Goal: Task Accomplishment & Management: Manage account settings

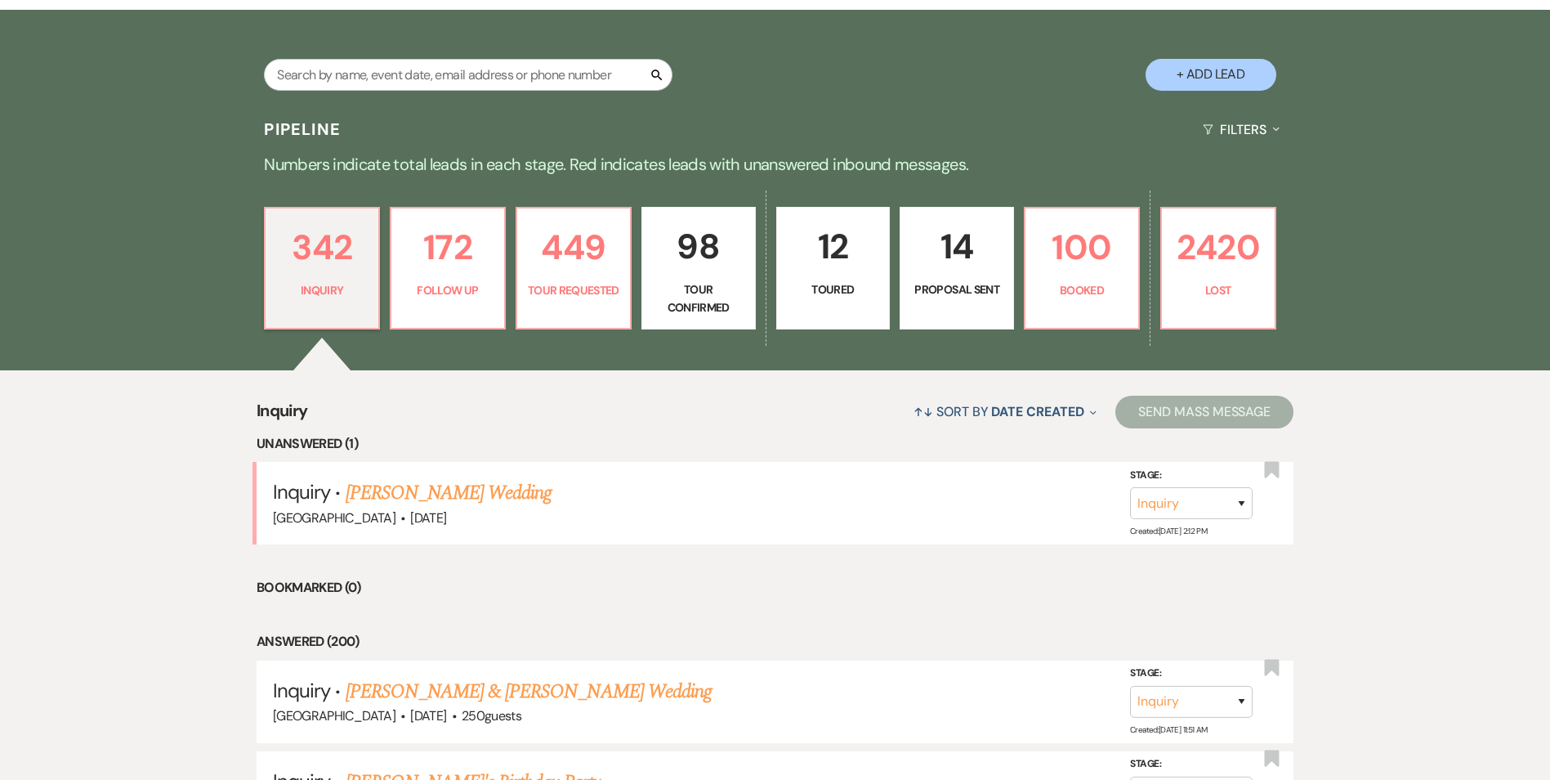
scroll to position [327, 0]
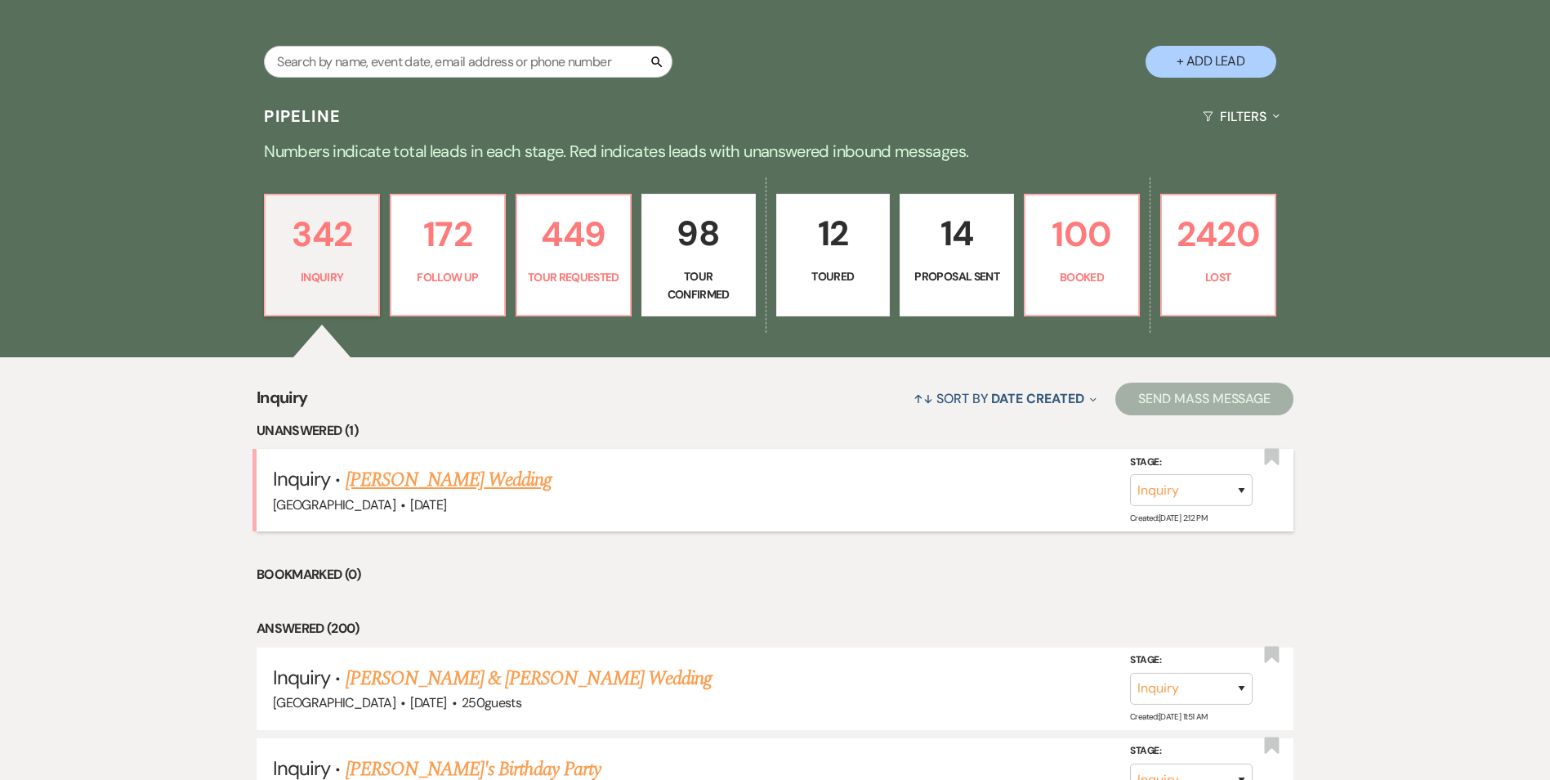
click at [430, 472] on link "[PERSON_NAME] Wedding" at bounding box center [449, 479] width 207 height 29
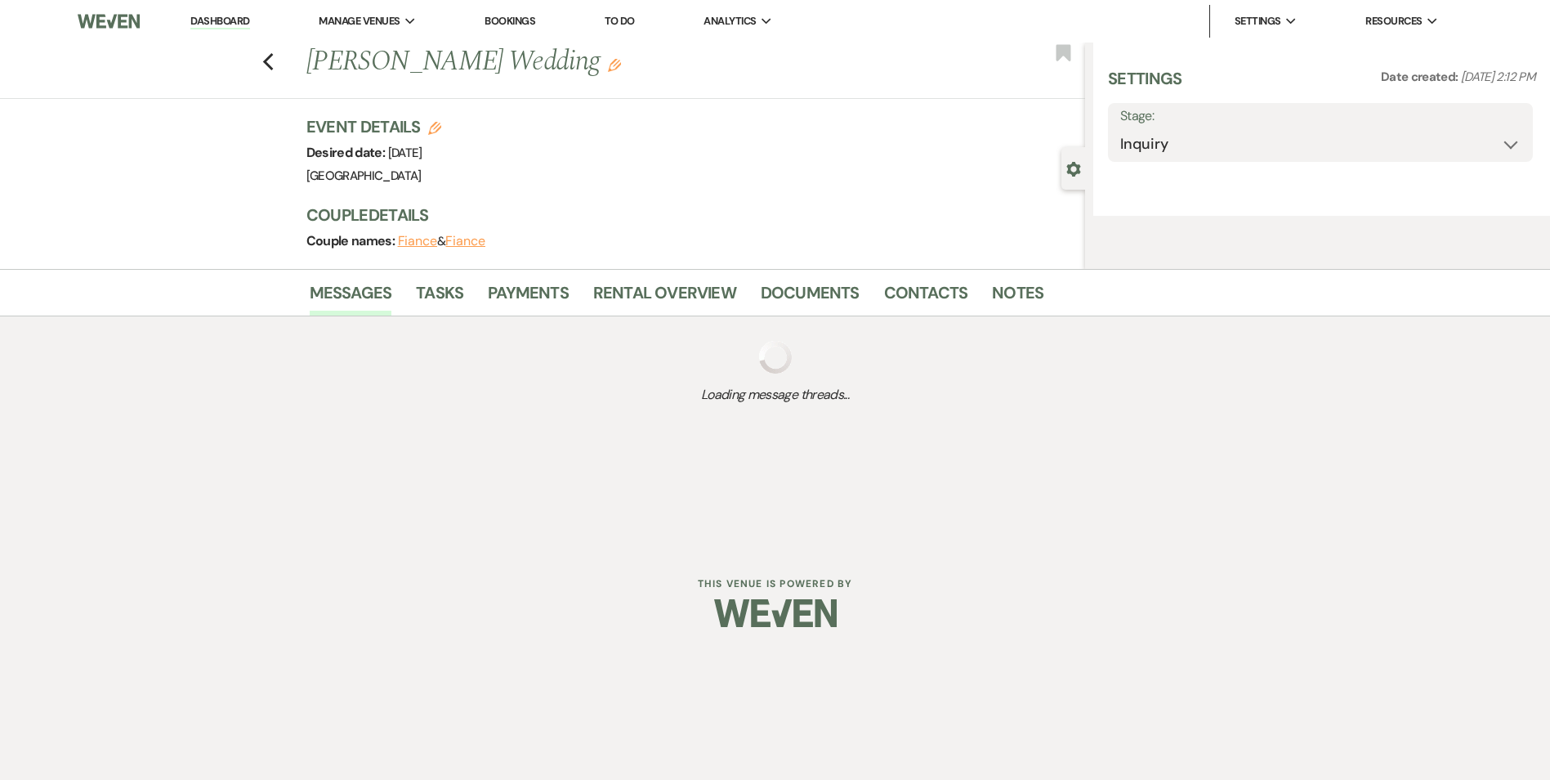
select select "2"
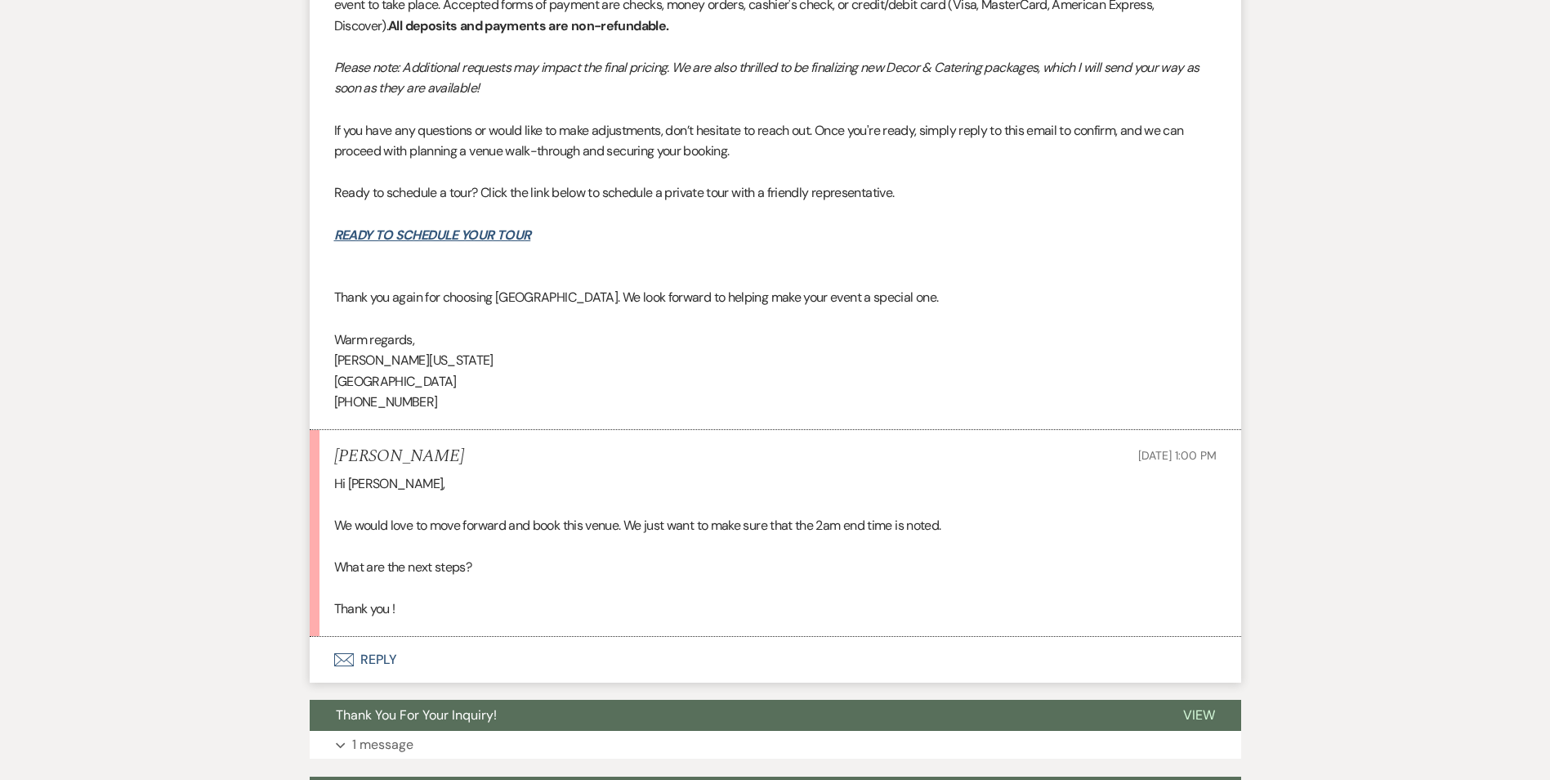
scroll to position [2718, 0]
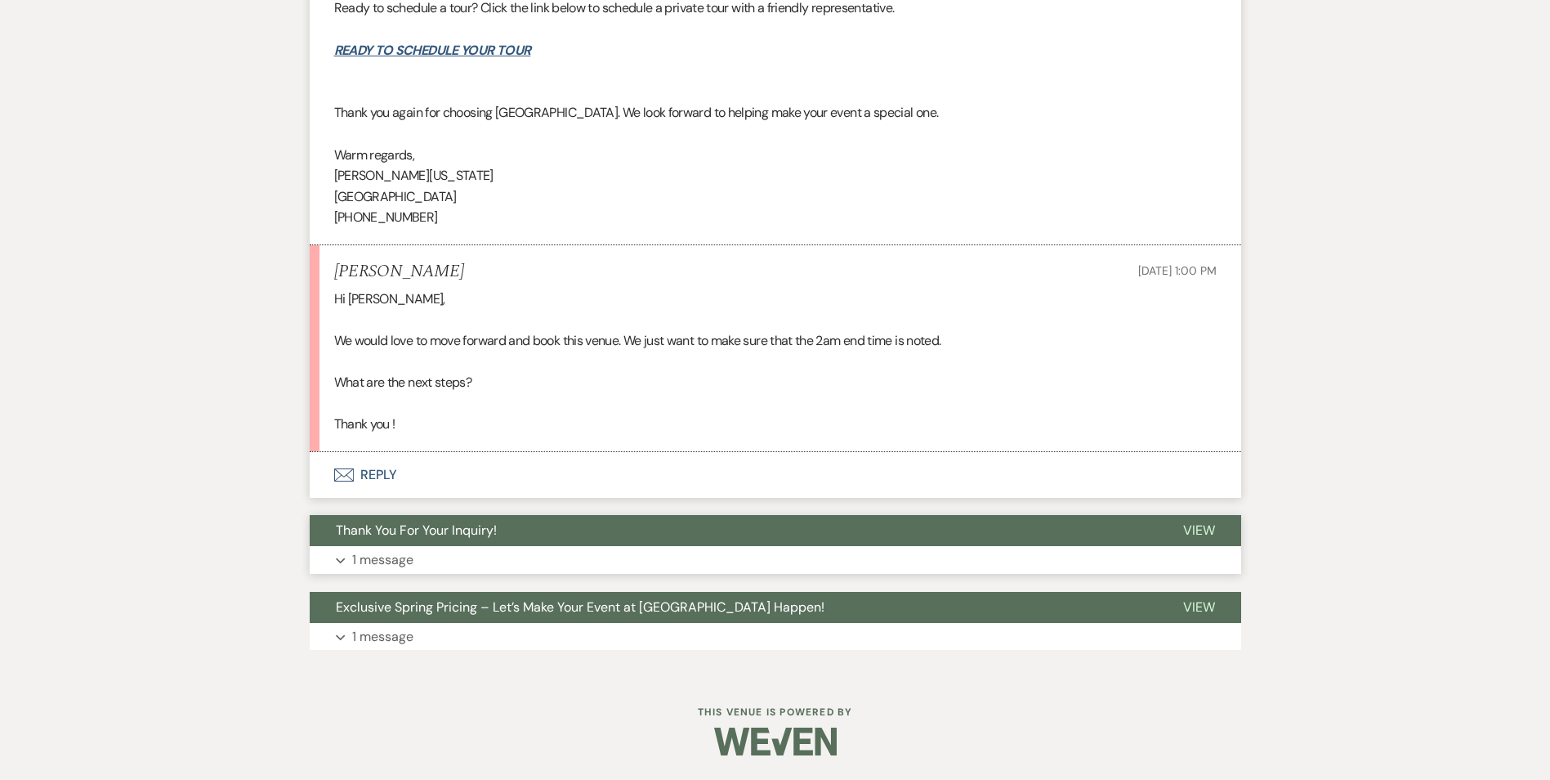
click at [450, 533] on span "Thank You For Your Inquiry!" at bounding box center [416, 529] width 161 height 17
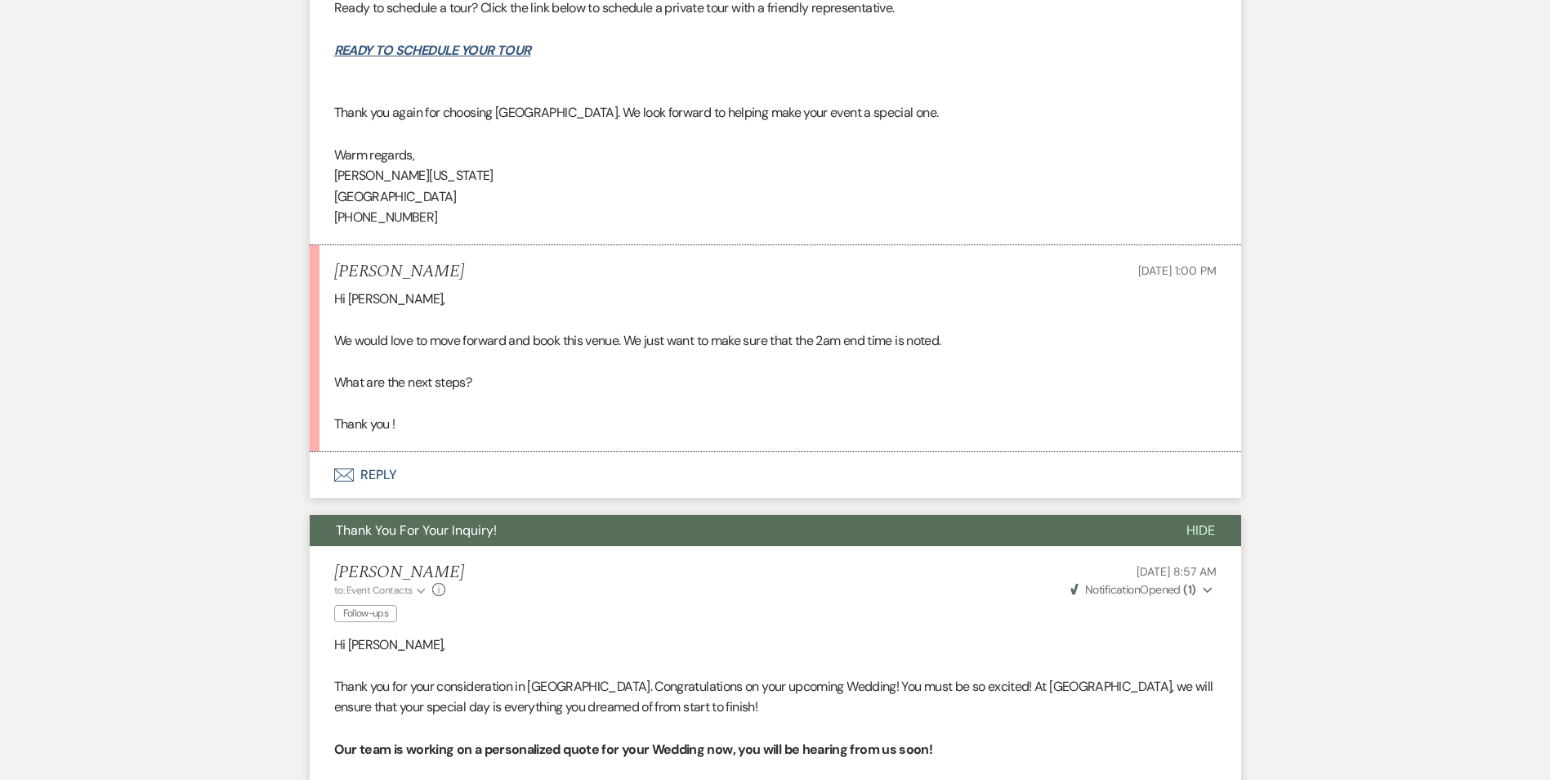
click at [456, 522] on span "Thank You For Your Inquiry!" at bounding box center [416, 529] width 161 height 17
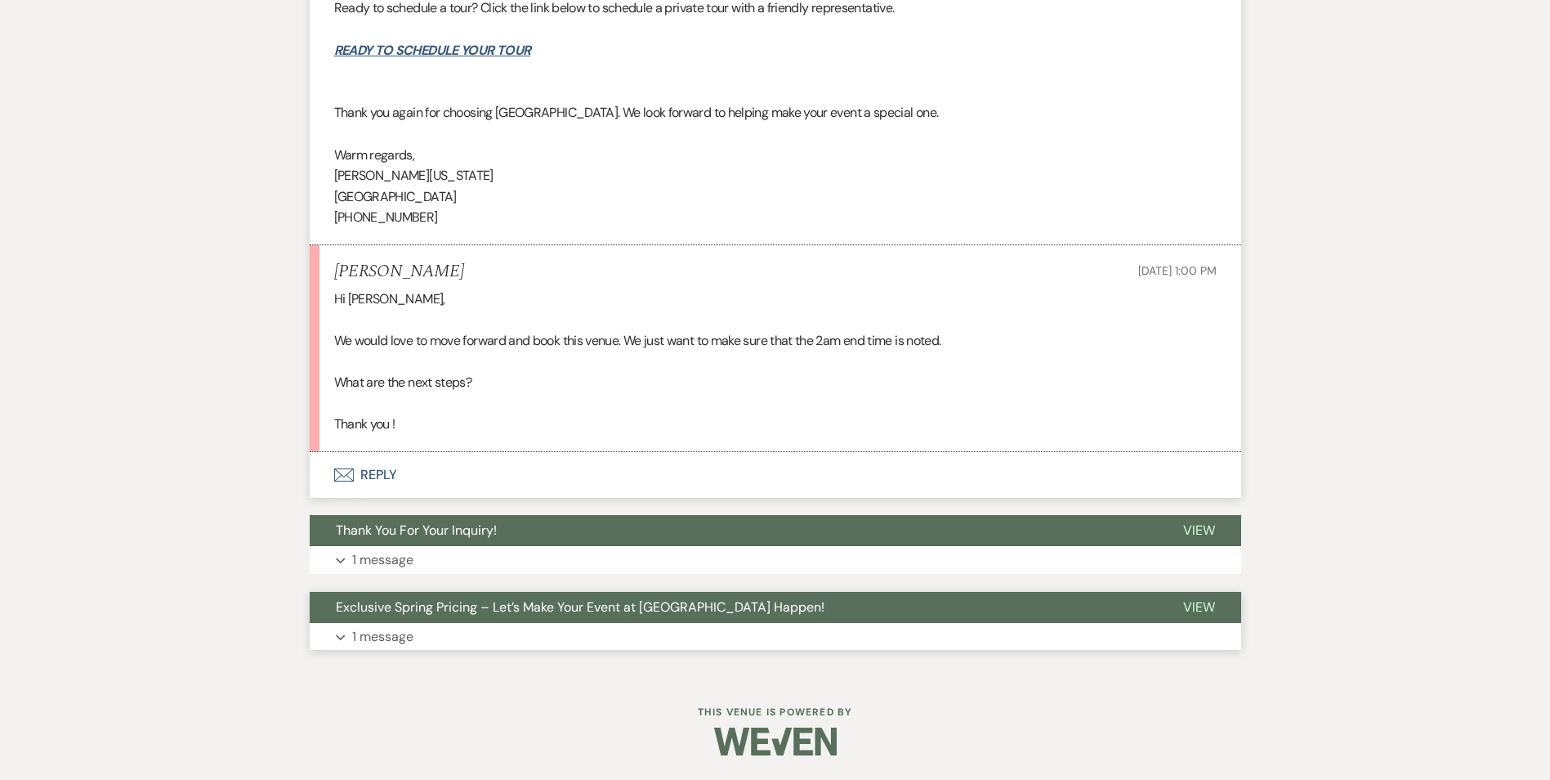
click at [445, 603] on span "Exclusive Spring Pricing – Let’s Make Your Event at [GEOGRAPHIC_DATA] Happen!" at bounding box center [580, 606] width 489 height 17
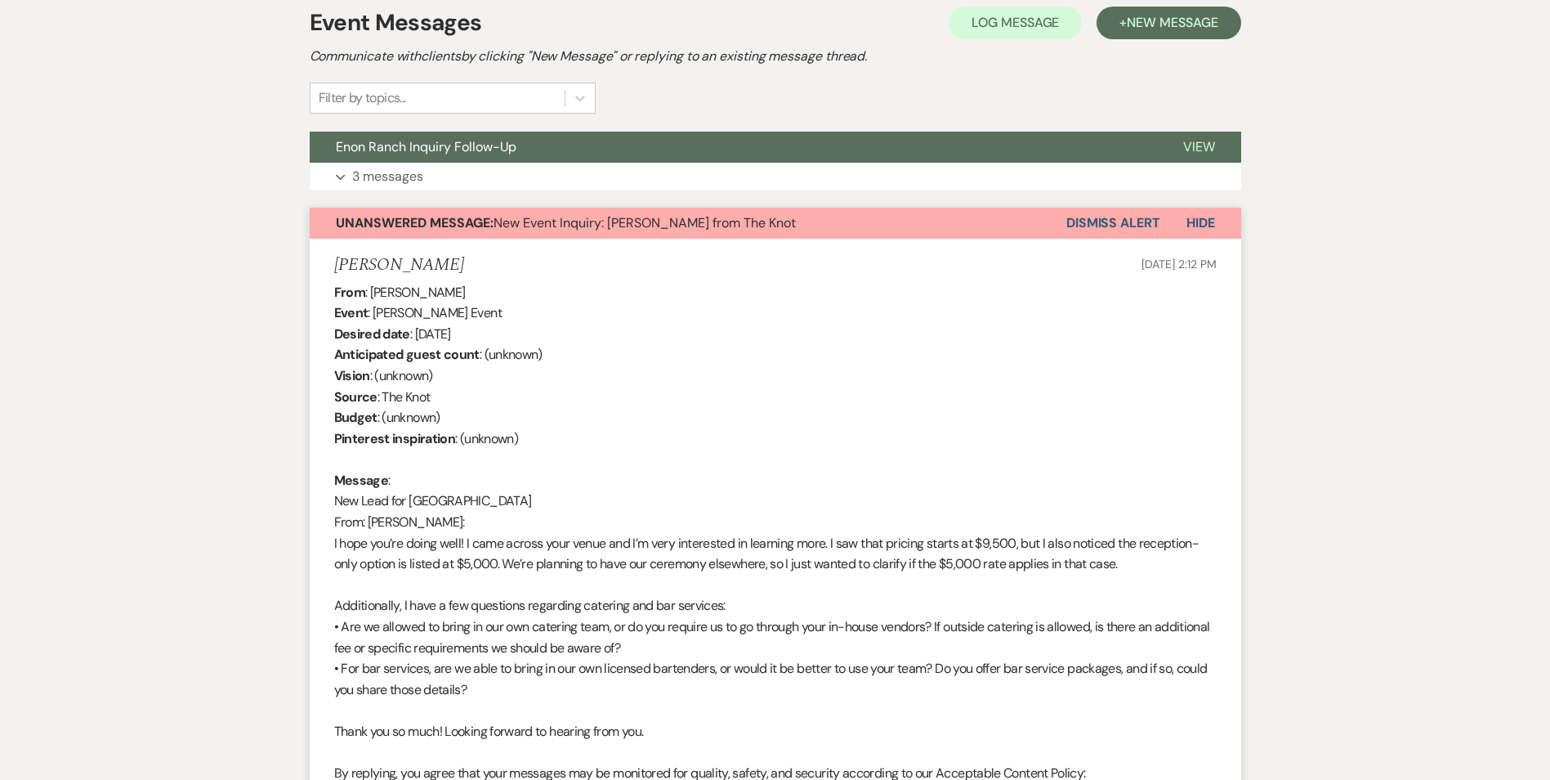
scroll to position [348, 0]
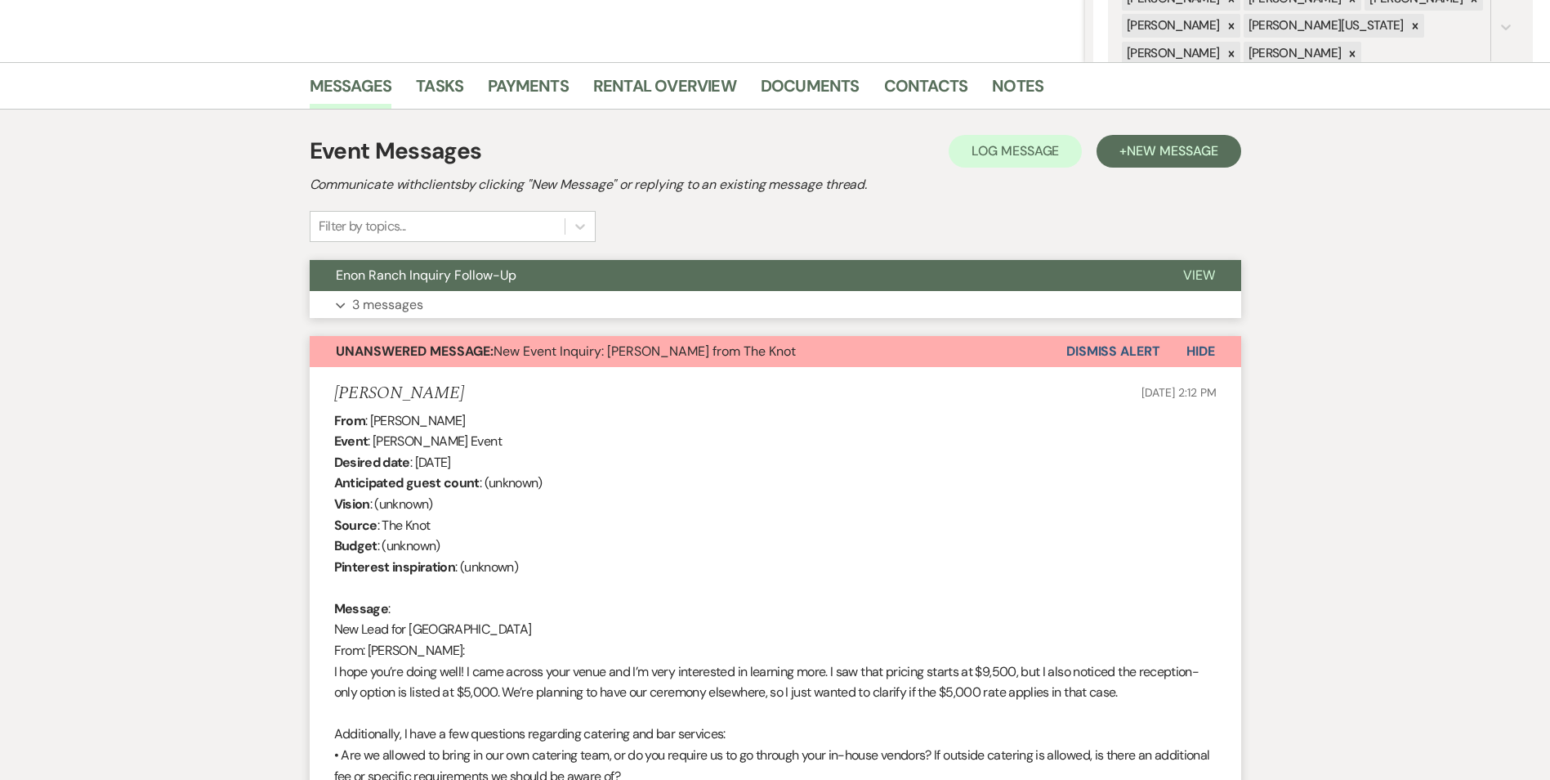
click at [503, 276] on span "Enon Ranch Inquiry Follow-Up" at bounding box center [426, 274] width 181 height 17
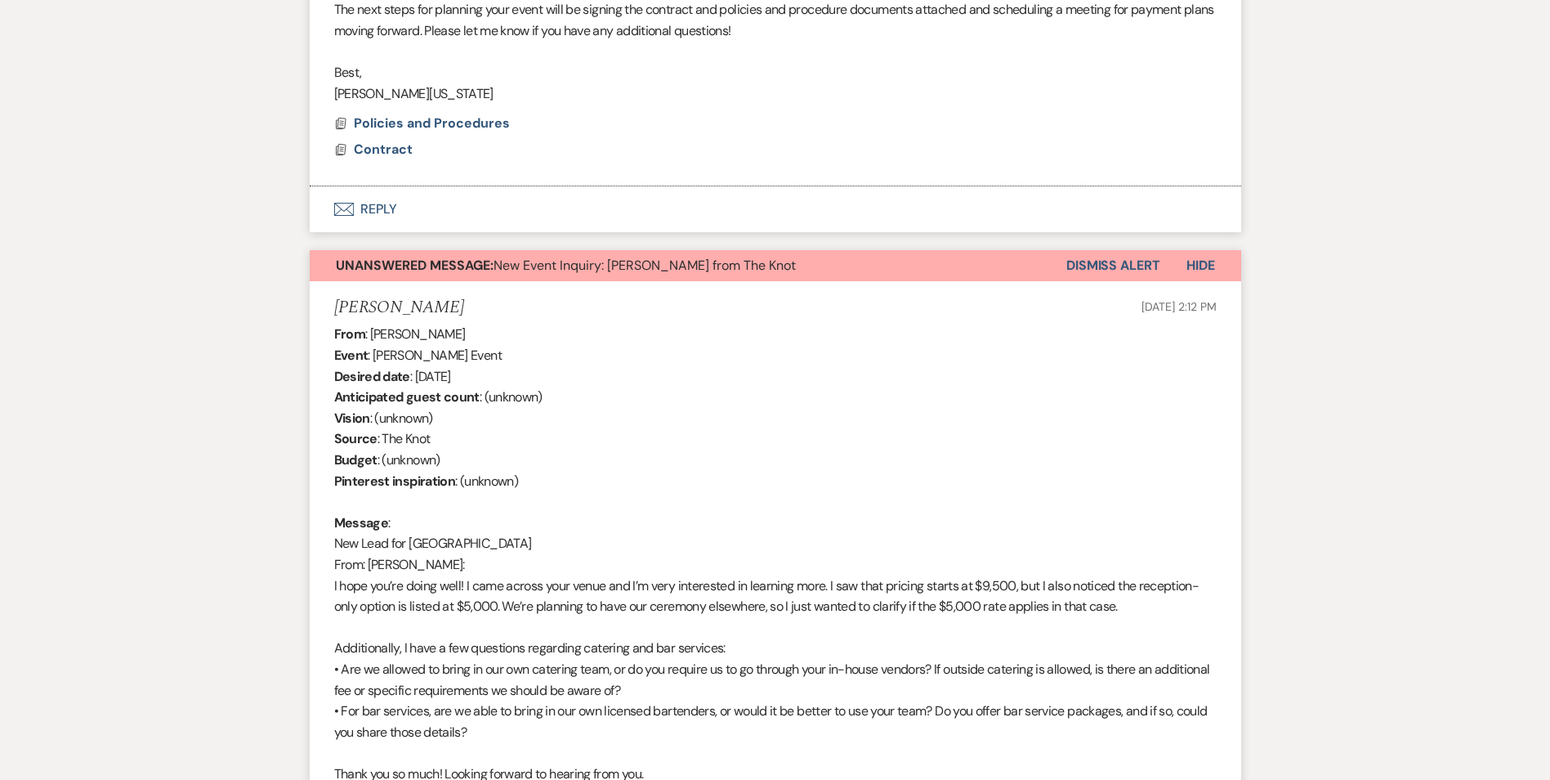
scroll to position [1329, 0]
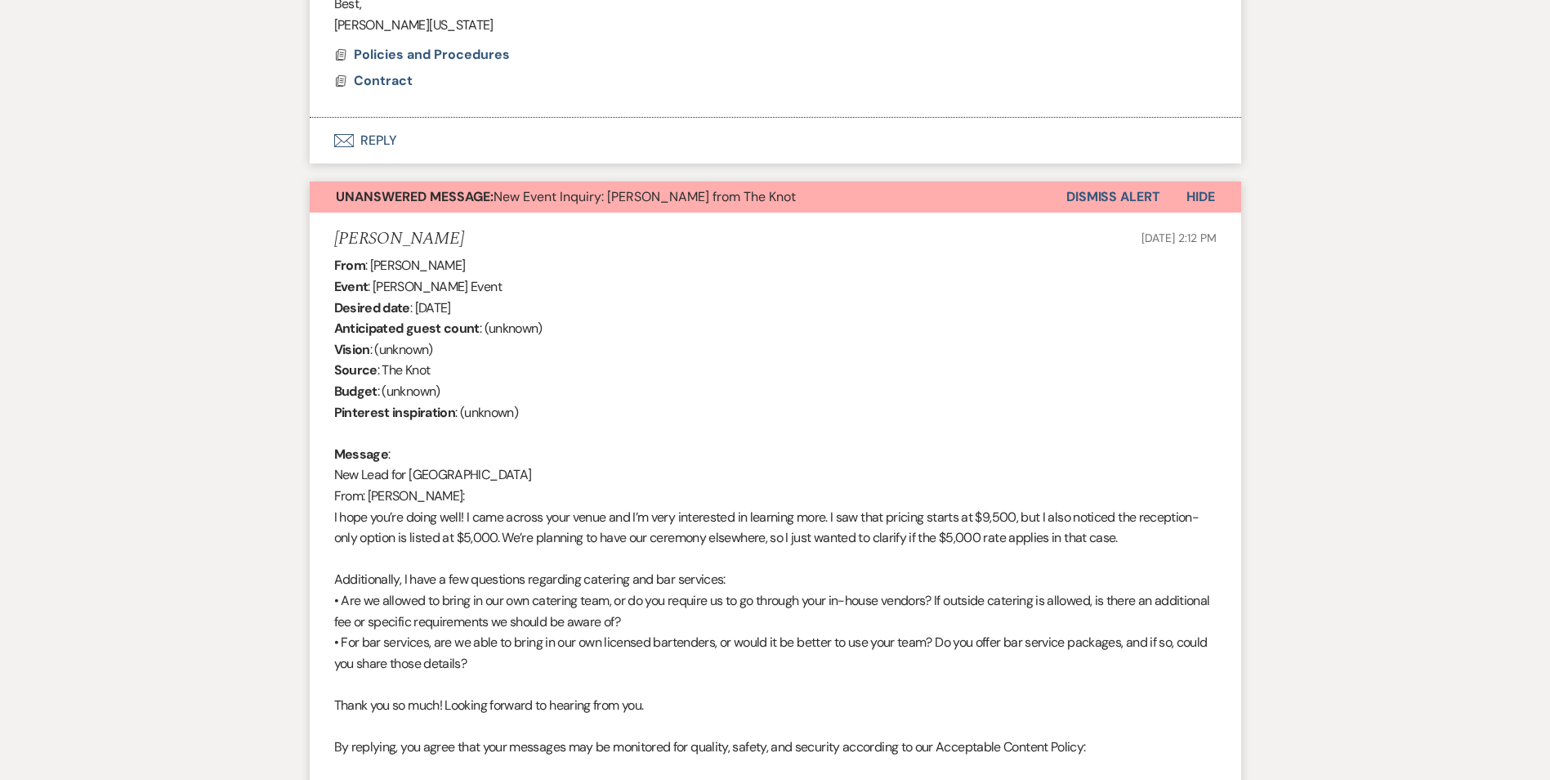
click at [1102, 201] on button "Dismiss Alert" at bounding box center [1114, 196] width 94 height 31
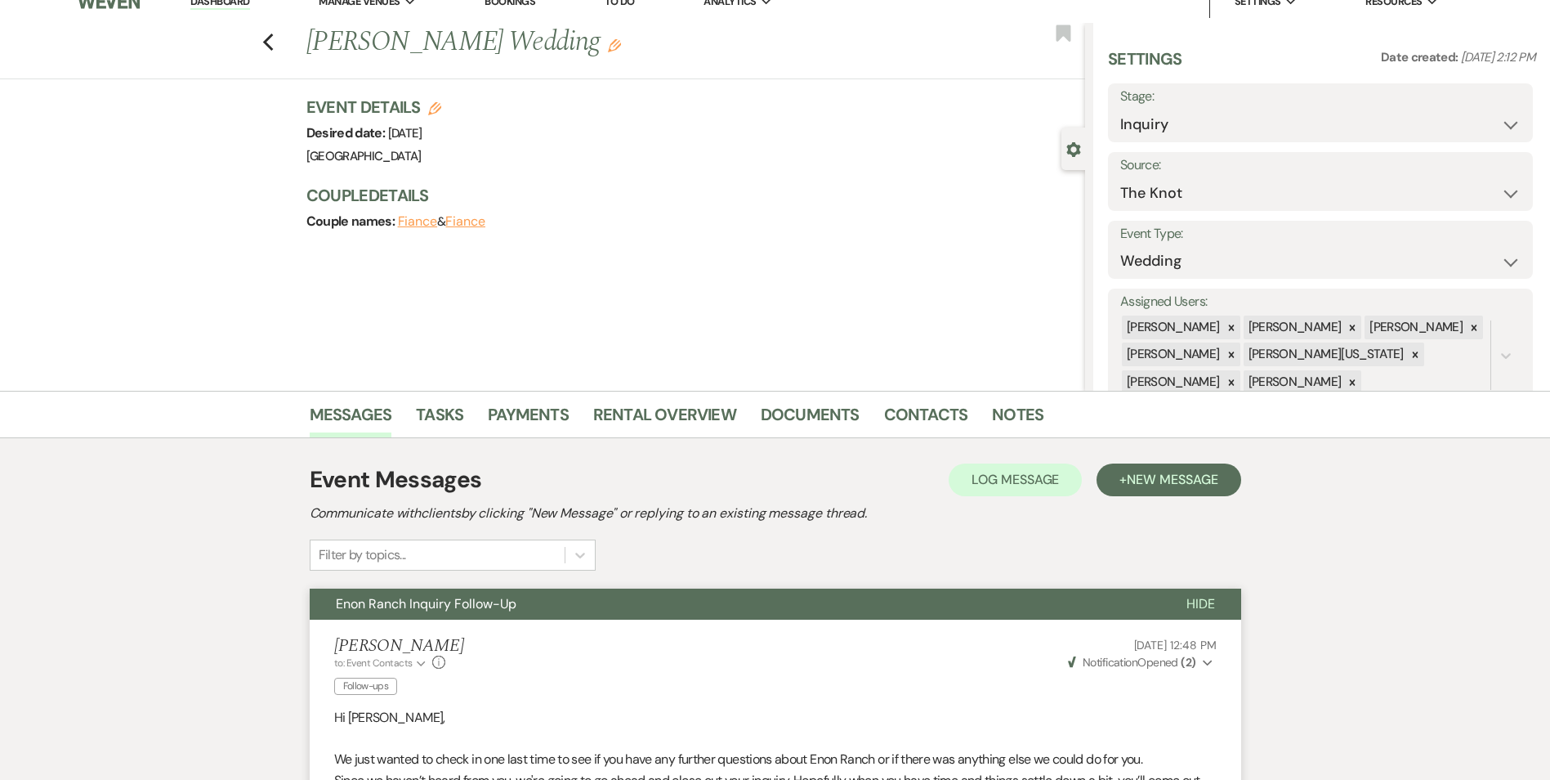
scroll to position [0, 0]
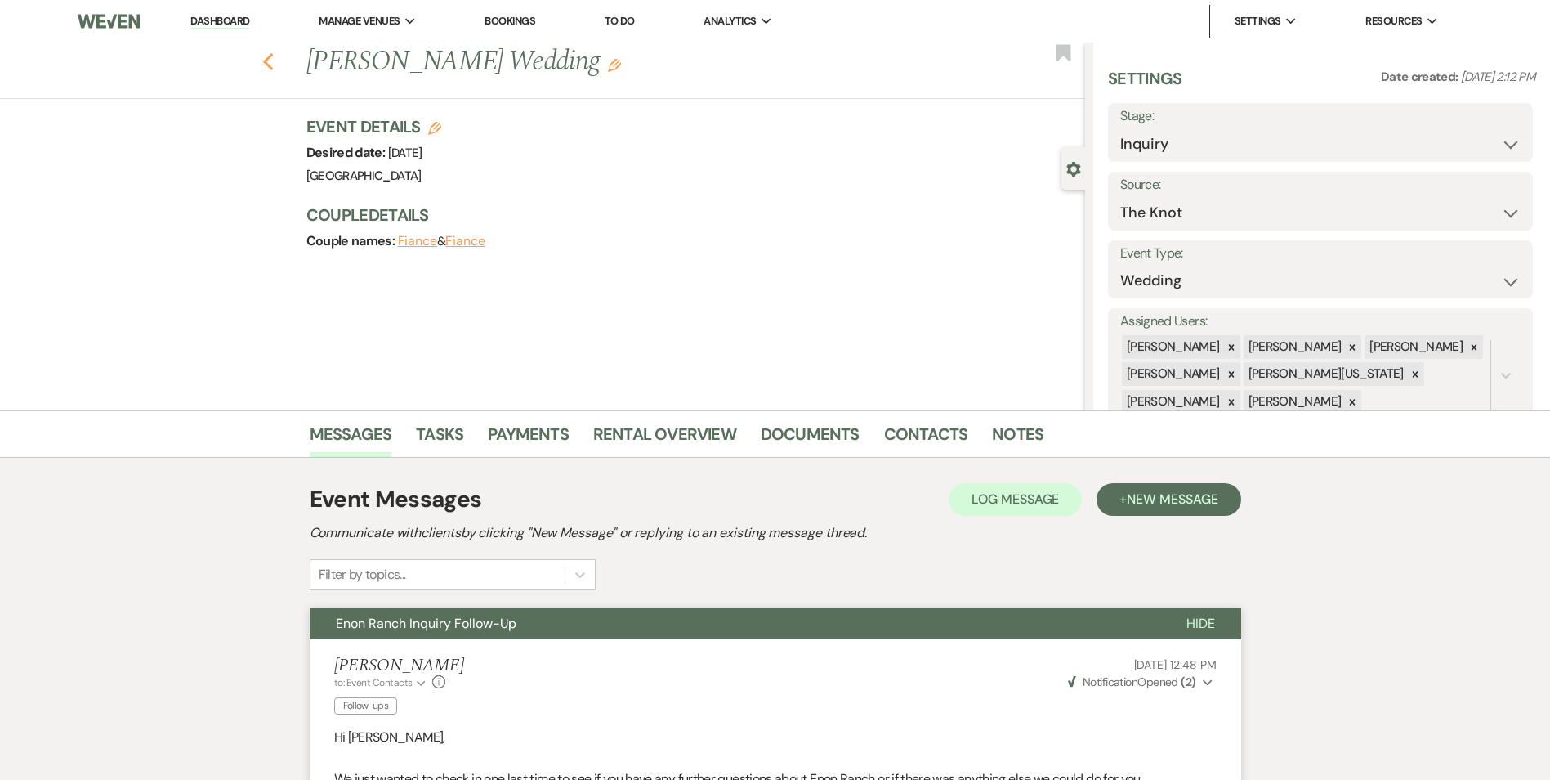
click at [273, 58] on use "button" at bounding box center [267, 62] width 11 height 18
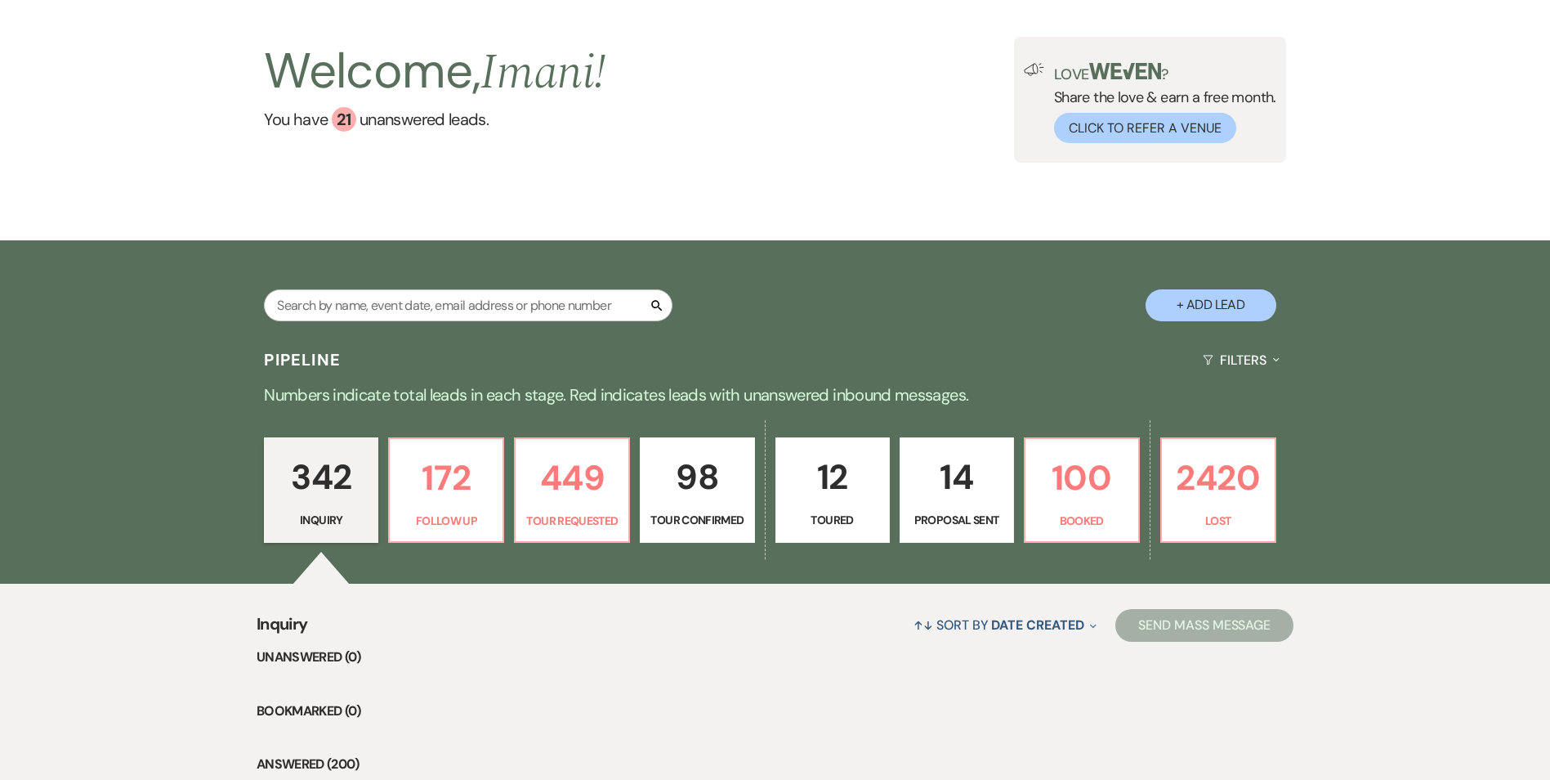
scroll to position [82, 0]
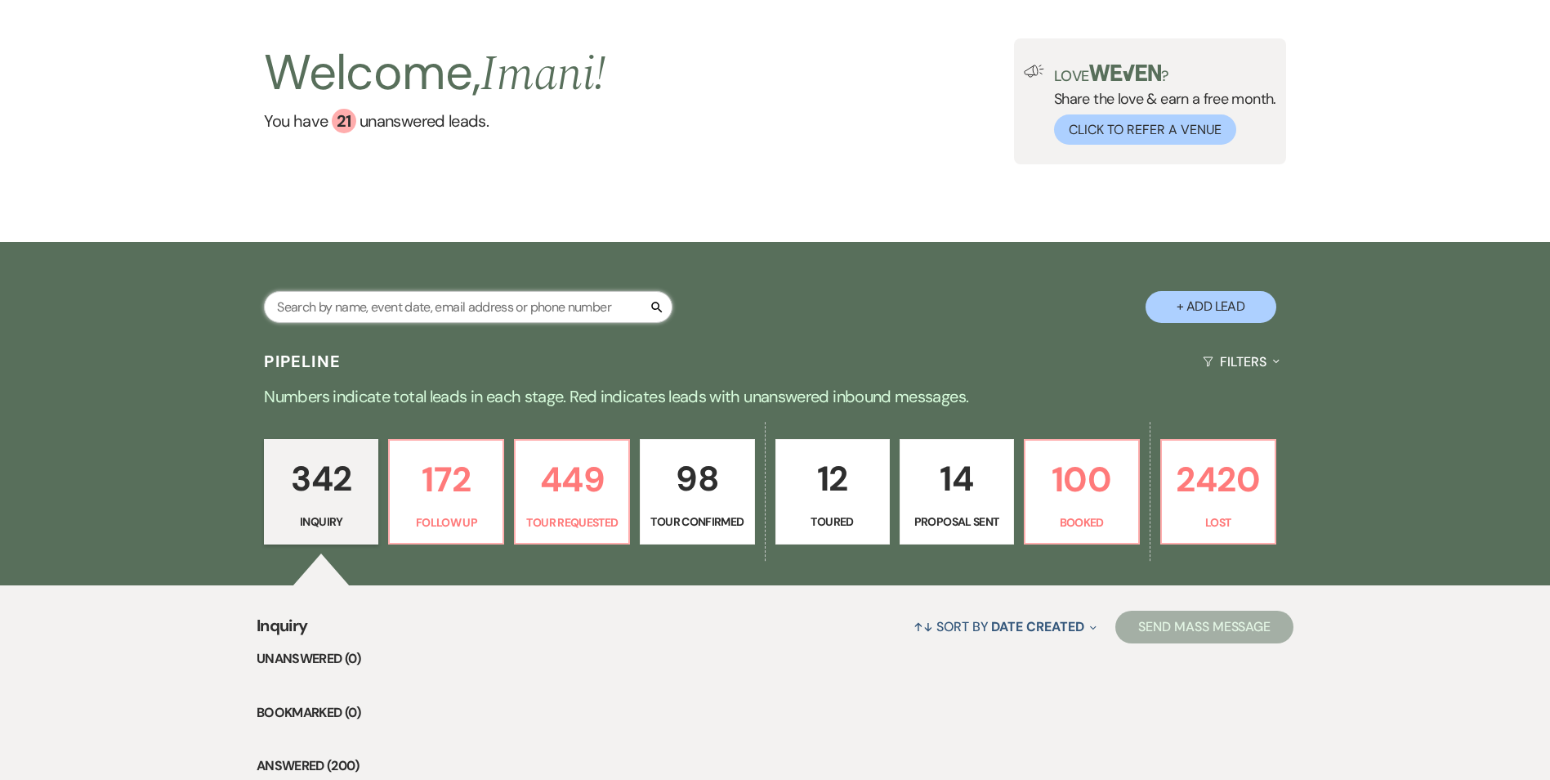
click at [445, 314] on input "text" at bounding box center [468, 307] width 409 height 32
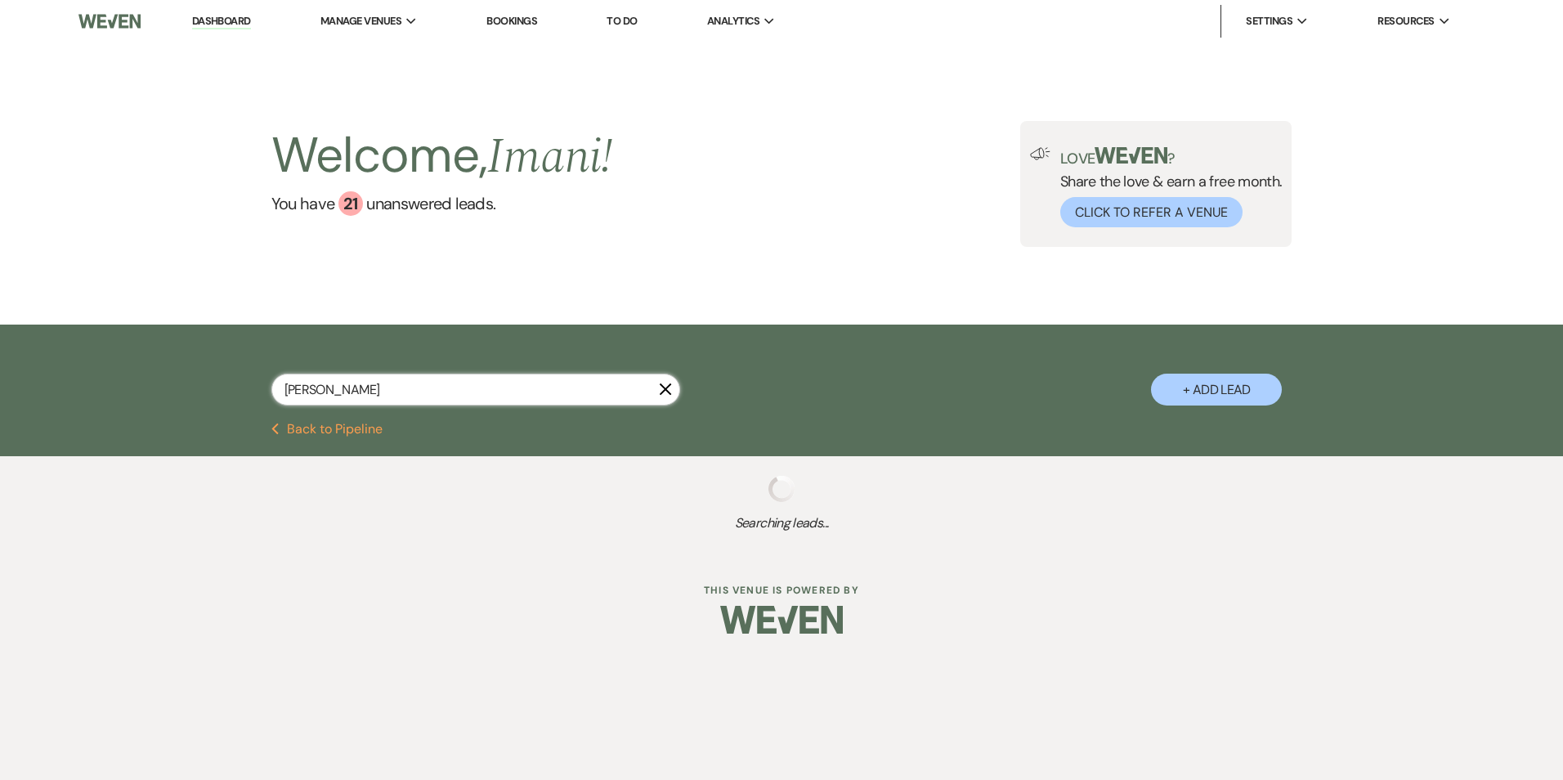
type input "[PERSON_NAME]"
click at [366, 425] on button "Previous Back to Pipeline" at bounding box center [327, 429] width 112 height 13
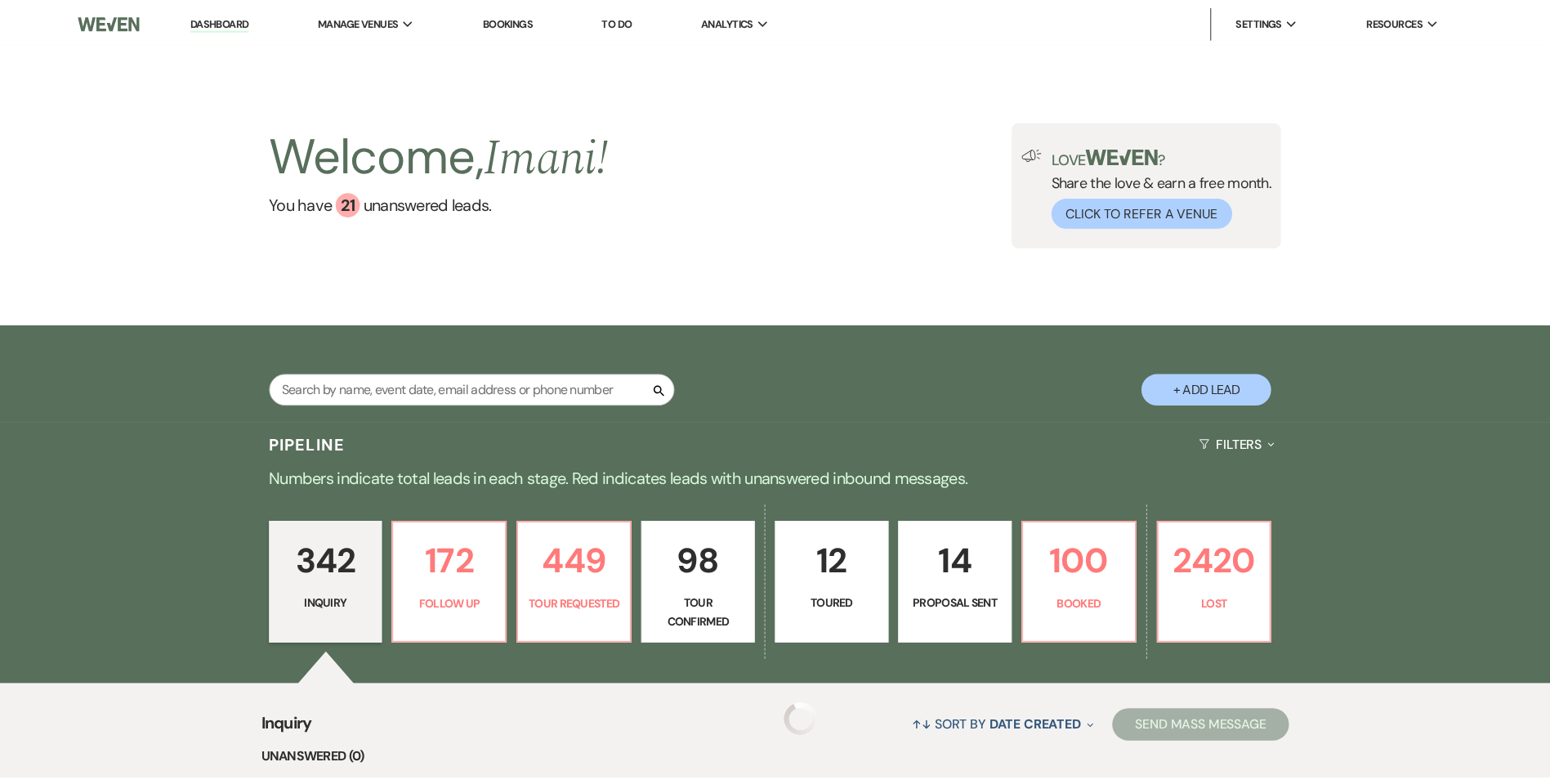
scroll to position [82, 0]
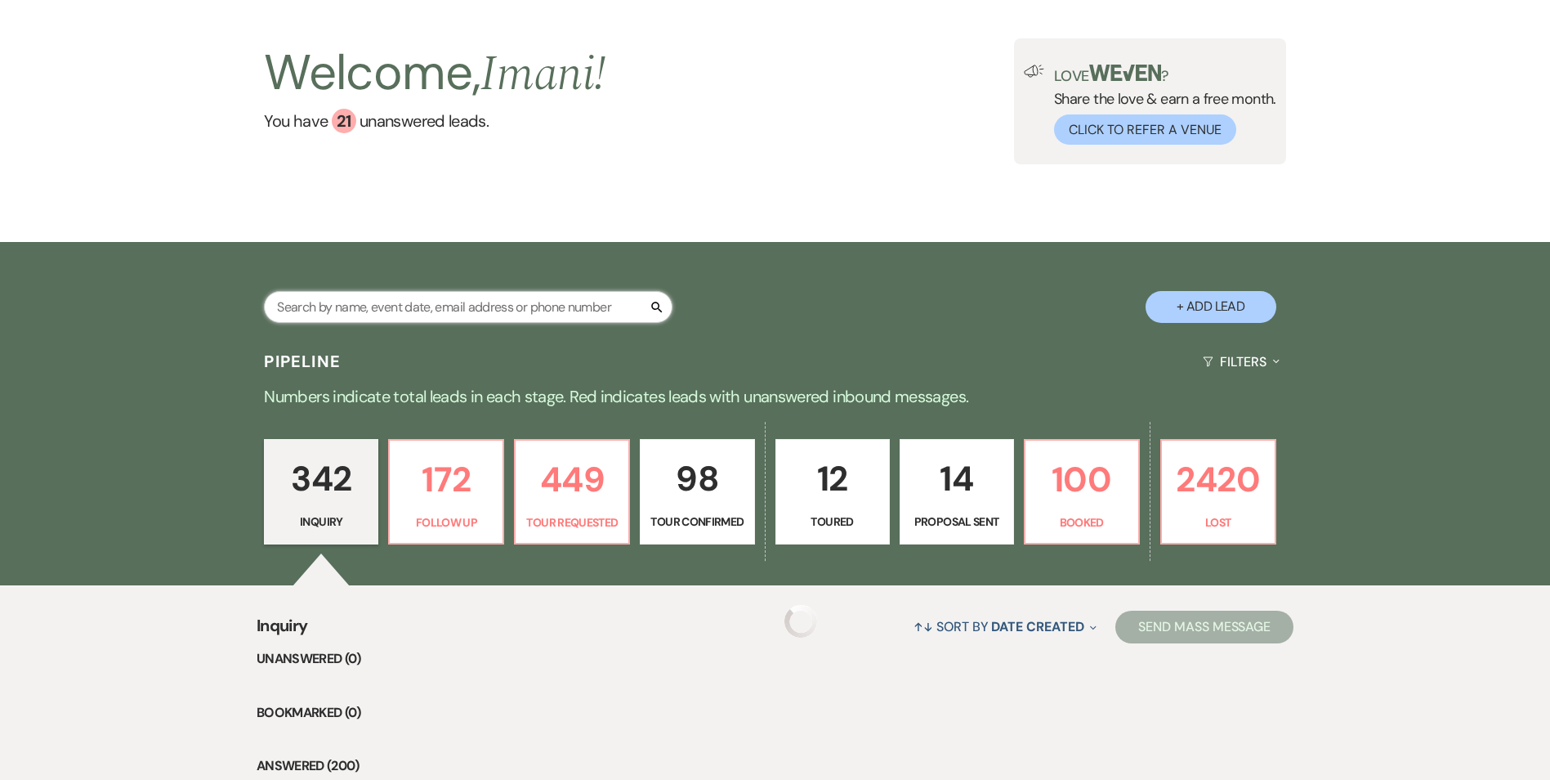
click at [403, 299] on input "text" at bounding box center [468, 307] width 409 height 32
click at [766, 381] on div "Pipeline Filters Expand" at bounding box center [775, 361] width 1177 height 43
click at [449, 317] on input "text" at bounding box center [468, 307] width 409 height 32
click at [463, 307] on input "text" at bounding box center [468, 307] width 409 height 32
click at [463, 315] on input "text" at bounding box center [468, 307] width 409 height 32
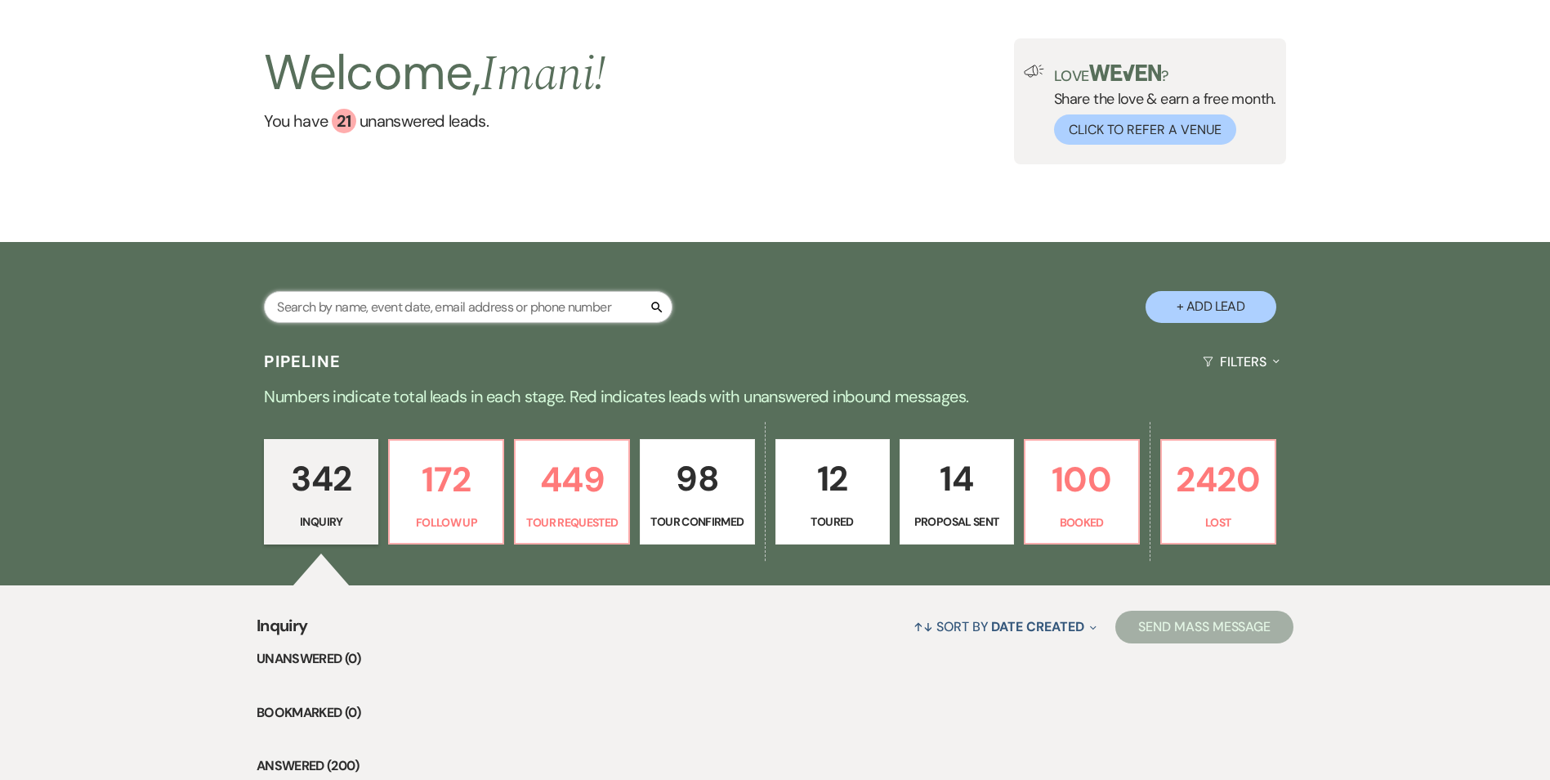
click at [384, 306] on input "text" at bounding box center [468, 307] width 409 height 32
click at [1133, 537] on link "100 Booked" at bounding box center [1082, 492] width 116 height 106
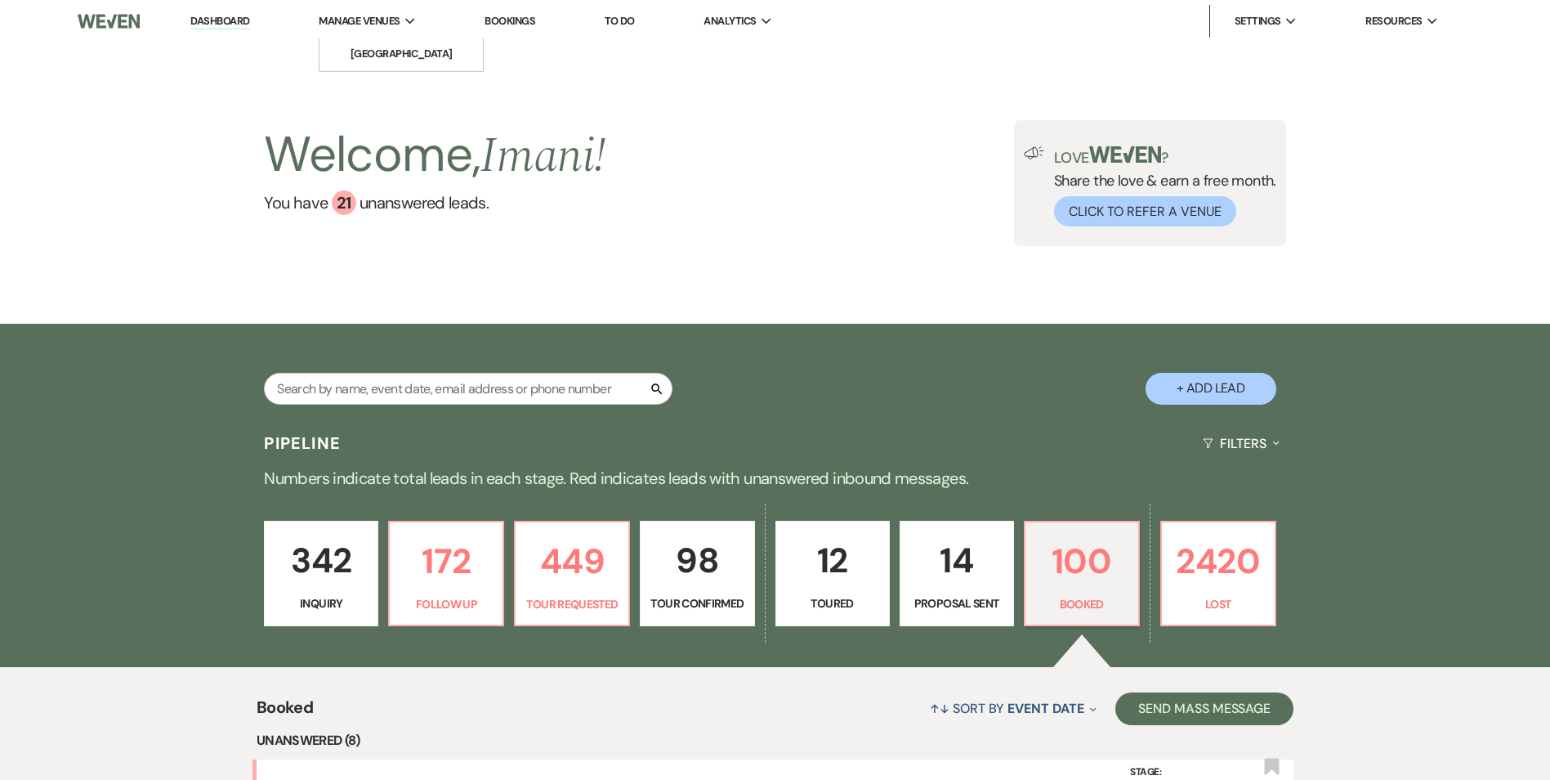
click at [330, 13] on span "Manage Venues" at bounding box center [359, 21] width 81 height 16
click at [487, 25] on li "Bookings" at bounding box center [509, 21] width 67 height 33
click at [503, 25] on link "Bookings" at bounding box center [510, 21] width 51 height 14
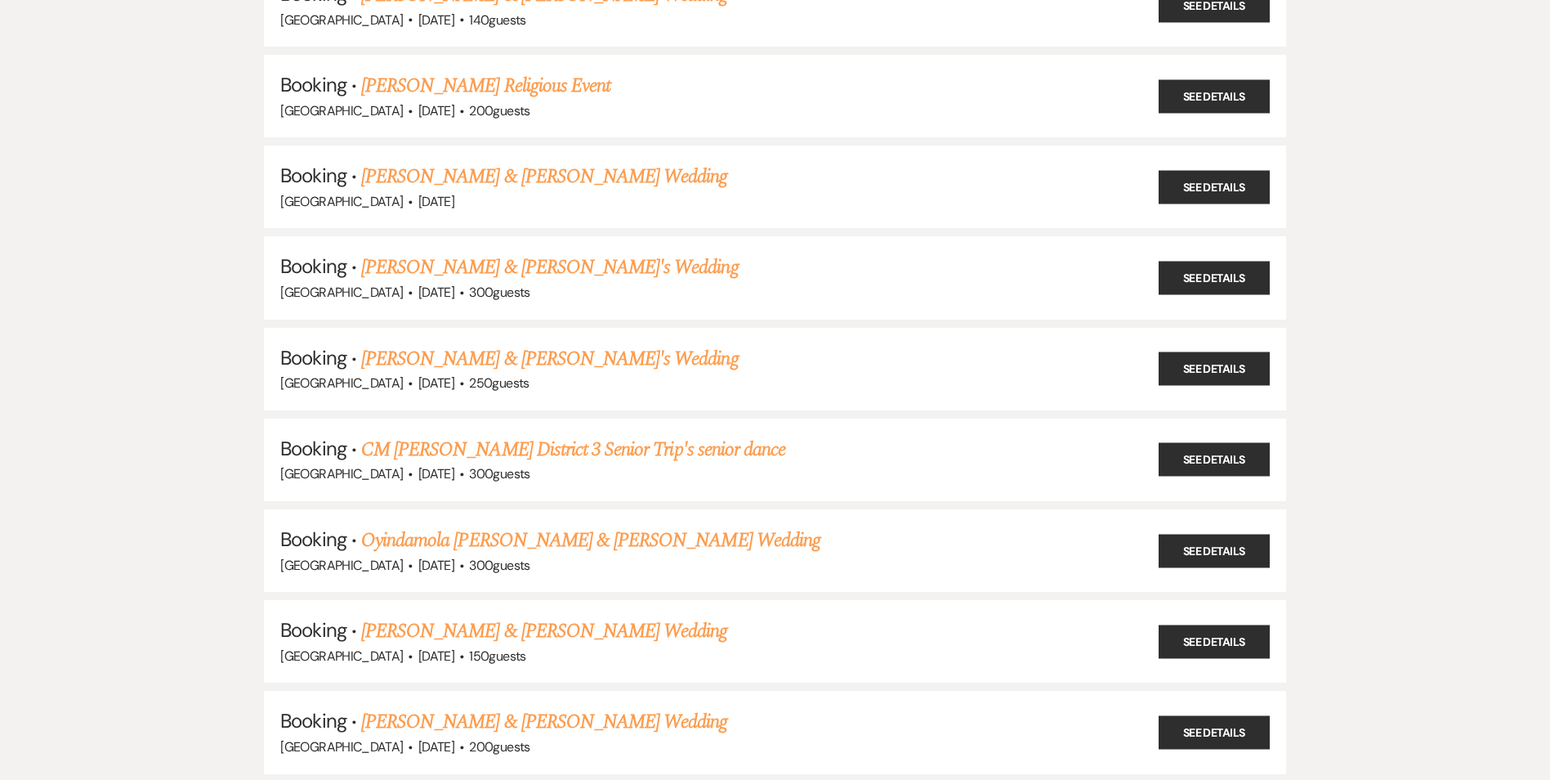
scroll to position [899, 0]
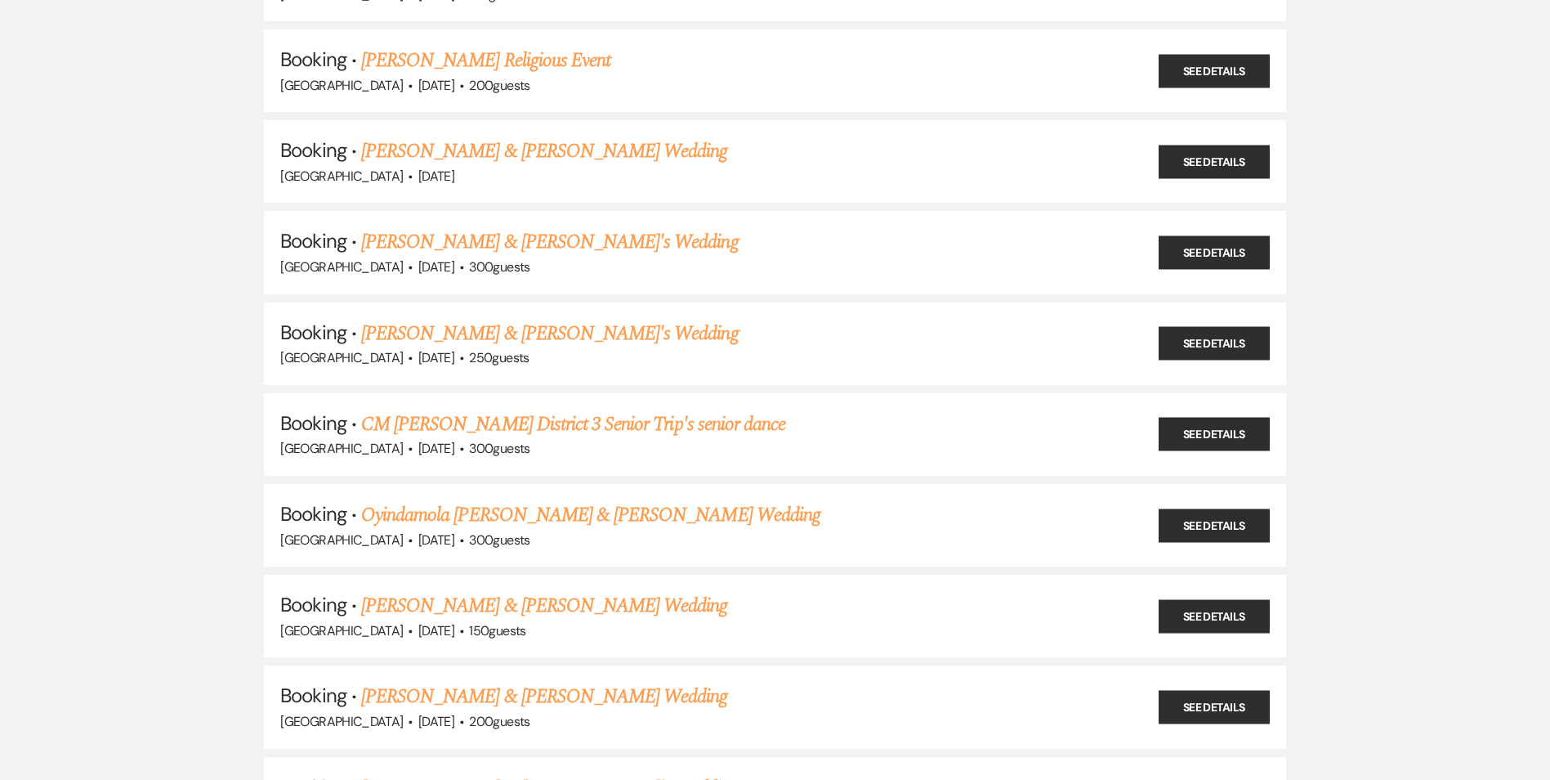
click at [536, 519] on link "Oyindamola [PERSON_NAME] & [PERSON_NAME] Wedding" at bounding box center [590, 514] width 459 height 29
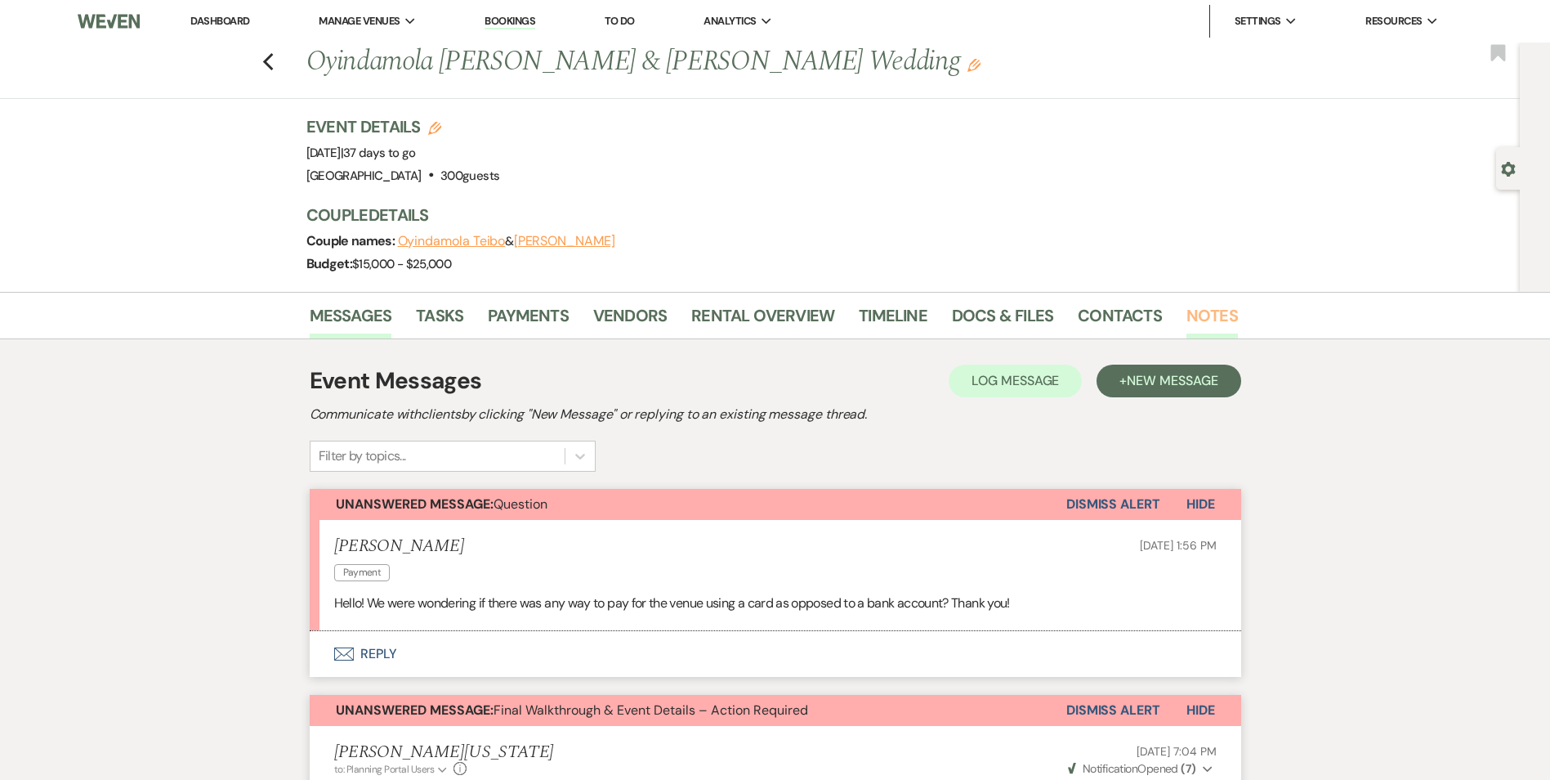
click at [1206, 308] on link "Notes" at bounding box center [1212, 320] width 51 height 36
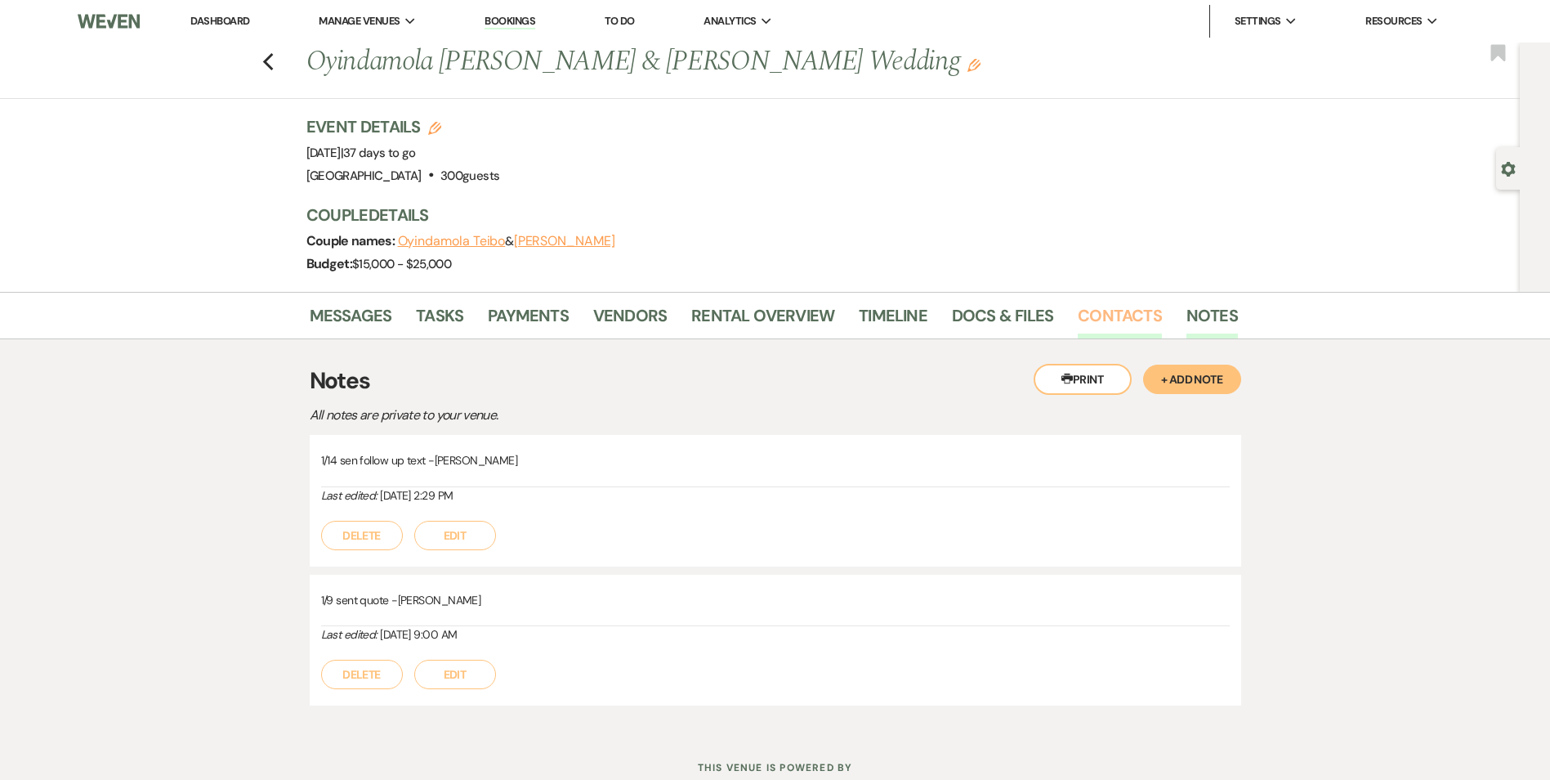
click at [1129, 309] on link "Contacts" at bounding box center [1120, 320] width 84 height 36
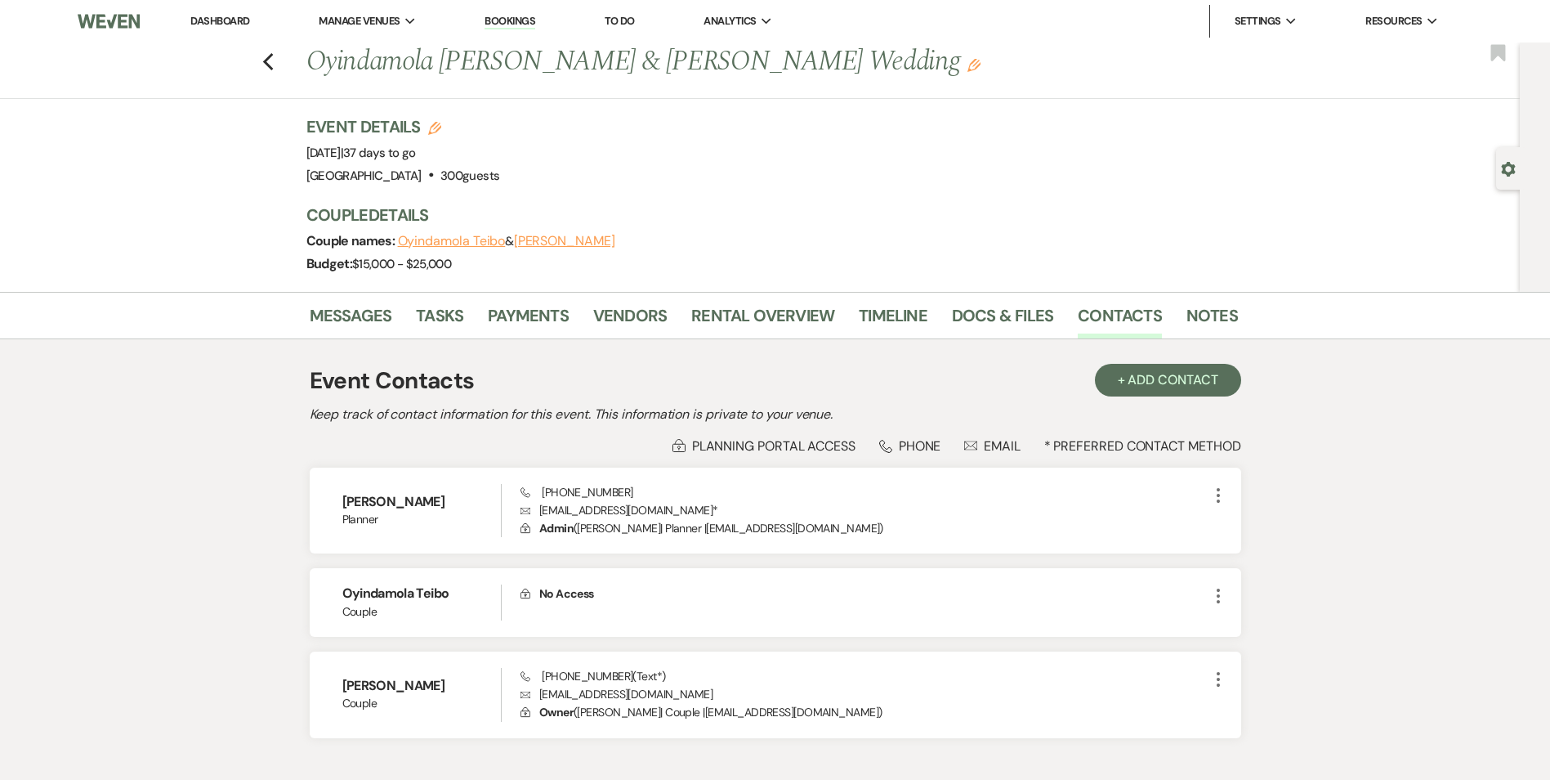
click at [543, 297] on div "Messages Tasks Payments Vendors Rental Overview Timeline Docs & Files Contacts …" at bounding box center [775, 315] width 1550 height 47
click at [542, 317] on link "Payments" at bounding box center [528, 320] width 81 height 36
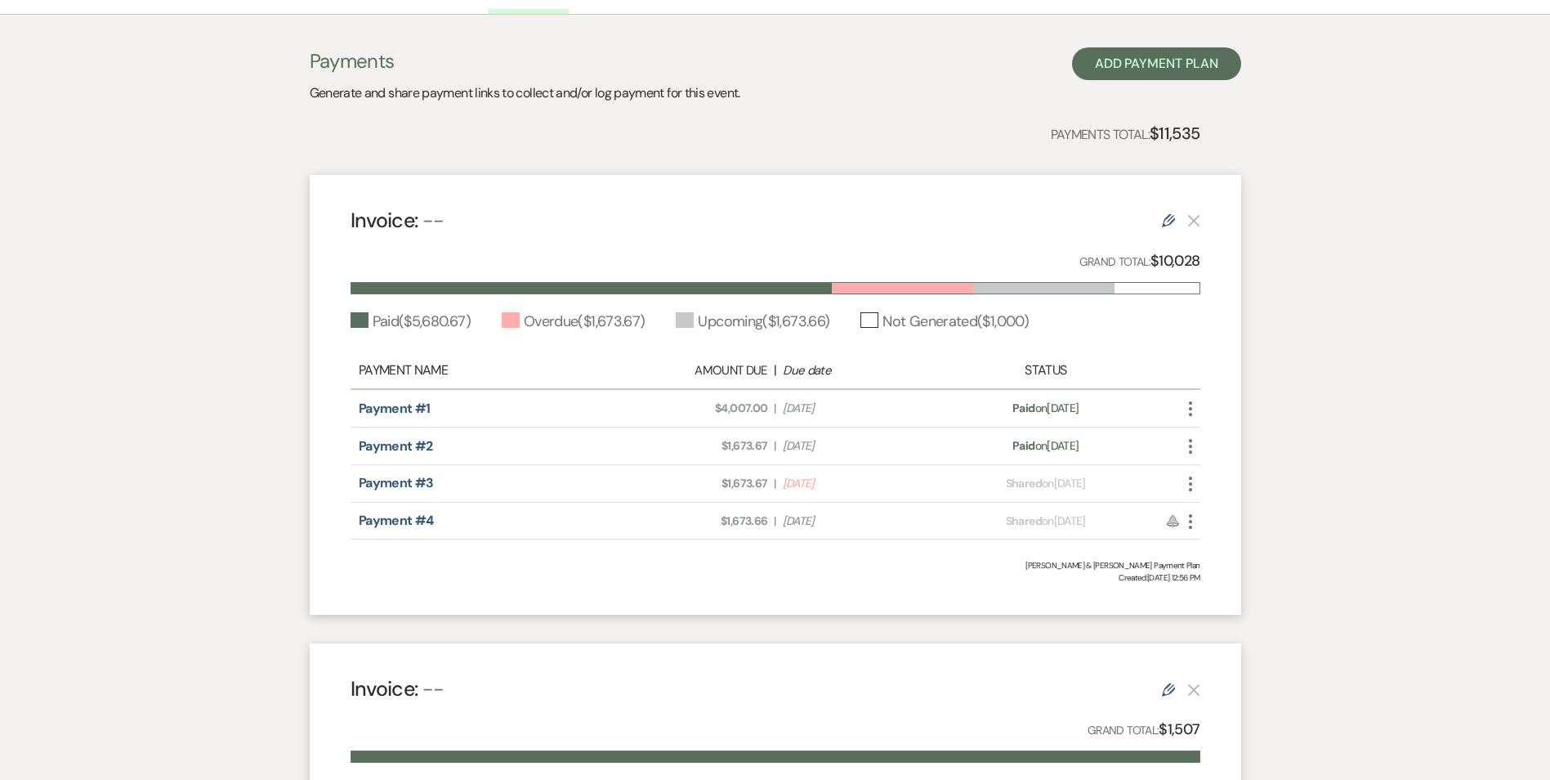
scroll to position [327, 0]
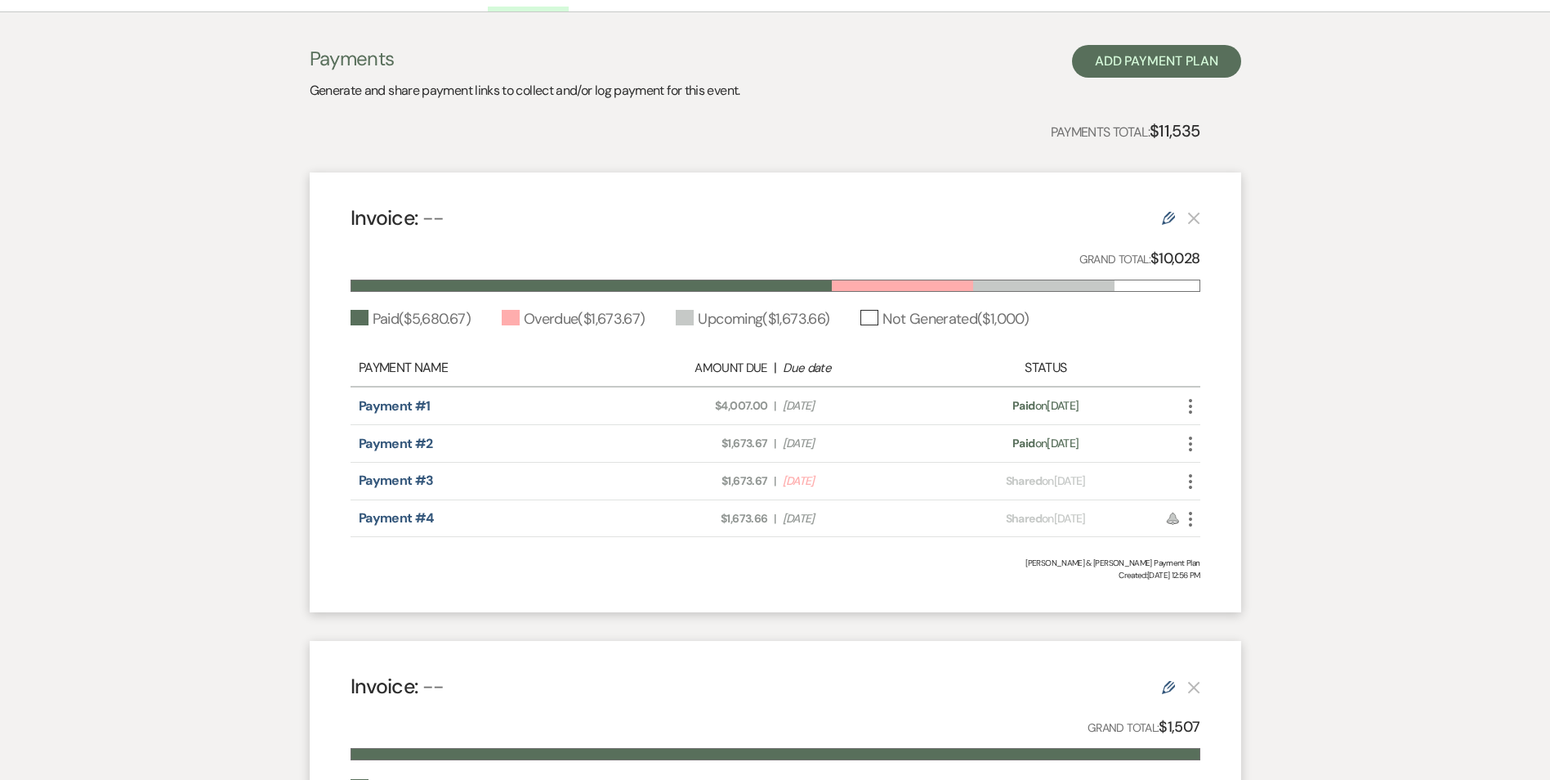
click at [776, 490] on div "Payment #3 Amount Due: $1,673.67 | Due Date [DATE] Payment status: Shared on [D…" at bounding box center [776, 482] width 850 height 38
click at [776, 483] on span "|" at bounding box center [775, 480] width 2 height 17
click at [1189, 486] on use "button" at bounding box center [1190, 481] width 3 height 15
click at [512, 485] on div "Payment #3" at bounding box center [484, 481] width 250 height 20
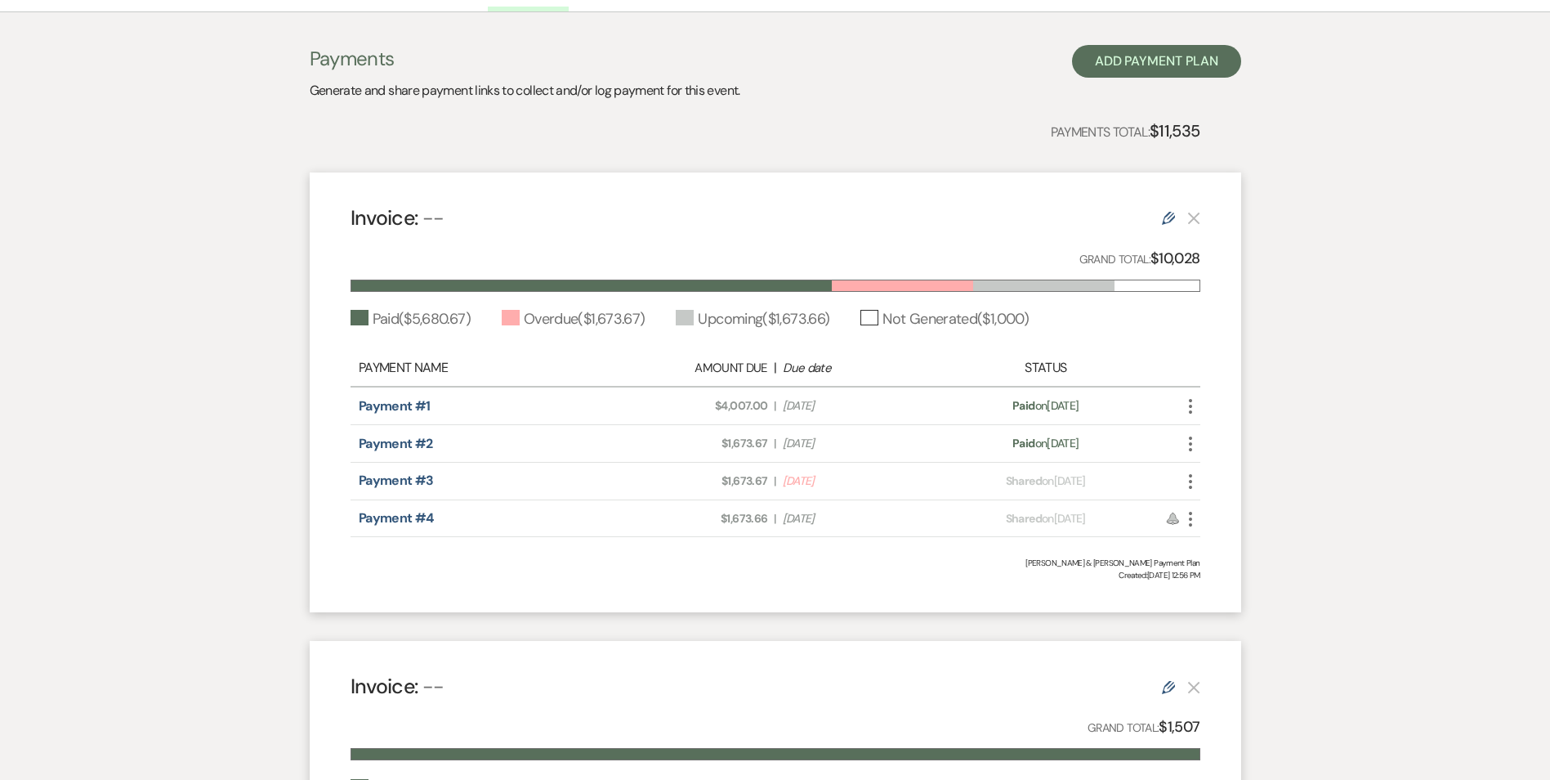
click at [476, 485] on div "Payment #3" at bounding box center [484, 481] width 250 height 20
click at [473, 477] on div "Payment #3" at bounding box center [484, 481] width 250 height 20
click at [483, 464] on div "Payment Name Amount Due | Due date Status Payment #1 Amount Due: $4,007.00 | Du…" at bounding box center [776, 444] width 850 height 188
drag, startPoint x: 483, startPoint y: 464, endPoint x: 485, endPoint y: 492, distance: 27.9
click at [485, 492] on div "Payment #3 Amount Due: $1,673.67 | Due Date [DATE] Payment status: Shared on [D…" at bounding box center [776, 482] width 850 height 38
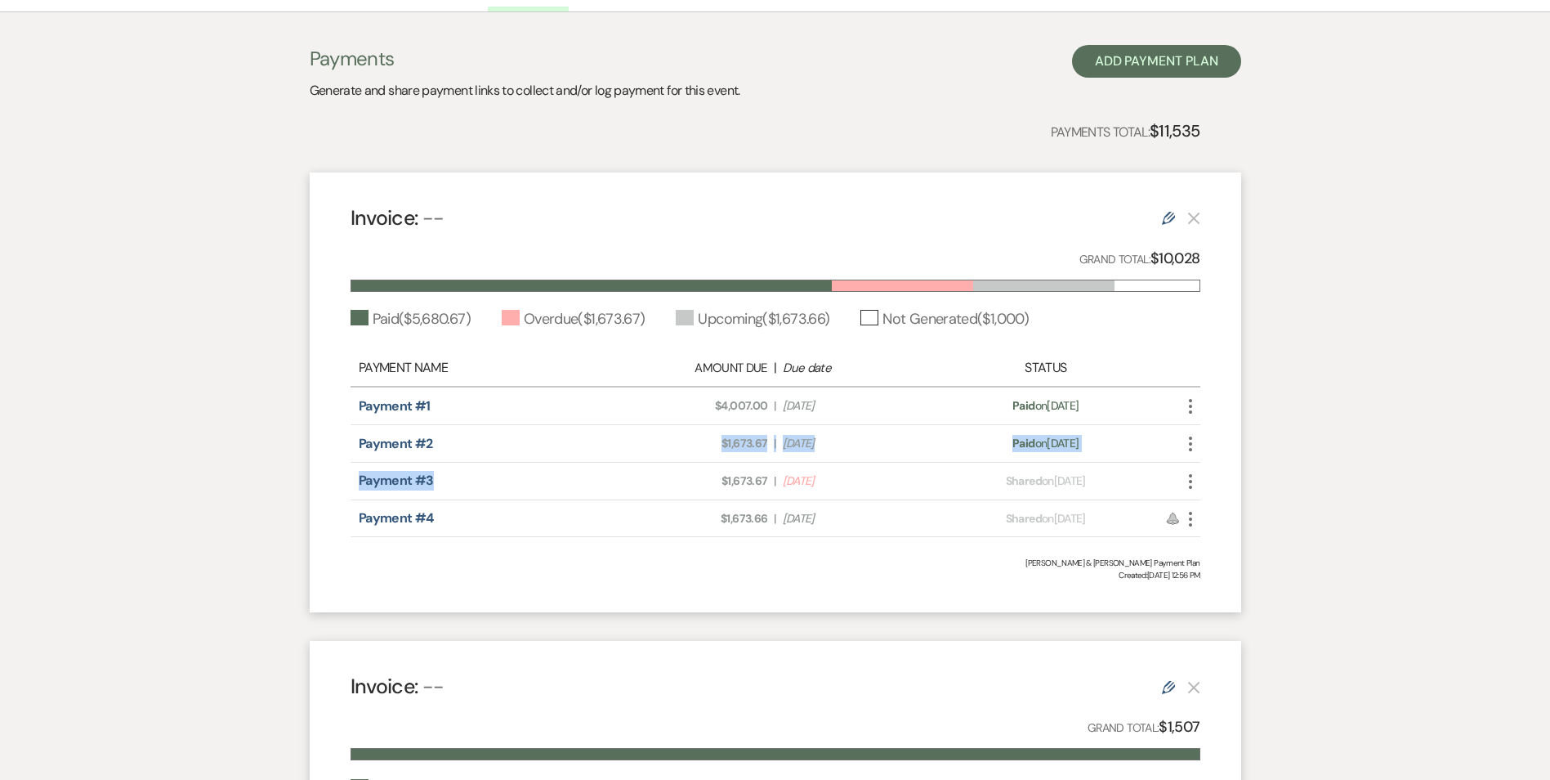
click at [405, 470] on div "Payment #3 Amount Due: $1,673.67 | Due Date [DATE] Payment status: Shared on [D…" at bounding box center [776, 482] width 850 height 38
click at [407, 483] on link "Payment #3" at bounding box center [396, 480] width 75 height 17
click at [1169, 218] on use at bounding box center [1168, 218] width 13 height 13
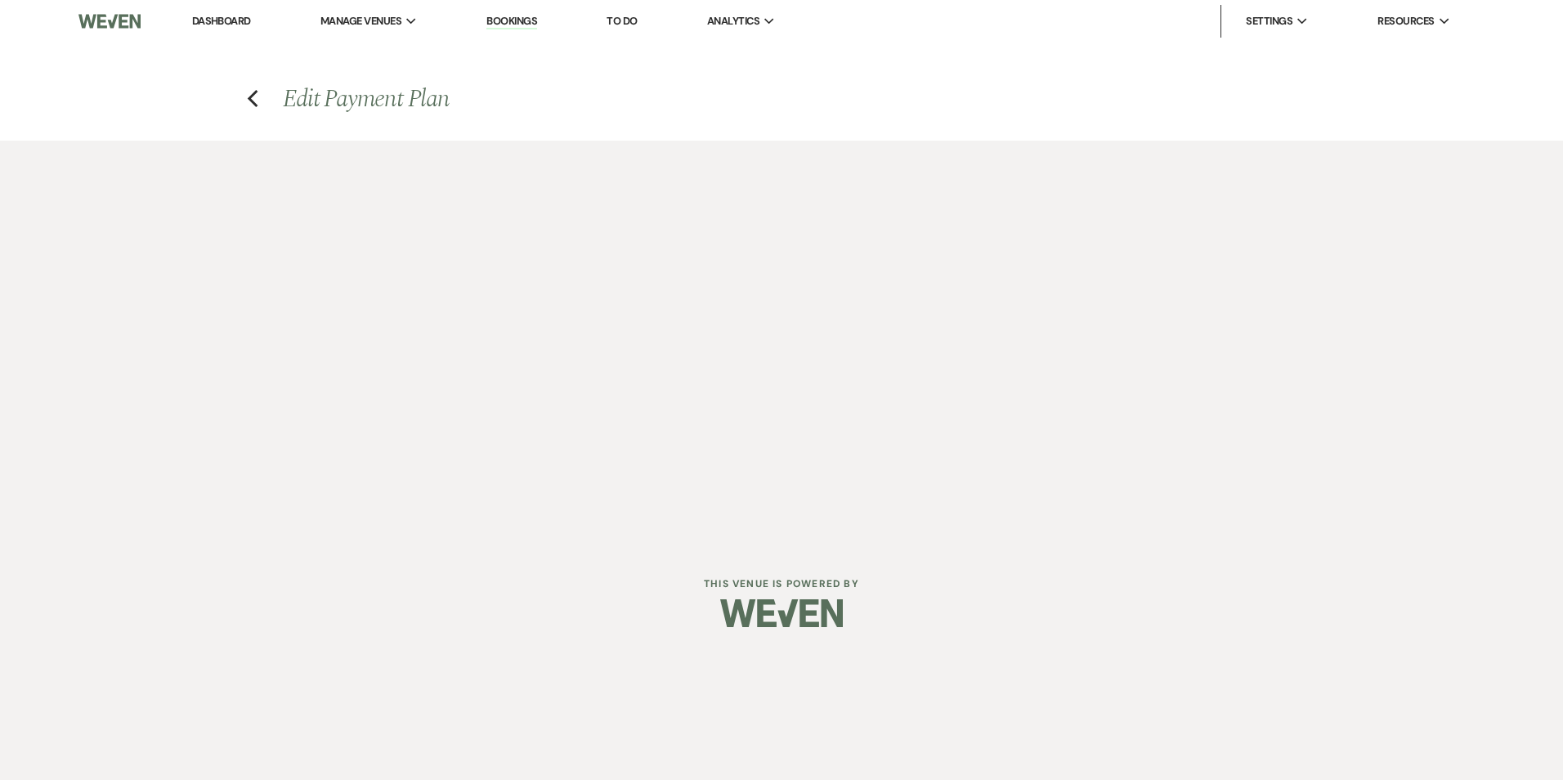
select select "1"
select select "true"
select select "1"
select select "true"
select select "2"
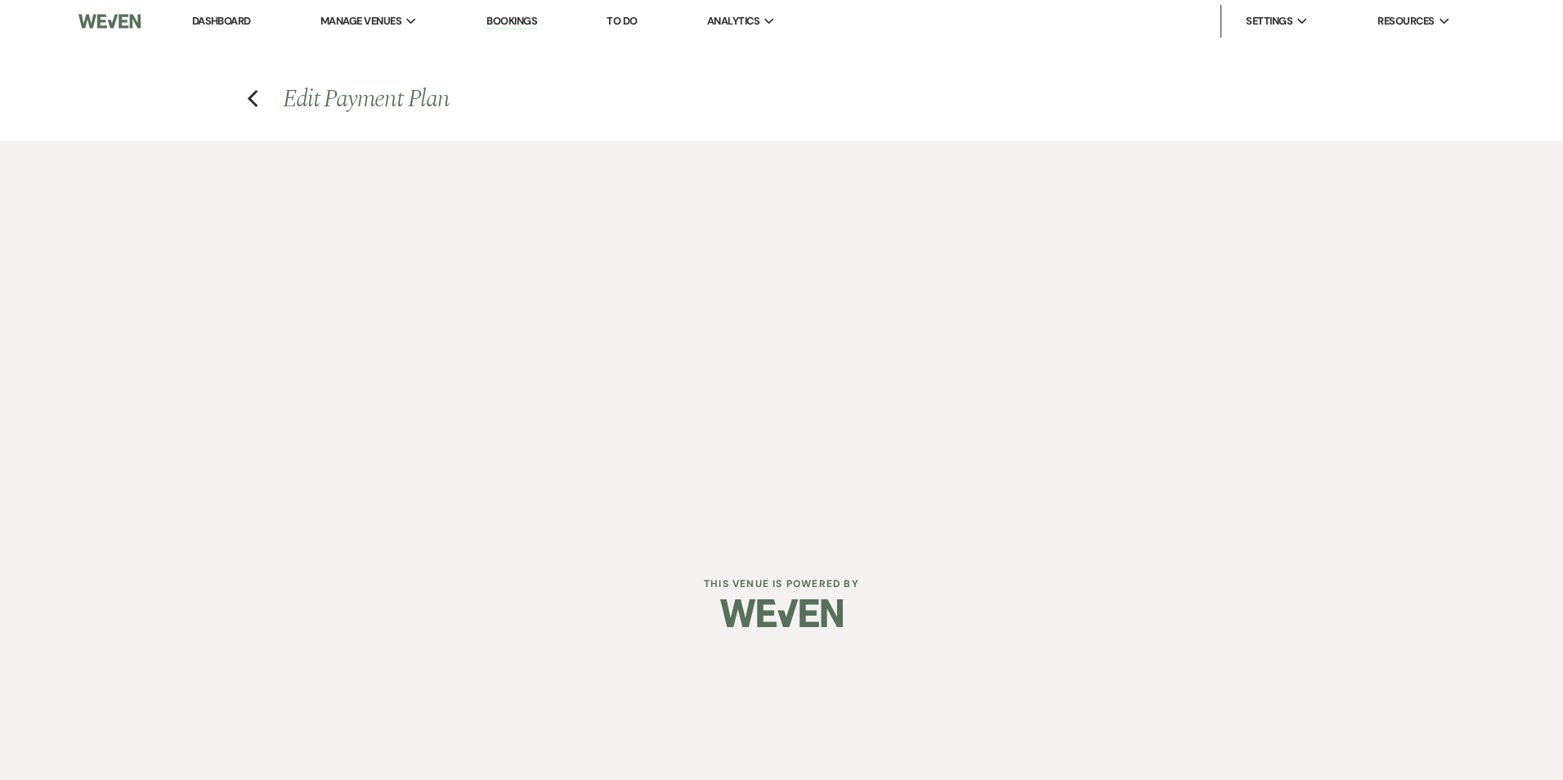
select select "flat"
select select "true"
select select "2"
select select "flat"
select select "true"
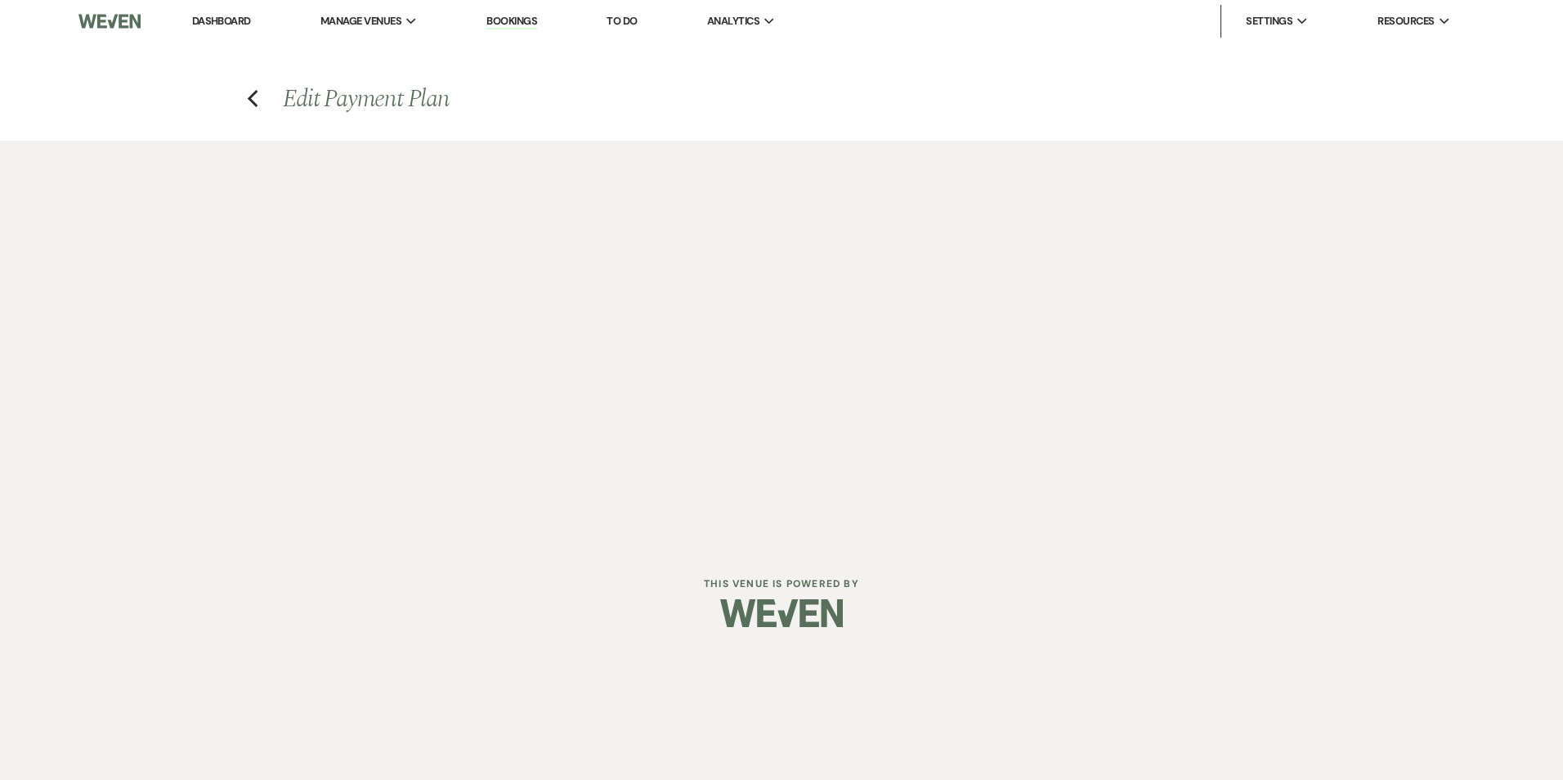
select select "client"
select select "weeks"
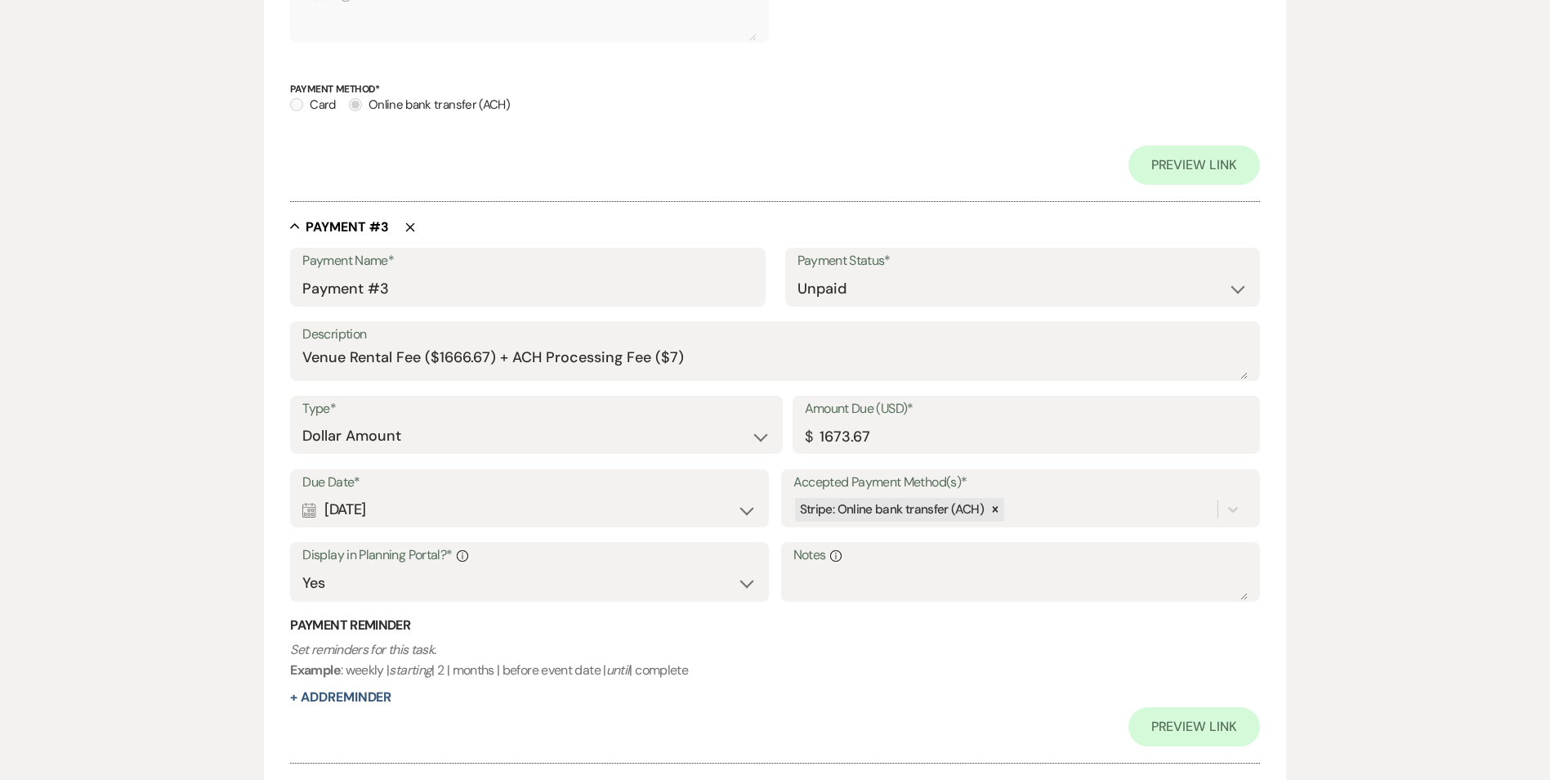
scroll to position [1471, 0]
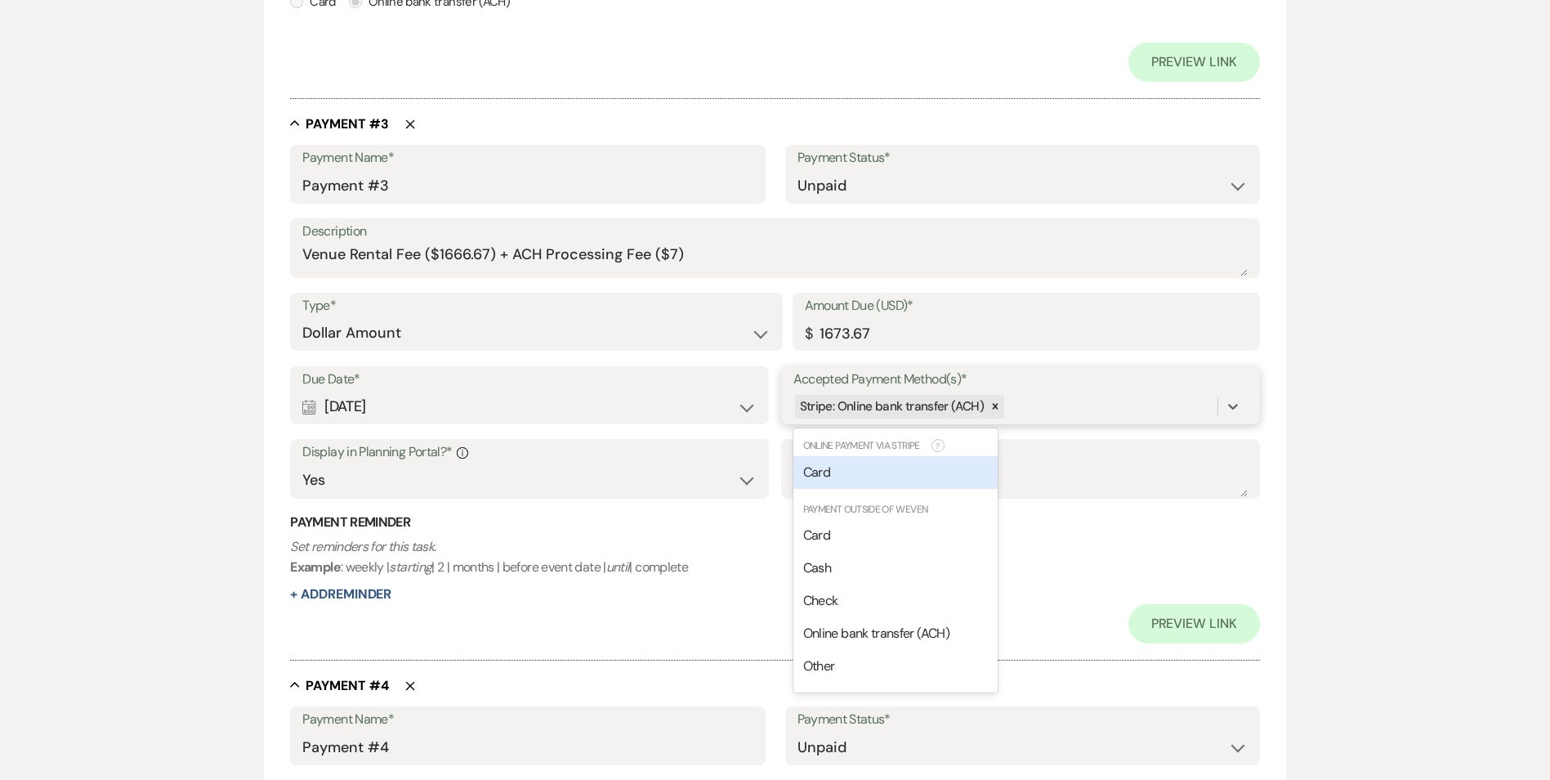
click at [1075, 402] on div "Stripe: Online bank transfer (ACH)" at bounding box center [1006, 406] width 424 height 29
click at [881, 541] on div "Card" at bounding box center [896, 535] width 204 height 33
click at [1127, 409] on div "Stripe: Online bank transfer (ACH) Card" at bounding box center [1006, 406] width 424 height 29
click at [1052, 410] on icon at bounding box center [1050, 405] width 11 height 11
click at [874, 621] on div "Online bank transfer (ACH)" at bounding box center [896, 633] width 204 height 33
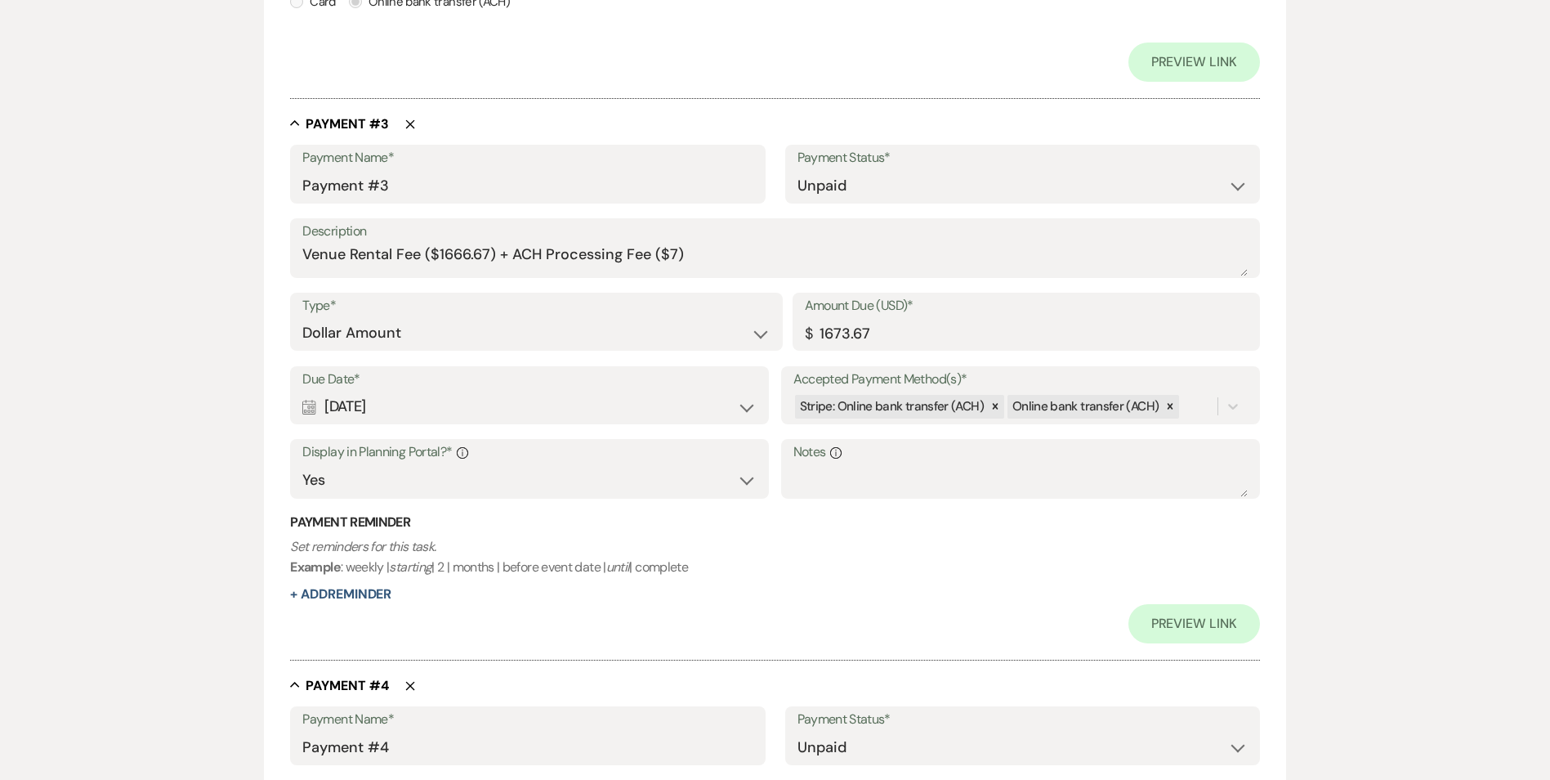
click at [1095, 379] on label "Accepted Payment Method(s)*" at bounding box center [1021, 380] width 454 height 24
click at [1183, 396] on input "Accepted Payment Method(s)*" at bounding box center [1184, 407] width 2 height 22
click at [1201, 405] on div "Stripe: Online bank transfer (ACH) Online bank transfer (ACH)" at bounding box center [1006, 406] width 424 height 29
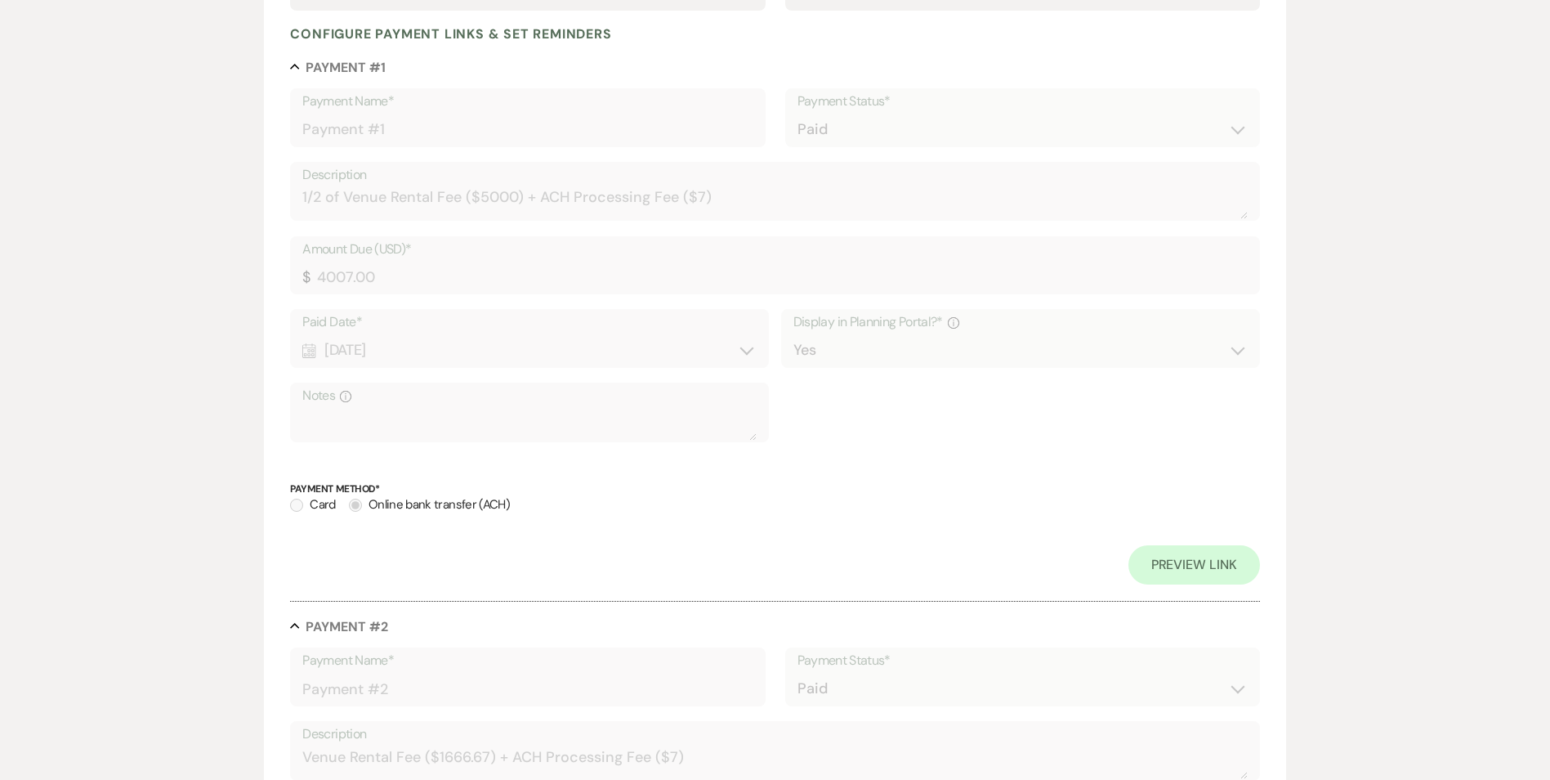
scroll to position [0, 0]
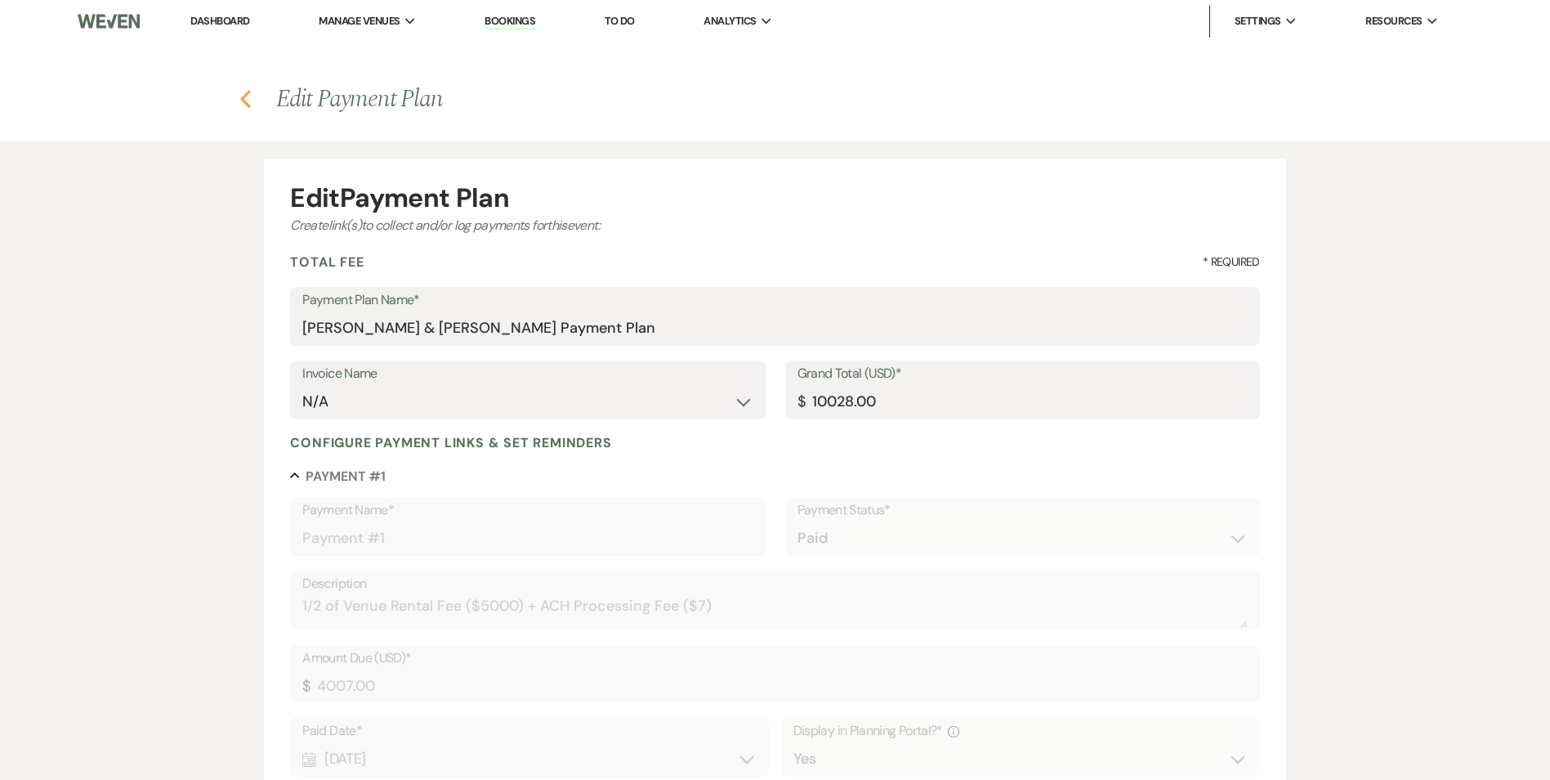
click at [242, 101] on icon "Previous" at bounding box center [245, 99] width 12 height 20
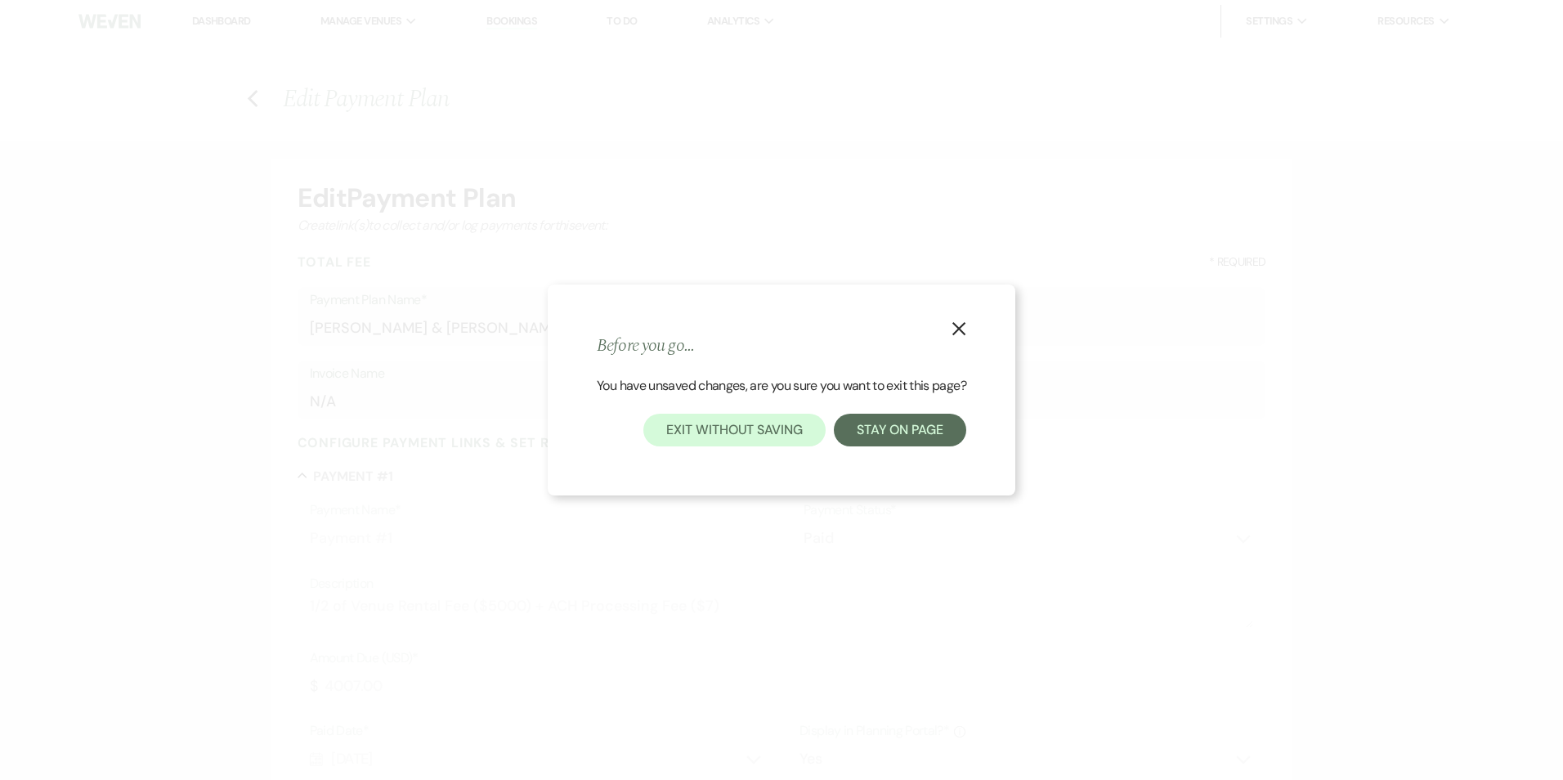
click at [247, 87] on button "Previous" at bounding box center [253, 97] width 12 height 21
click at [757, 436] on button "Exit without saving" at bounding box center [733, 430] width 181 height 33
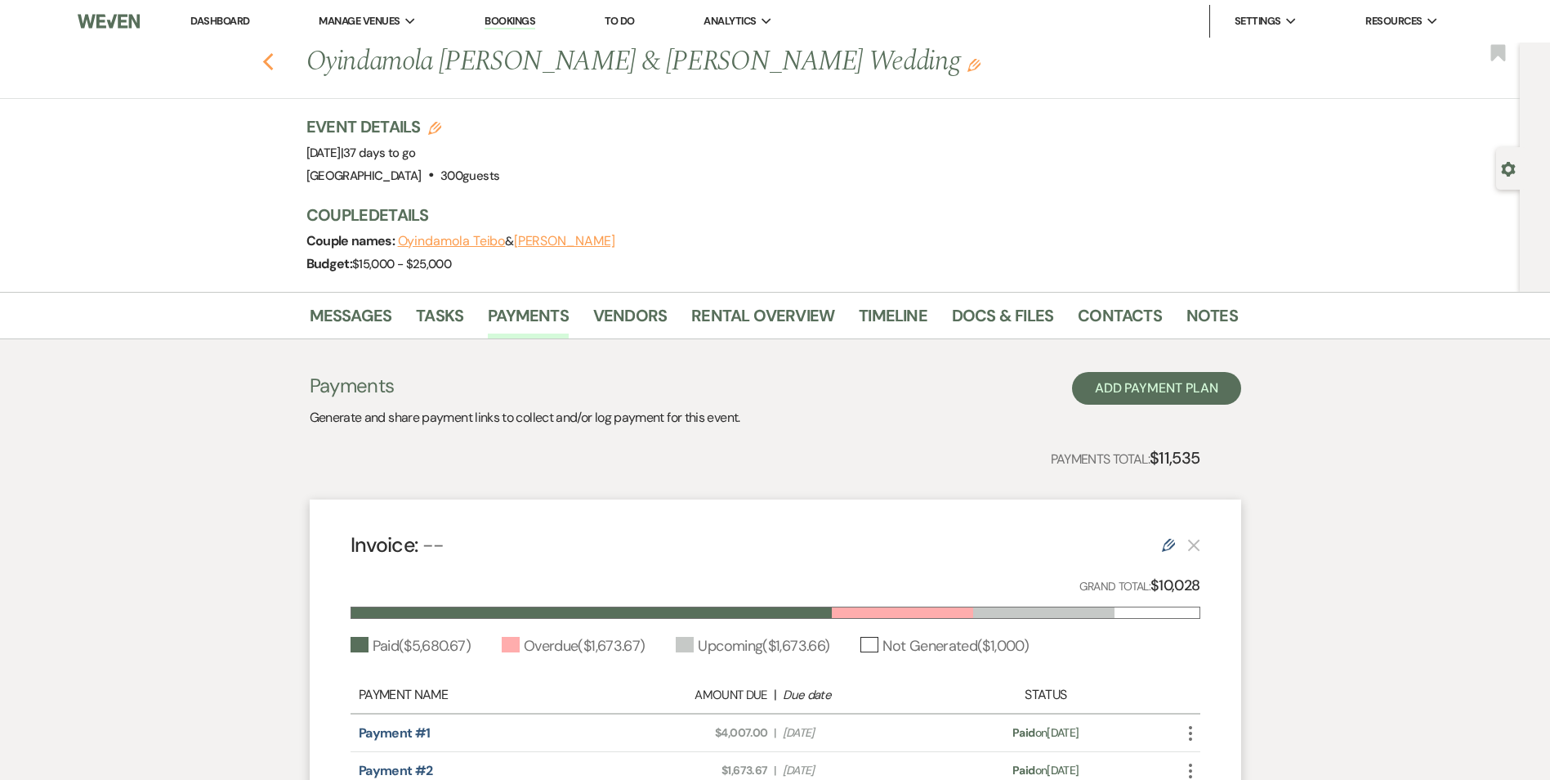
click at [275, 71] on icon "Previous" at bounding box center [268, 62] width 12 height 20
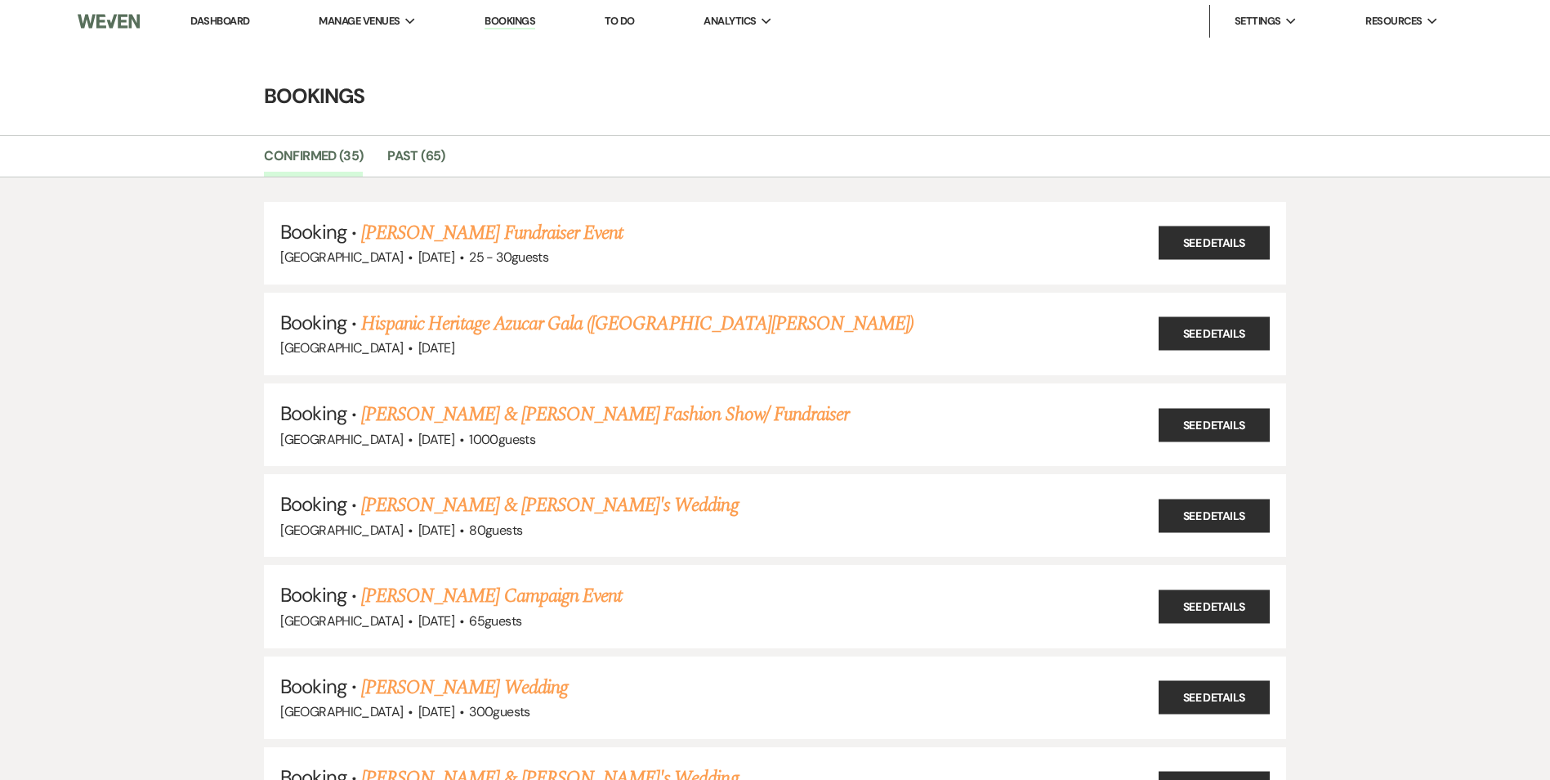
click at [214, 20] on link "Dashboard" at bounding box center [219, 21] width 59 height 14
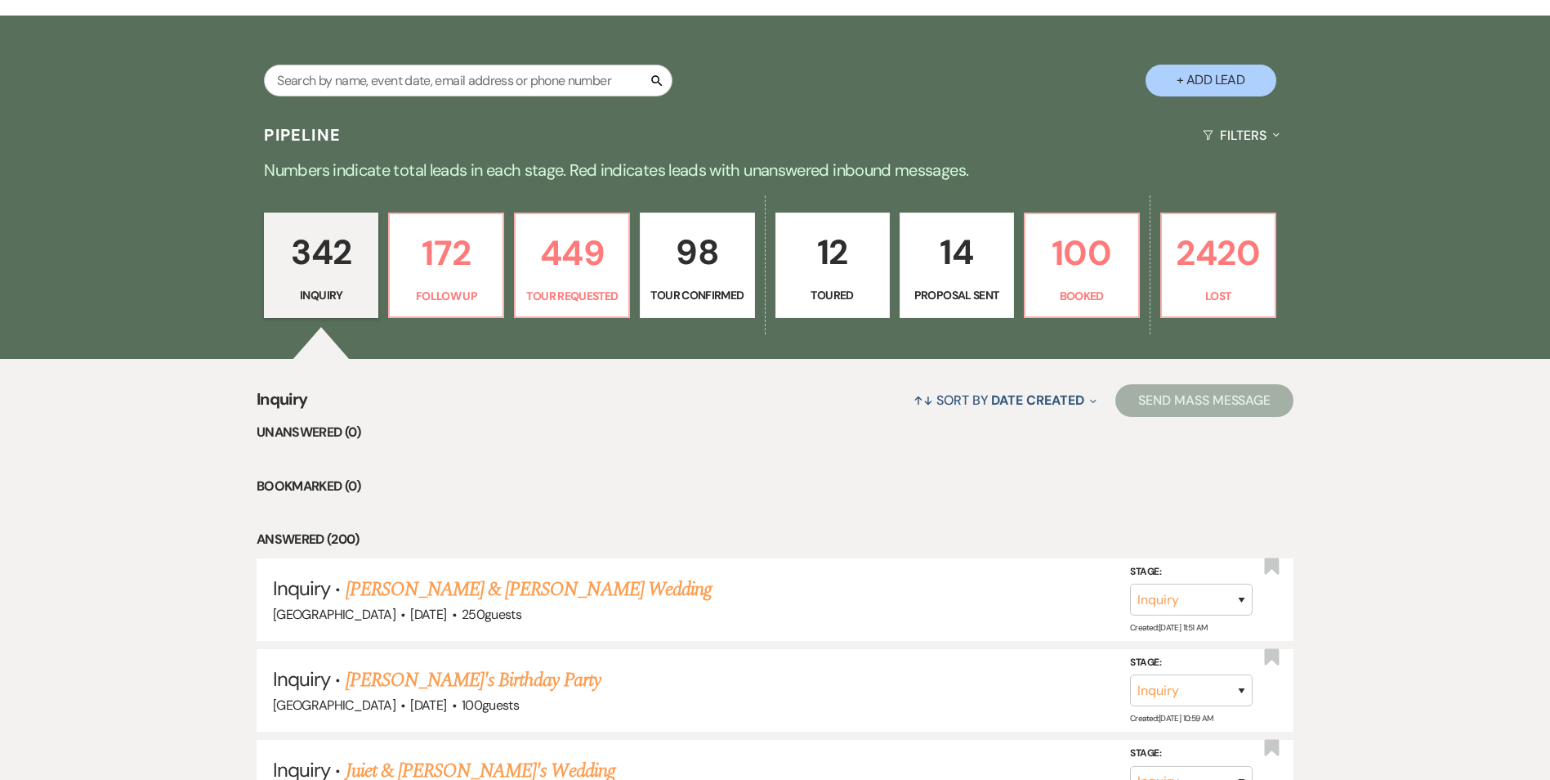
scroll to position [327, 0]
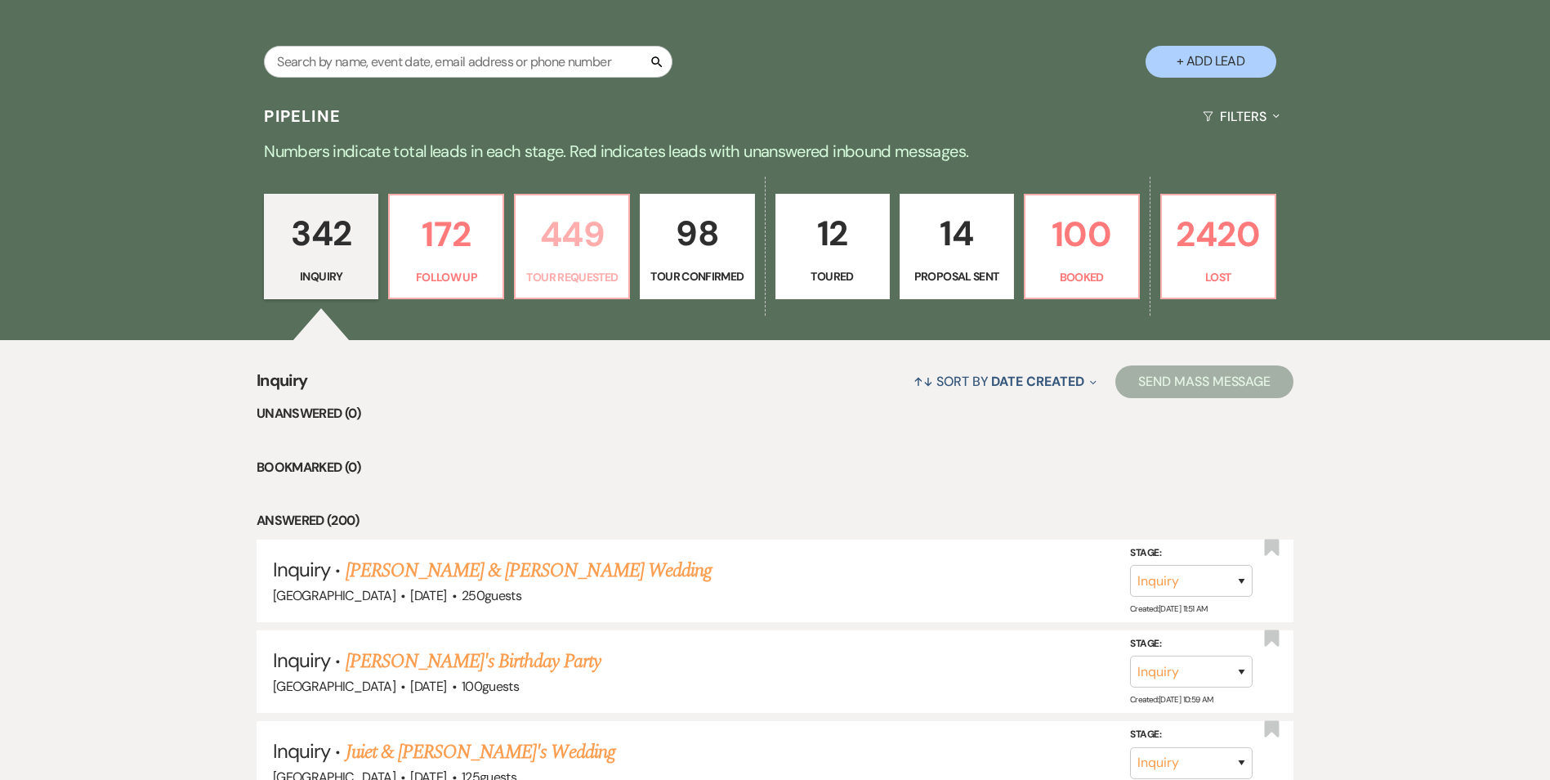
click at [575, 271] on p "Tour Requested" at bounding box center [571, 277] width 93 height 18
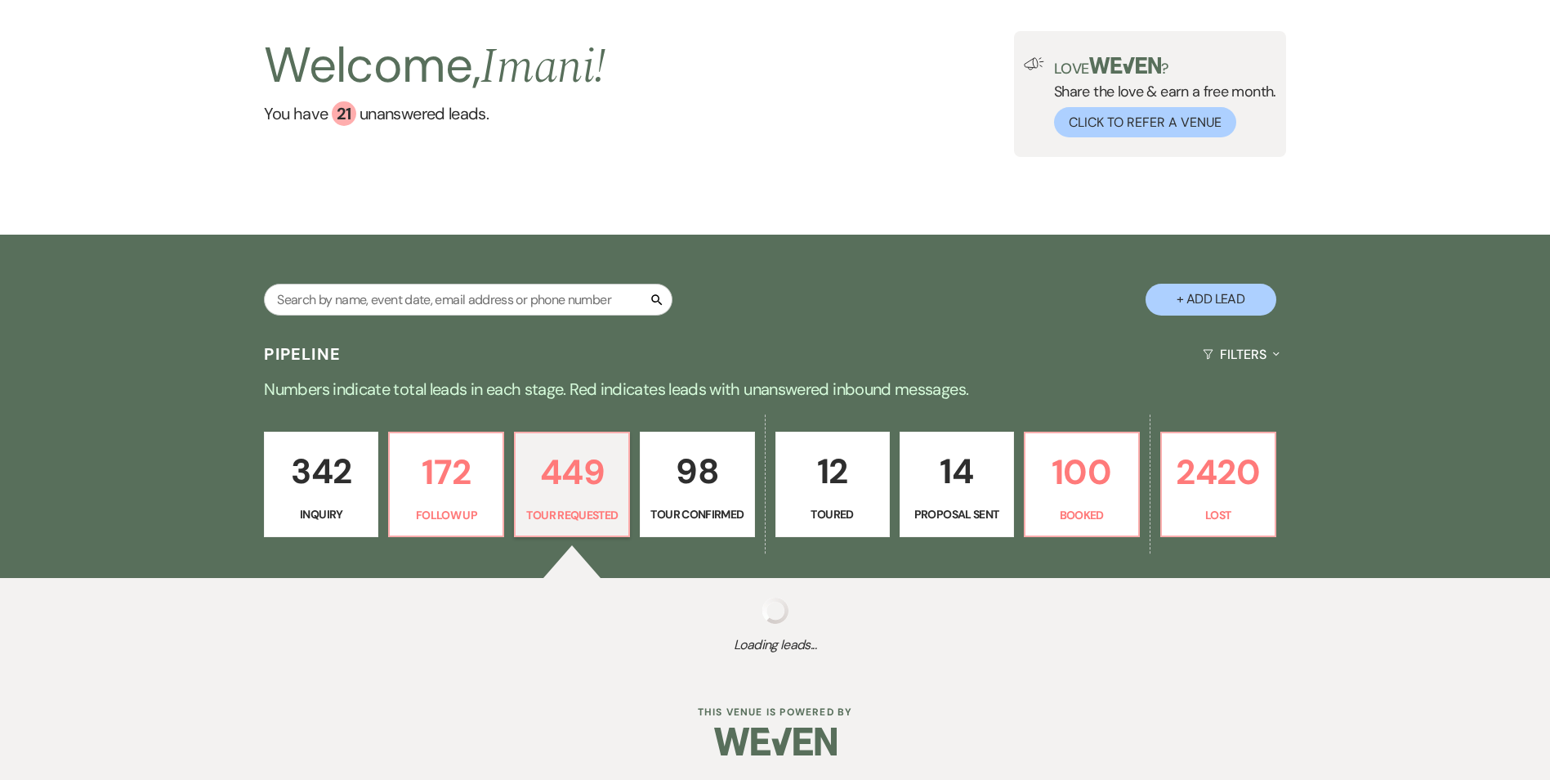
scroll to position [105, 0]
select select "2"
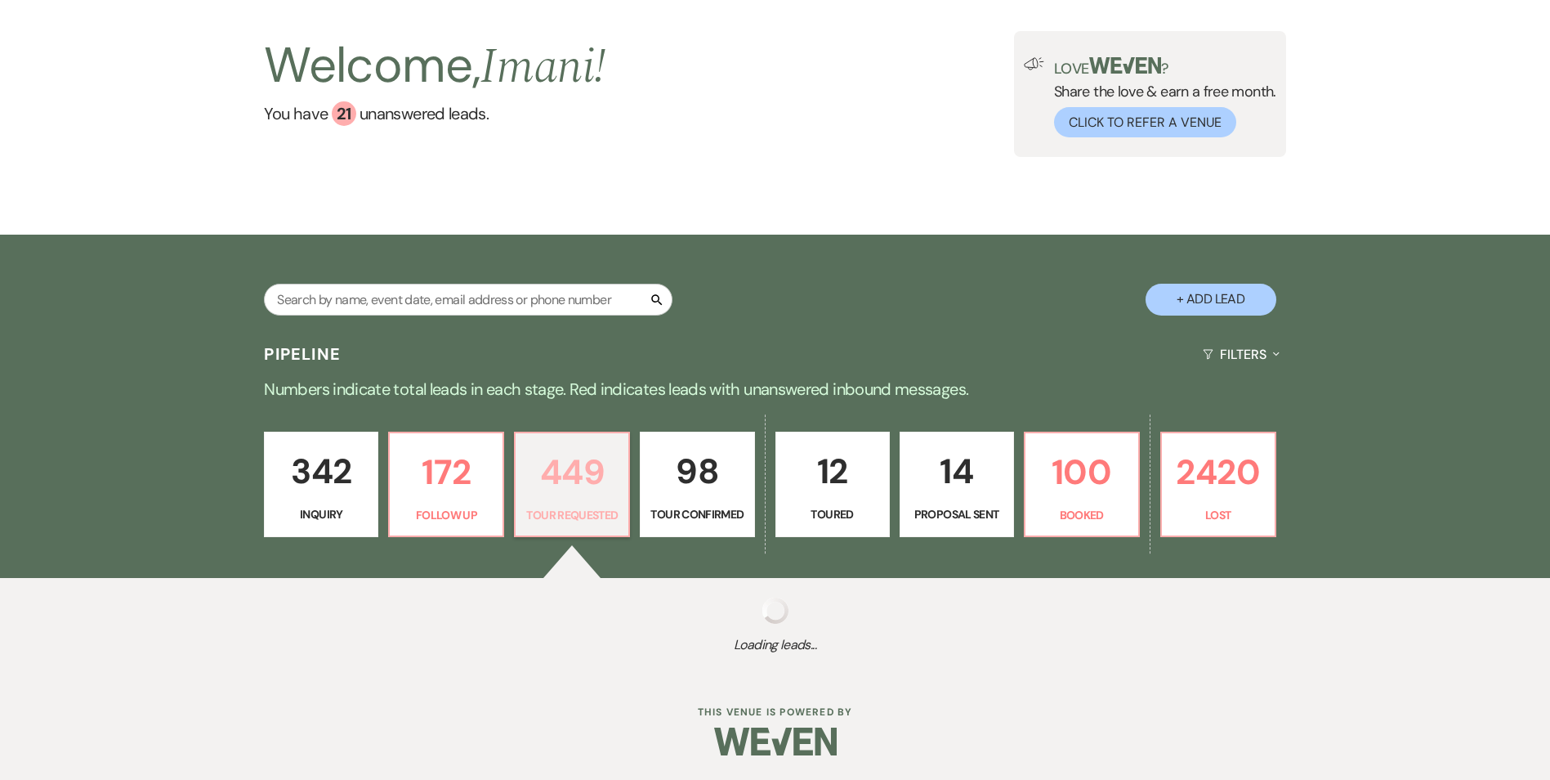
select select "2"
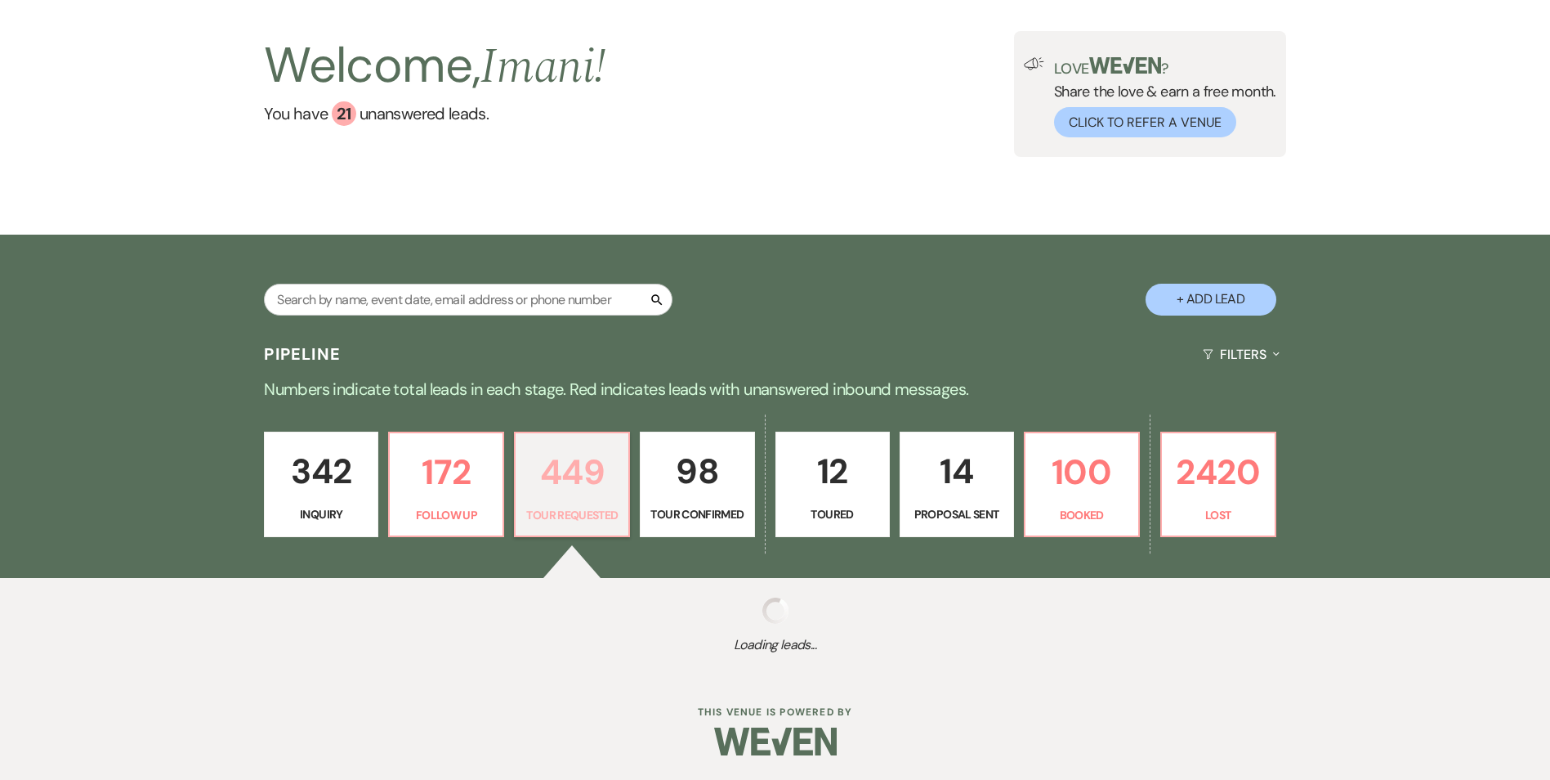
select select "2"
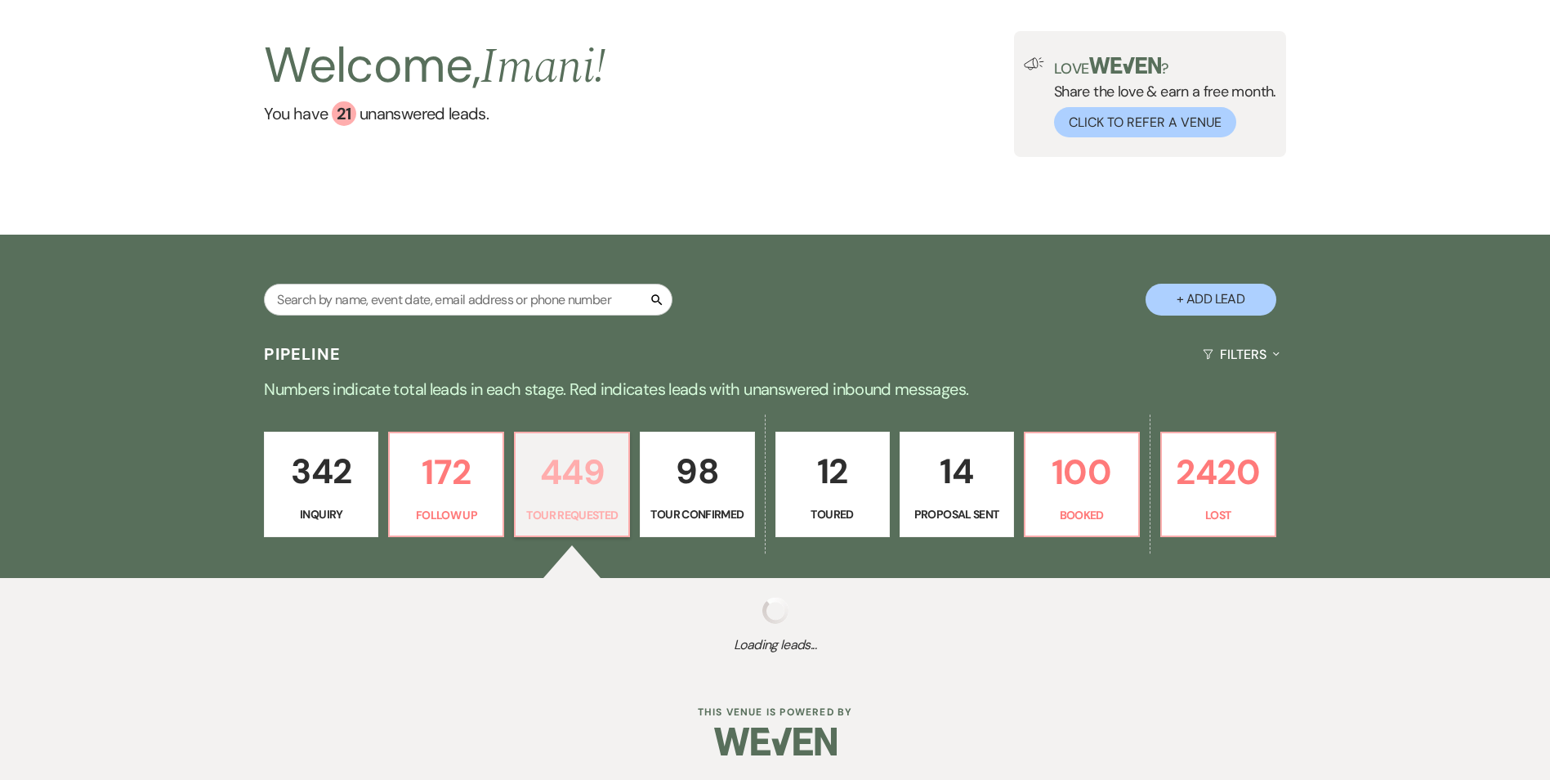
select select "2"
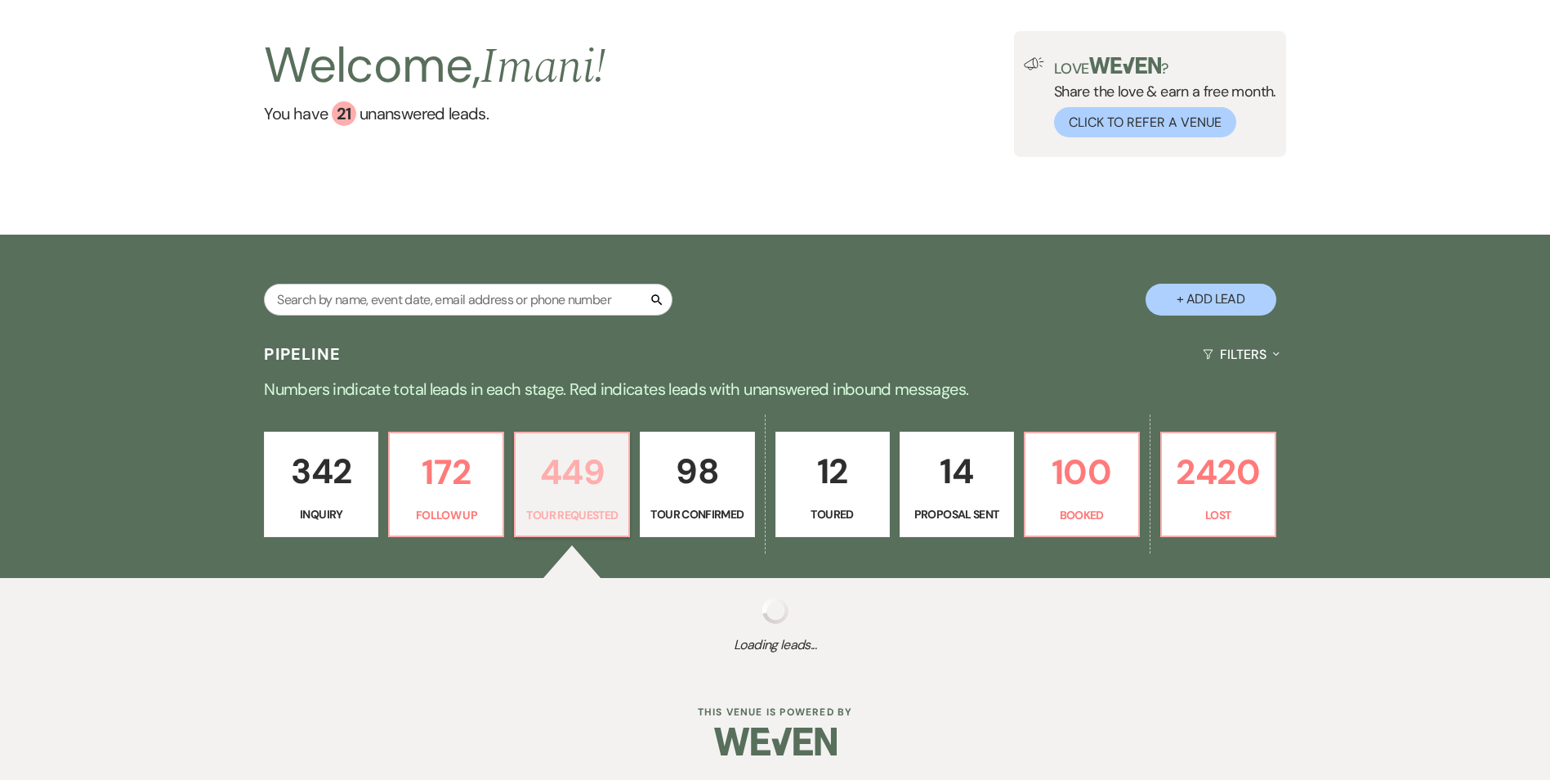
select select "2"
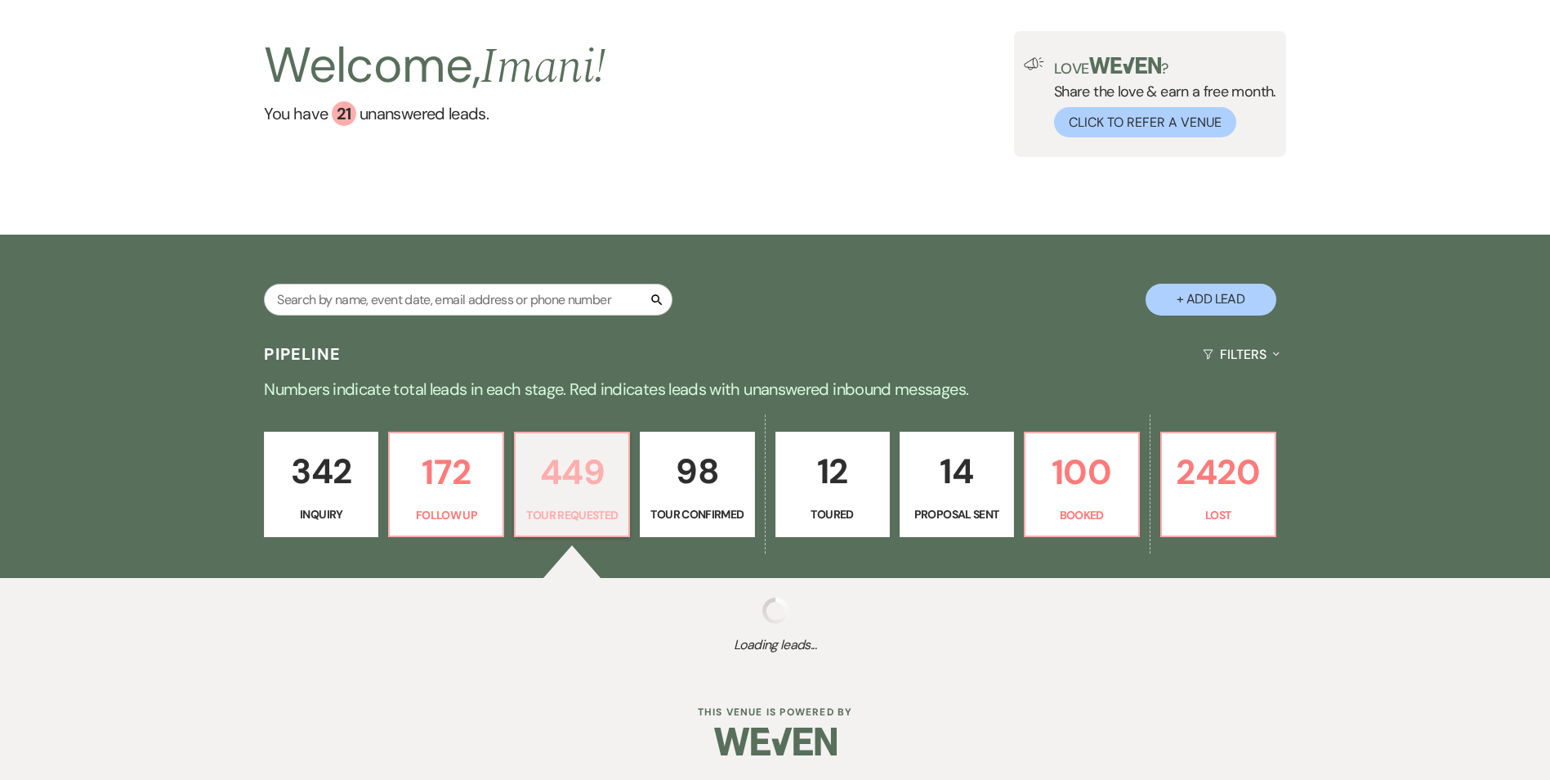
select select "2"
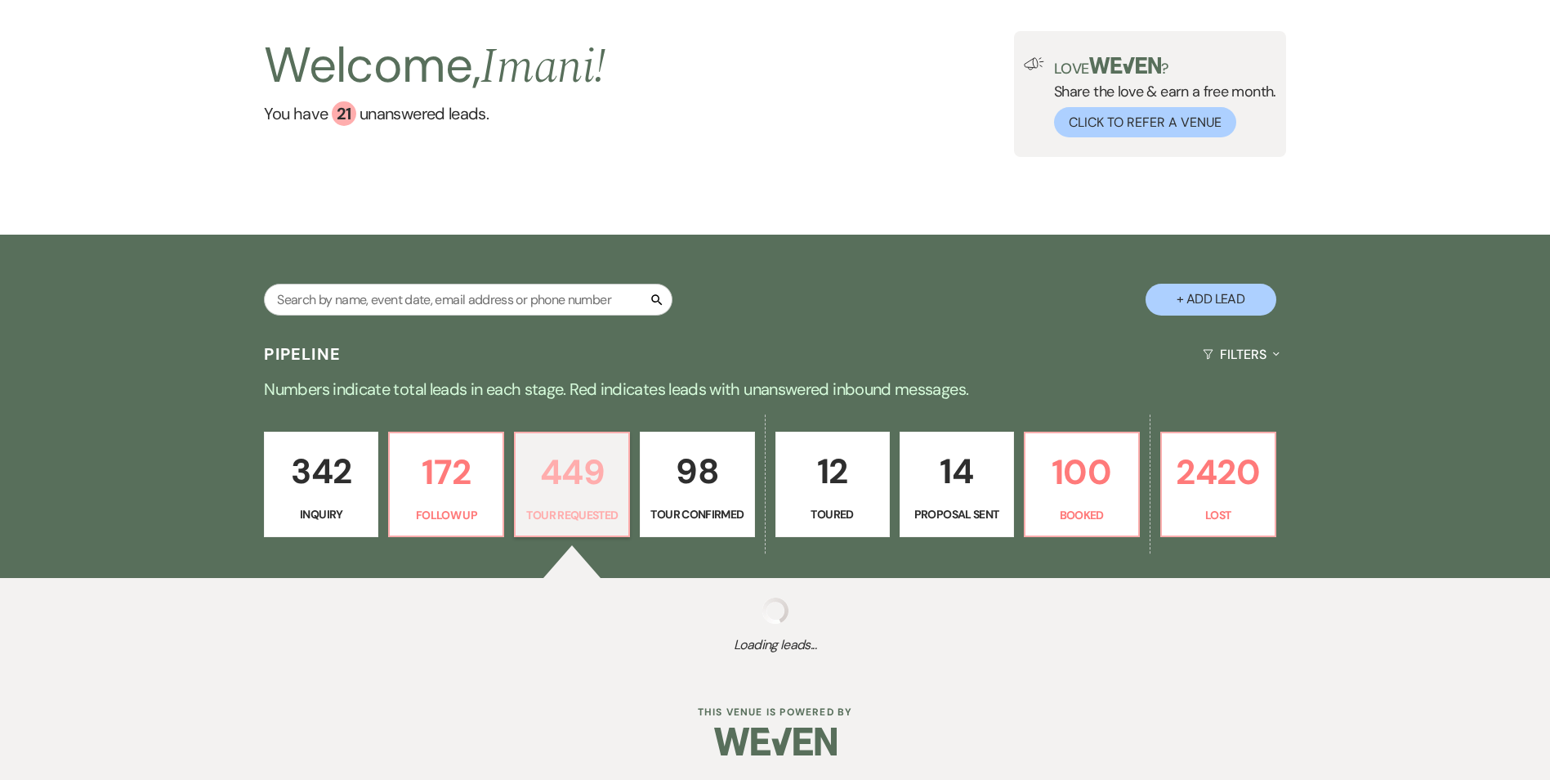
select select "2"
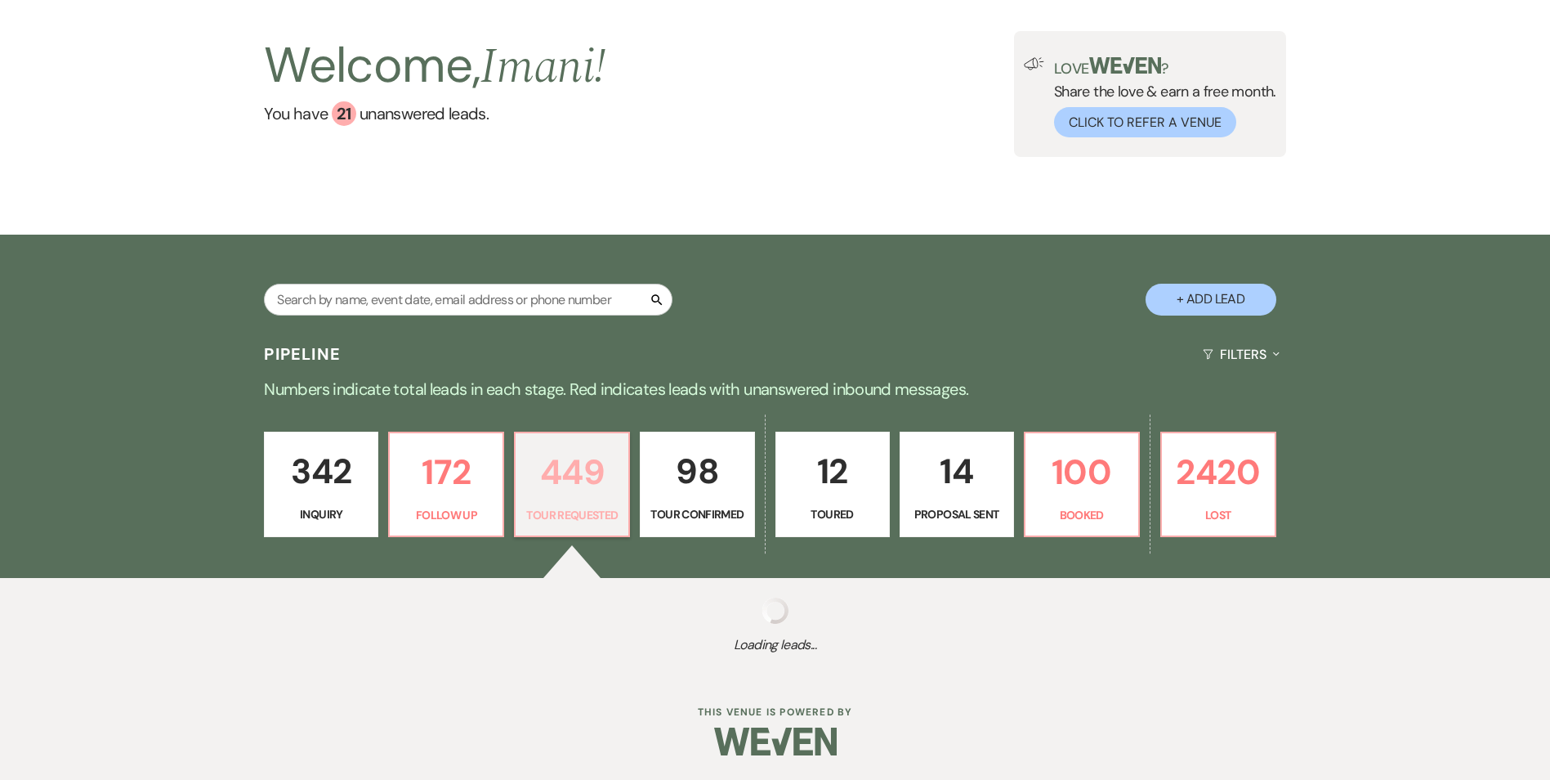
select select "2"
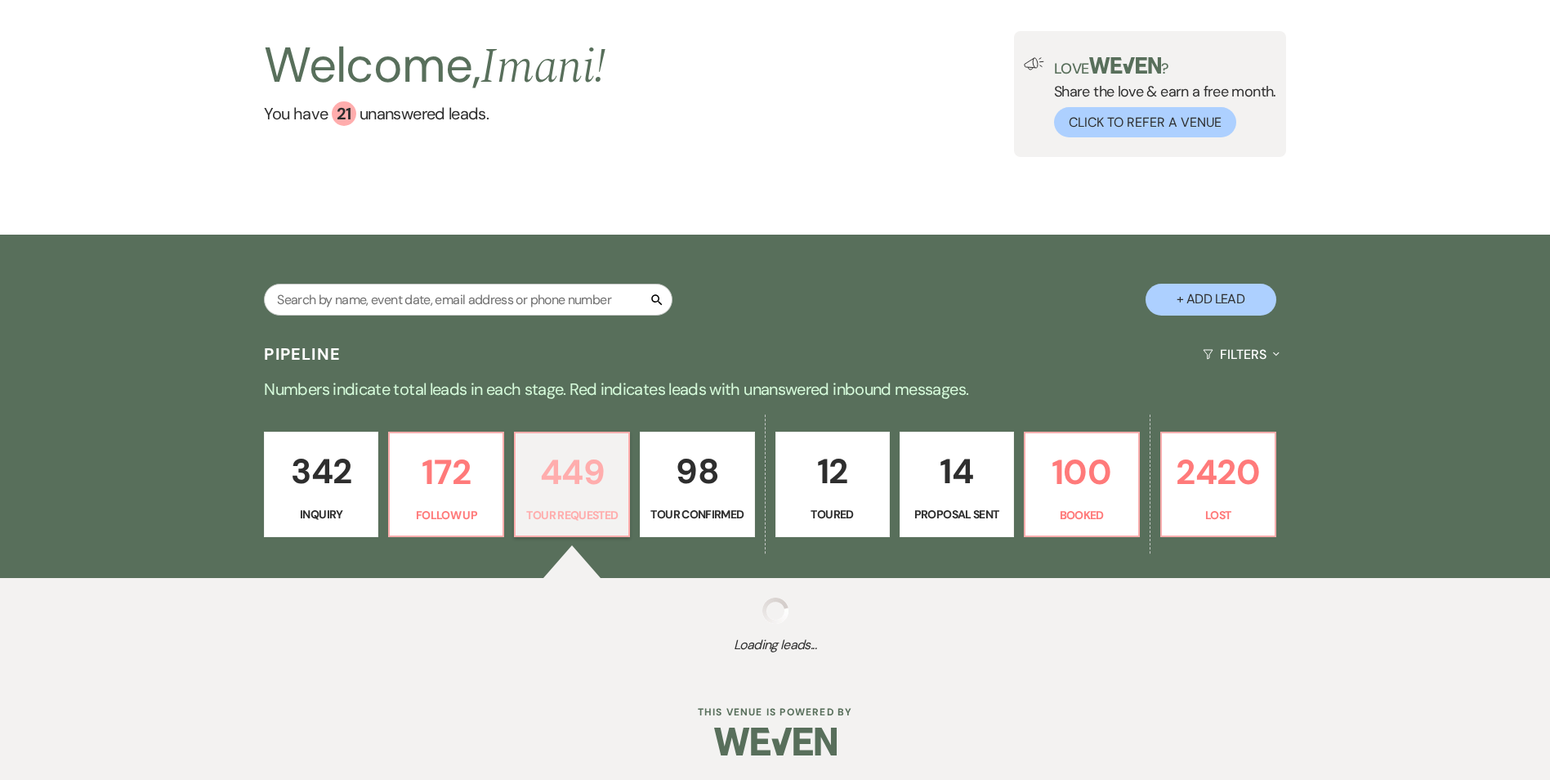
select select "2"
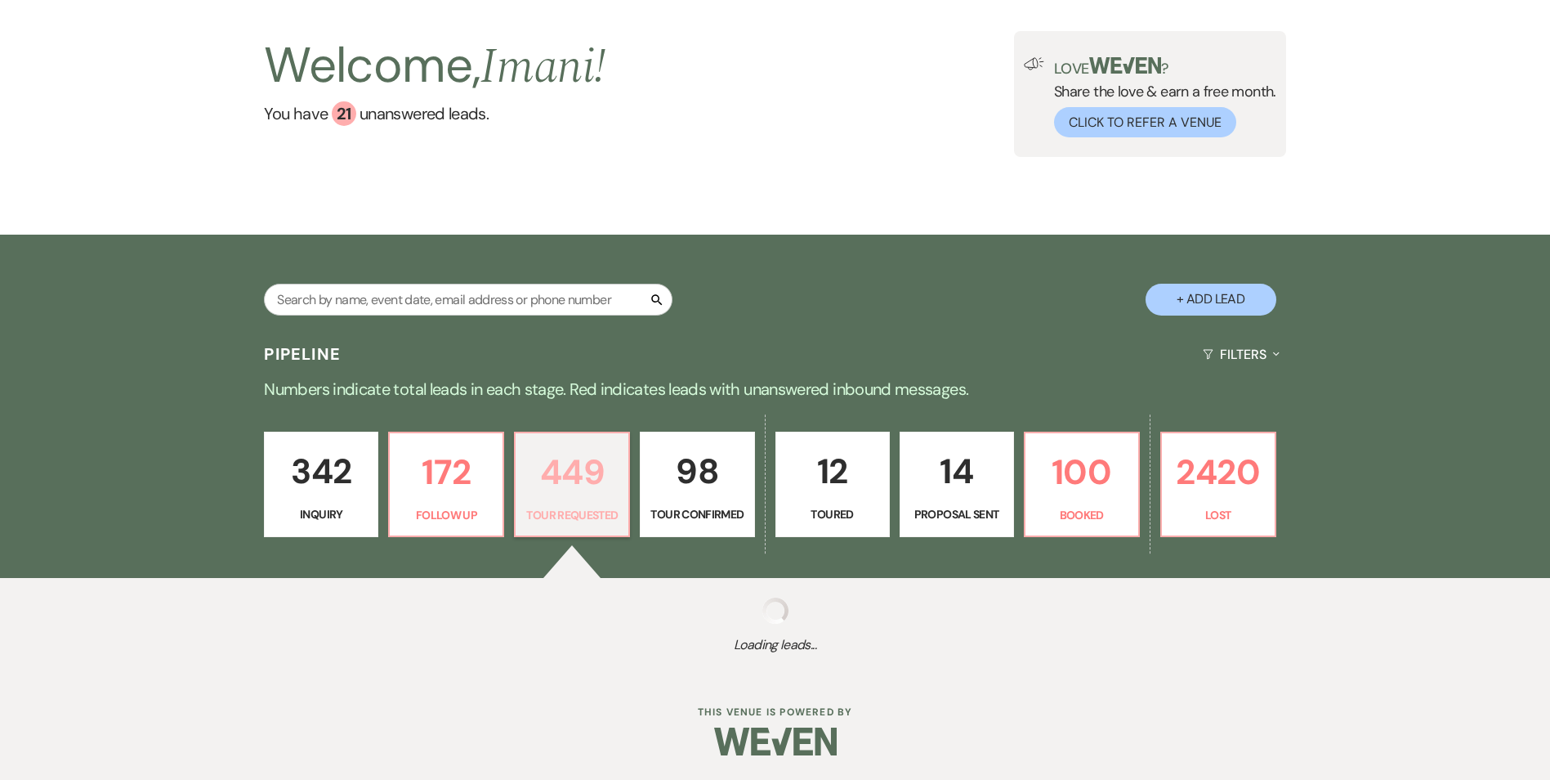
select select "2"
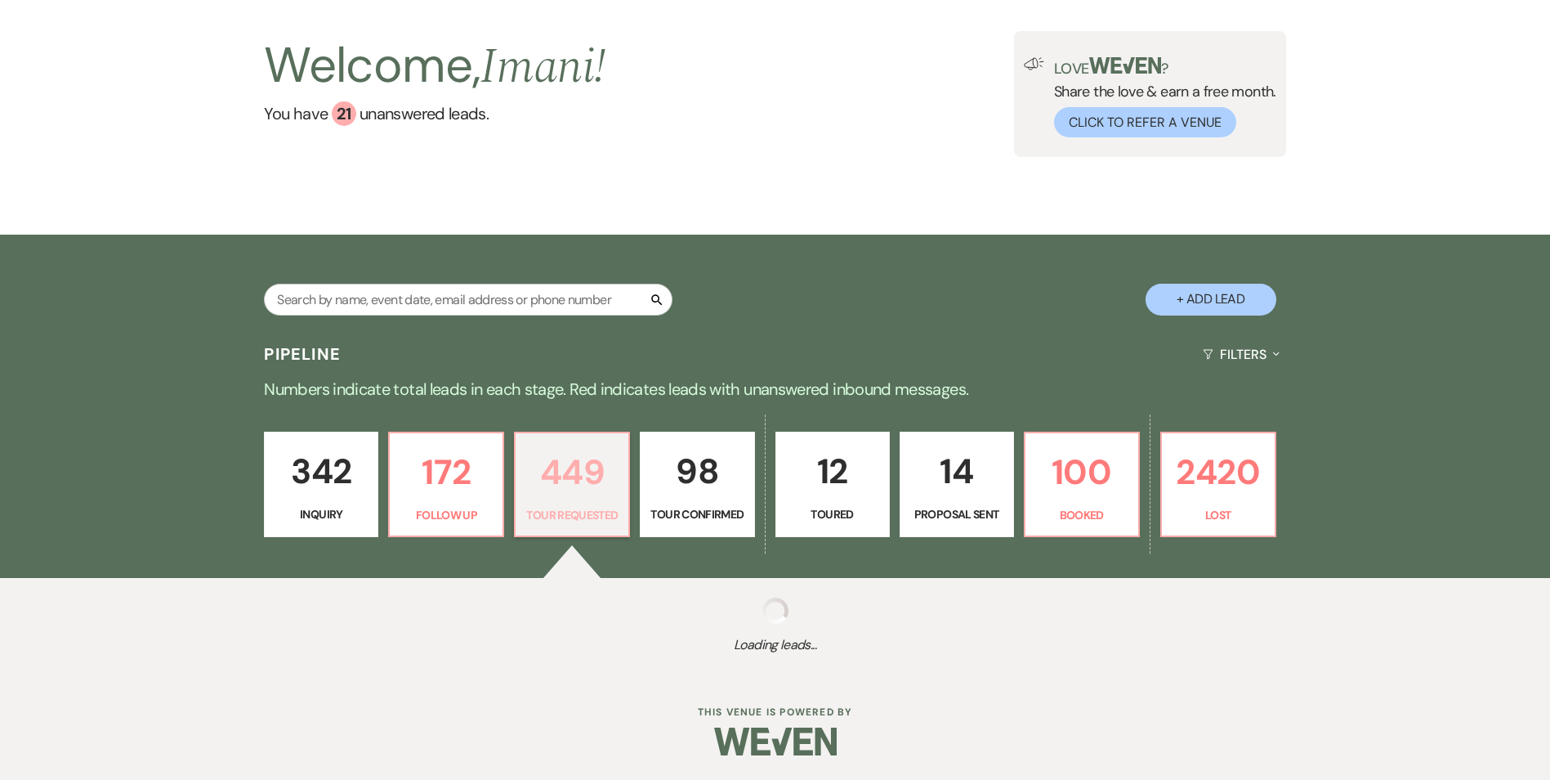
select select "2"
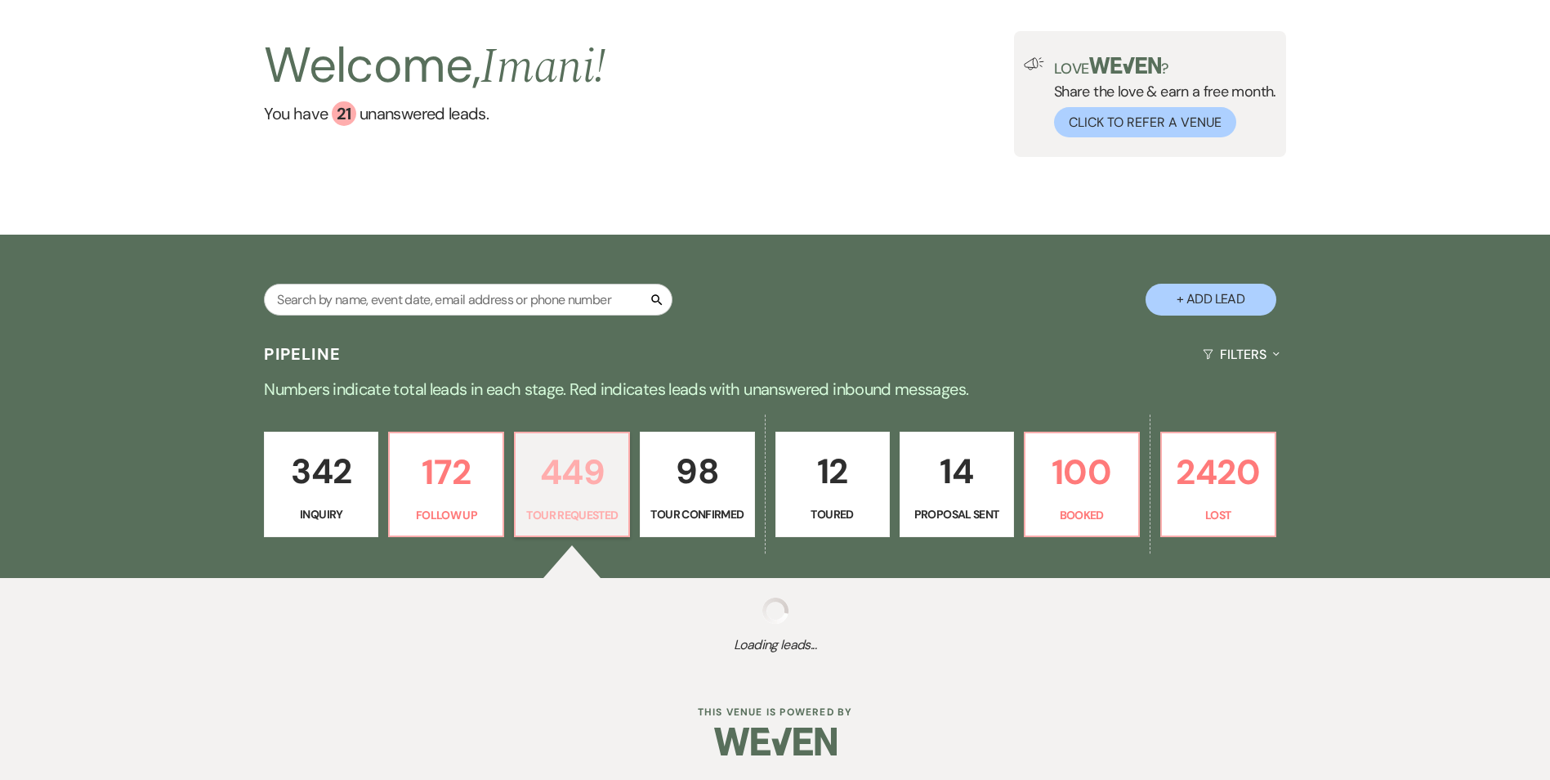
select select "2"
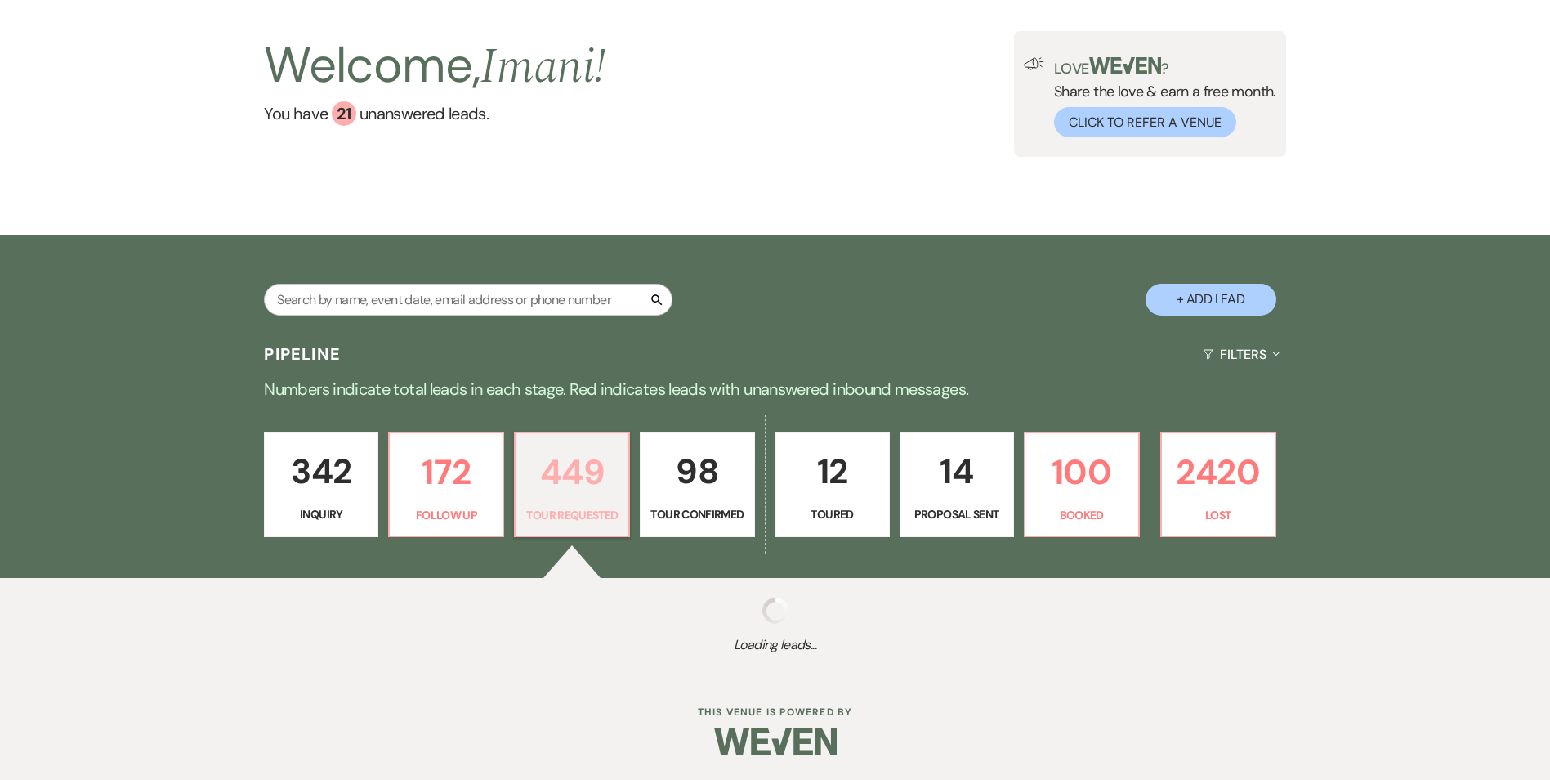
select select "2"
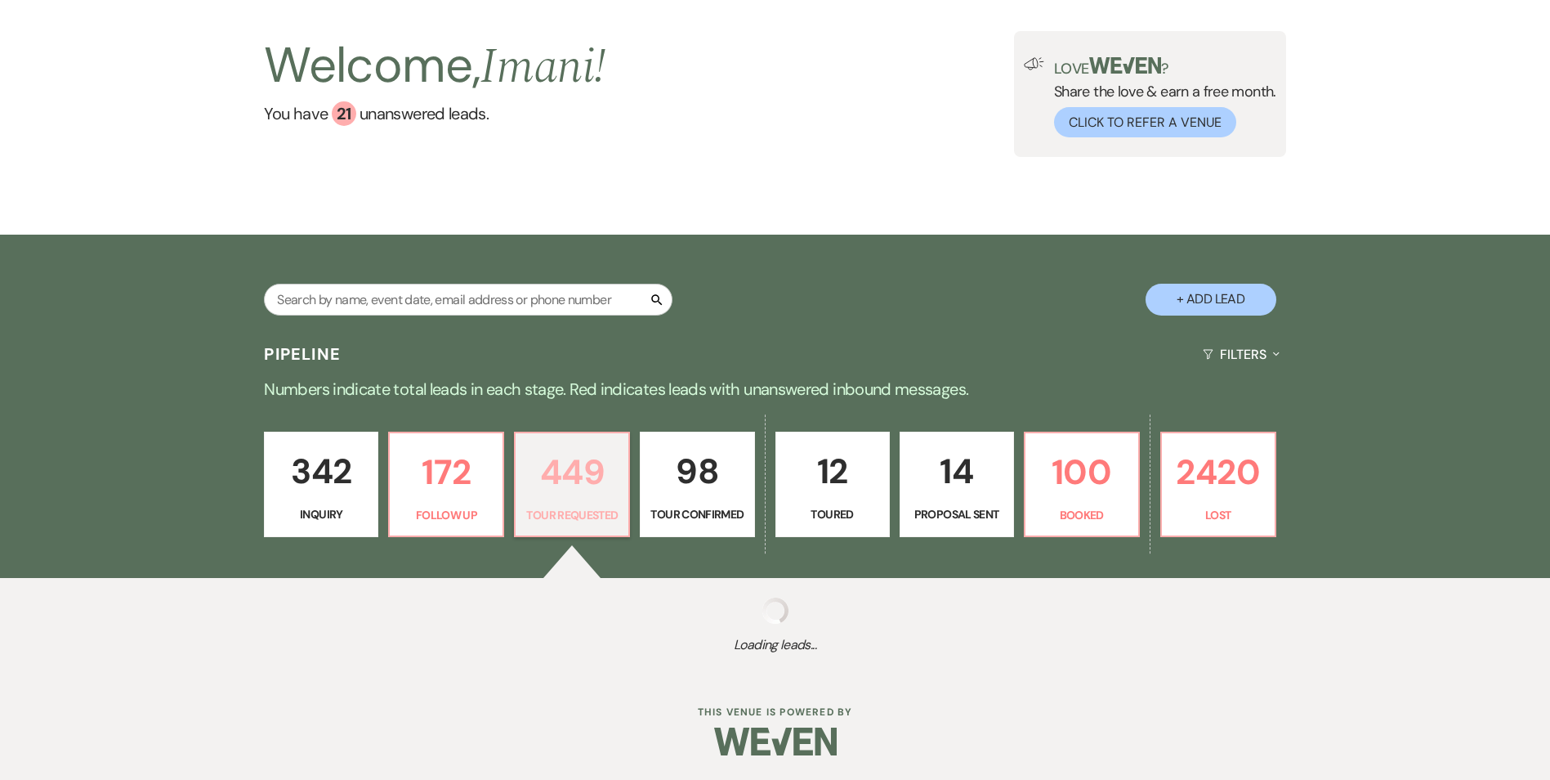
select select "2"
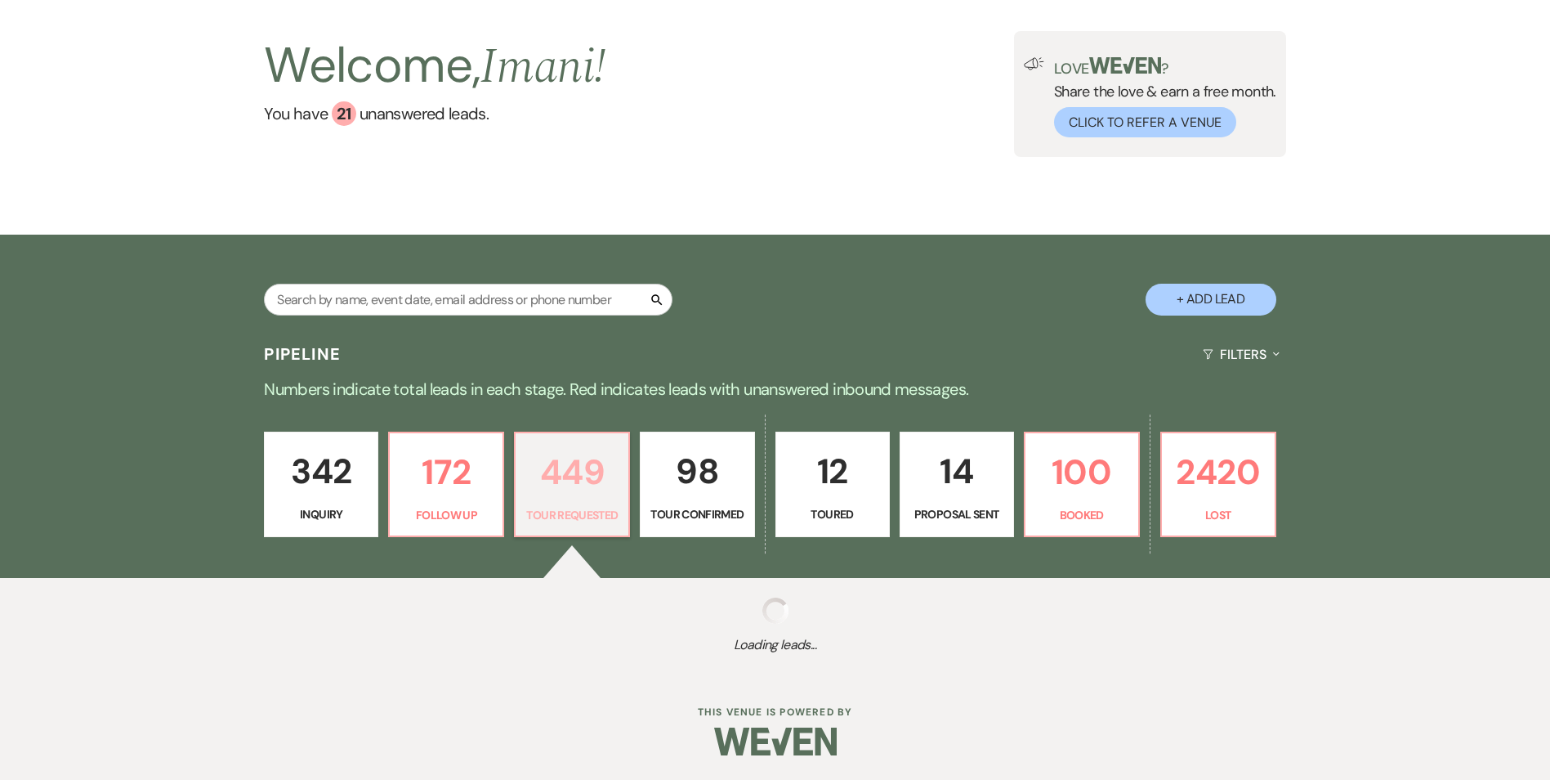
select select "2"
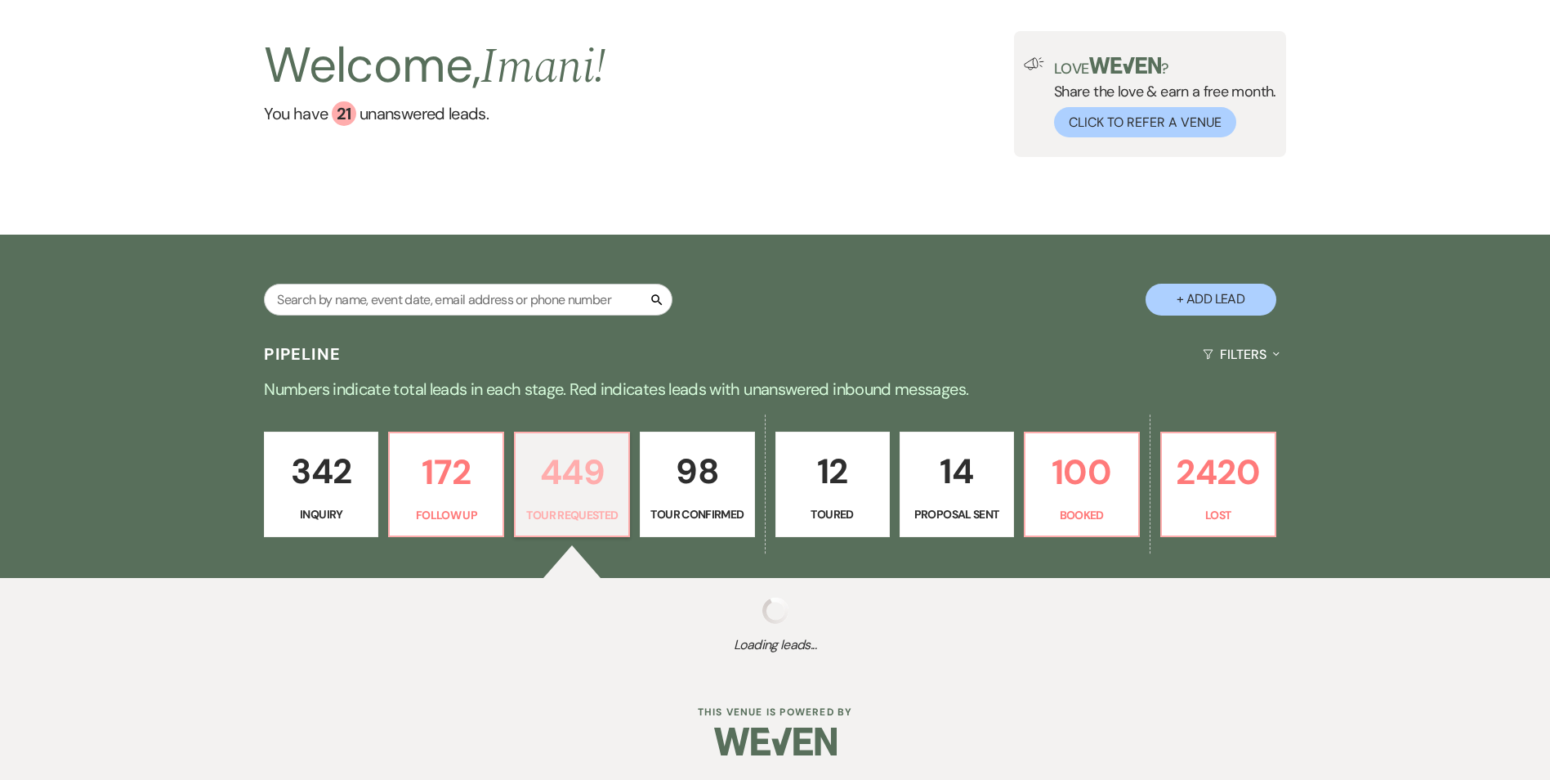
select select "2"
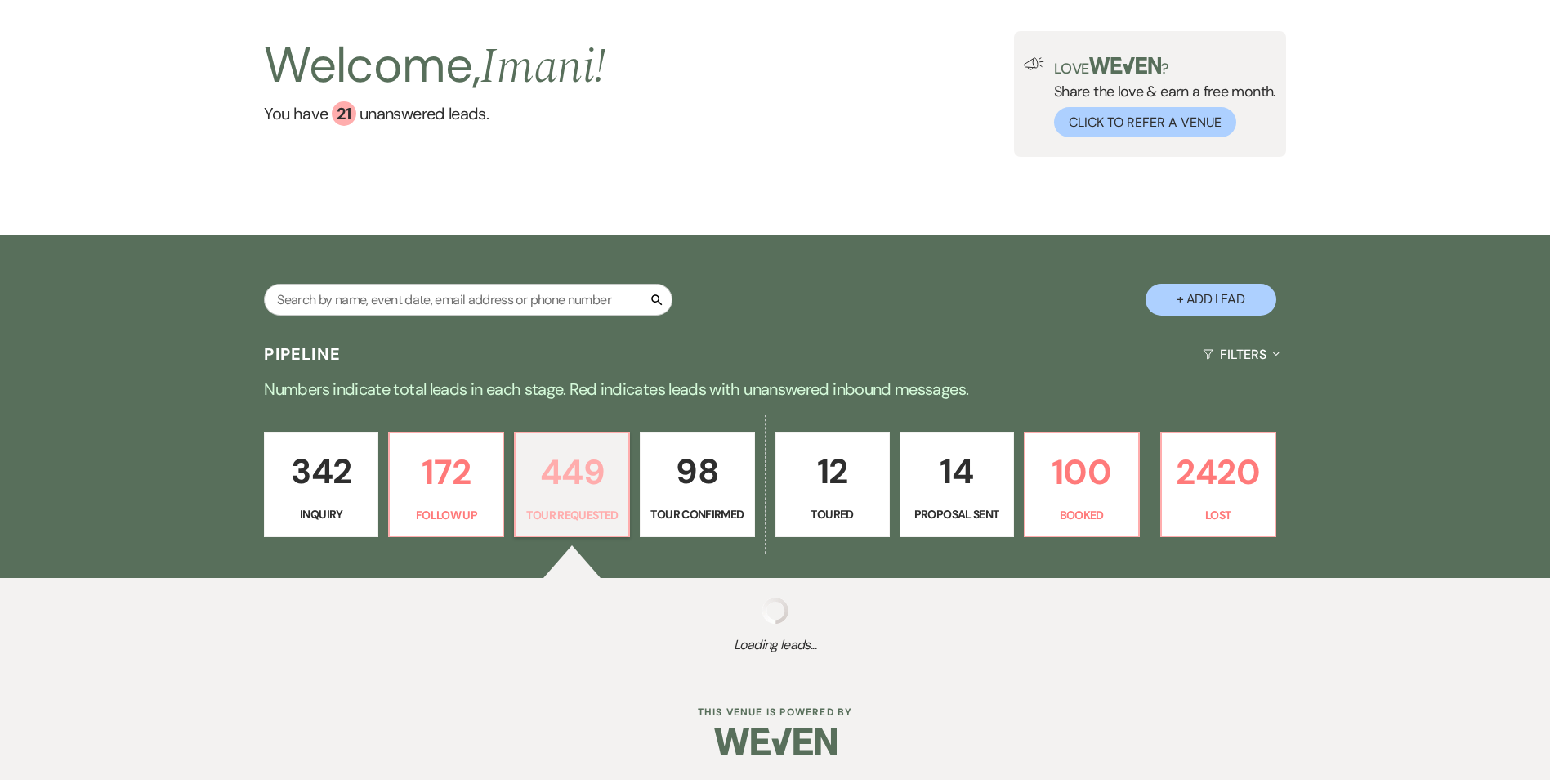
select select "2"
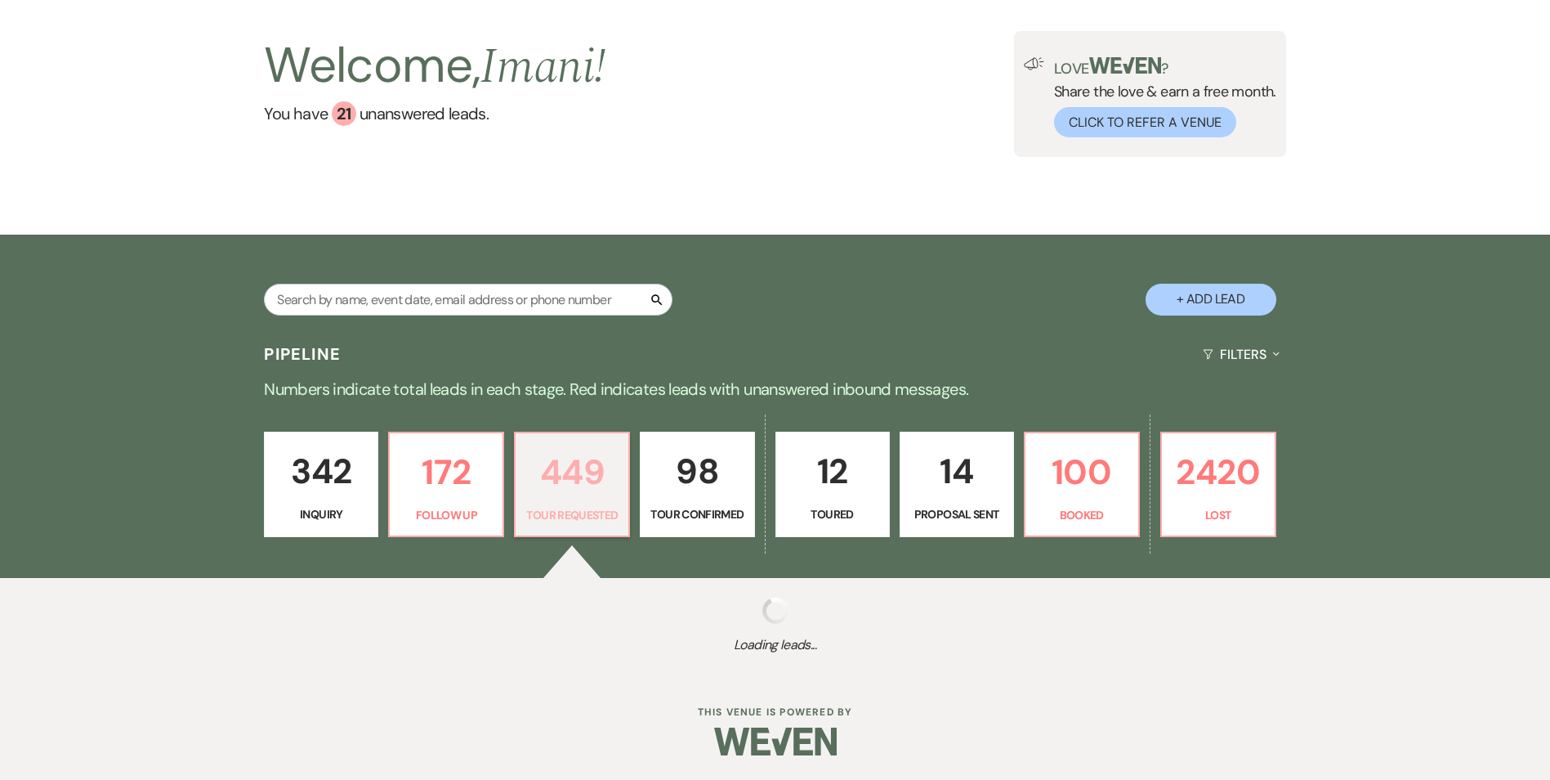
select select "2"
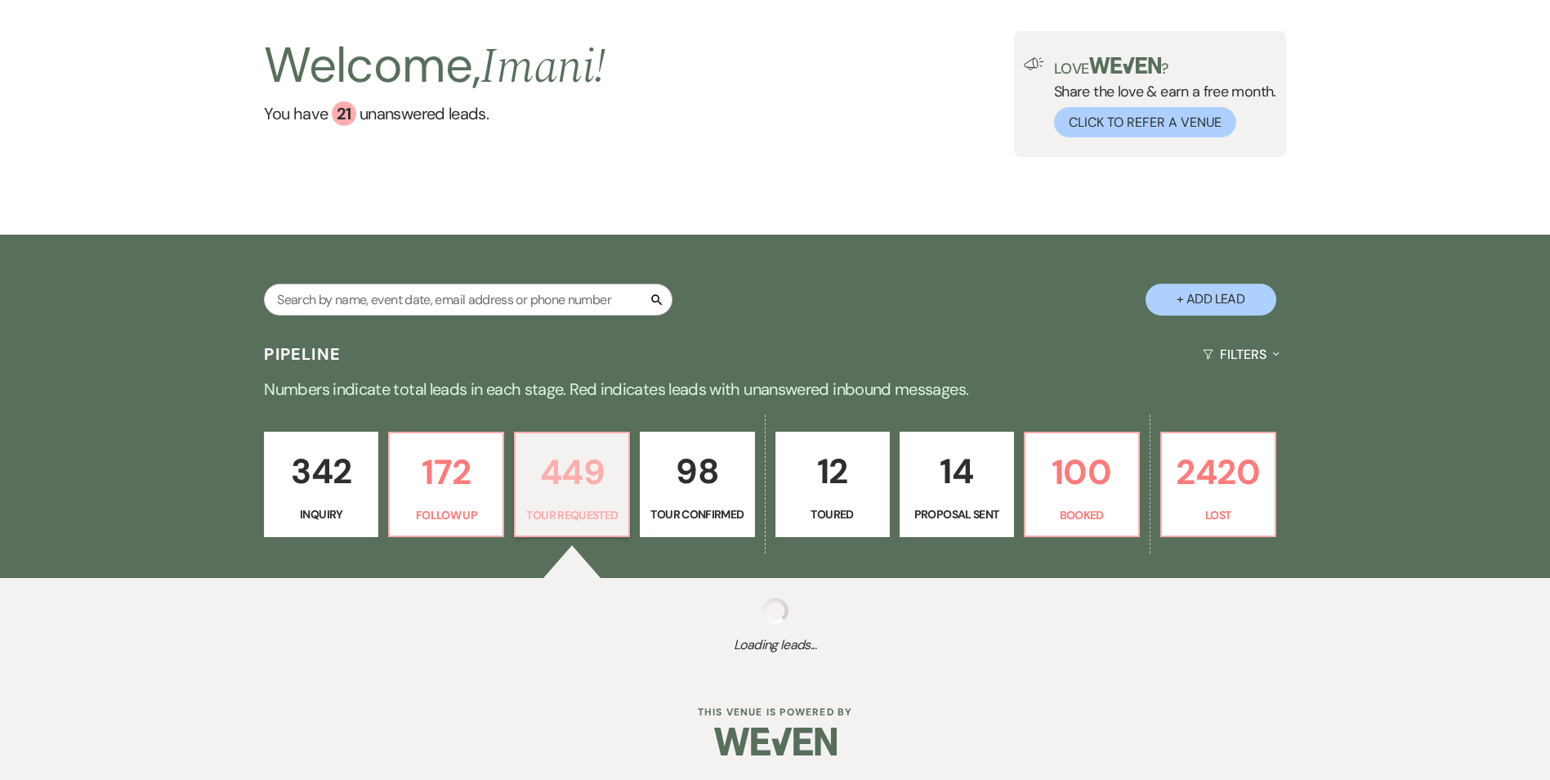
select select "2"
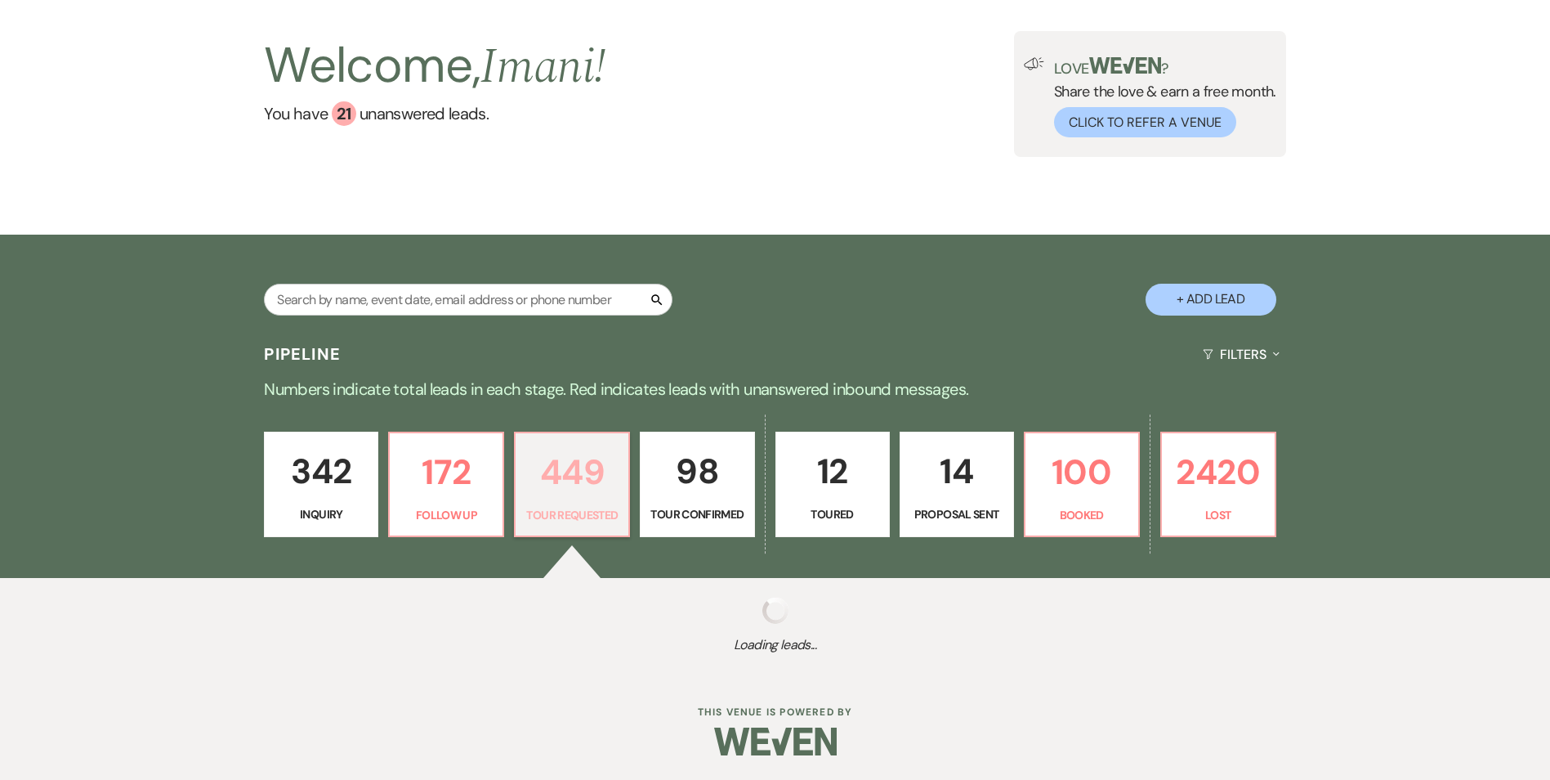
select select "2"
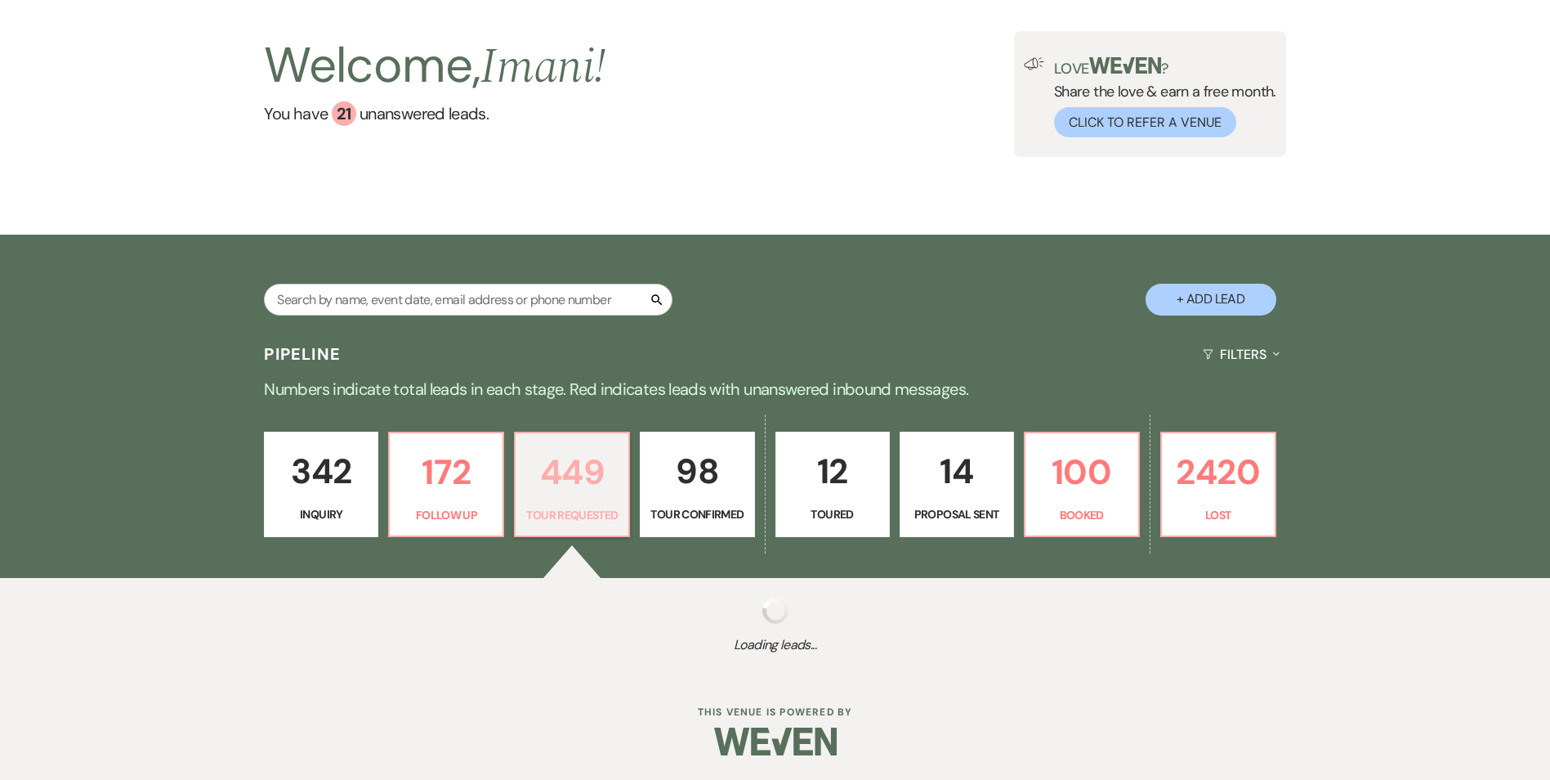
select select "2"
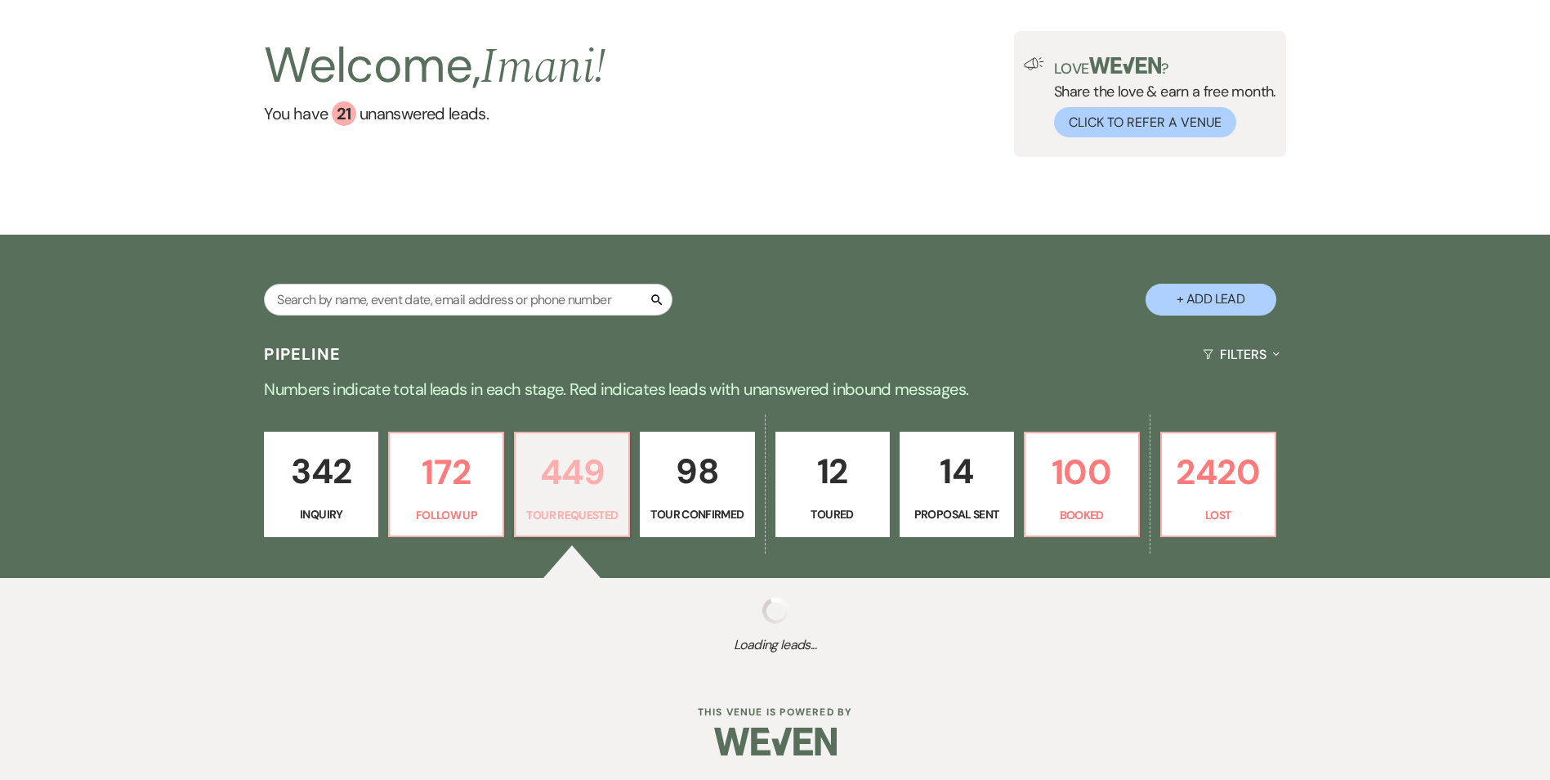
select select "2"
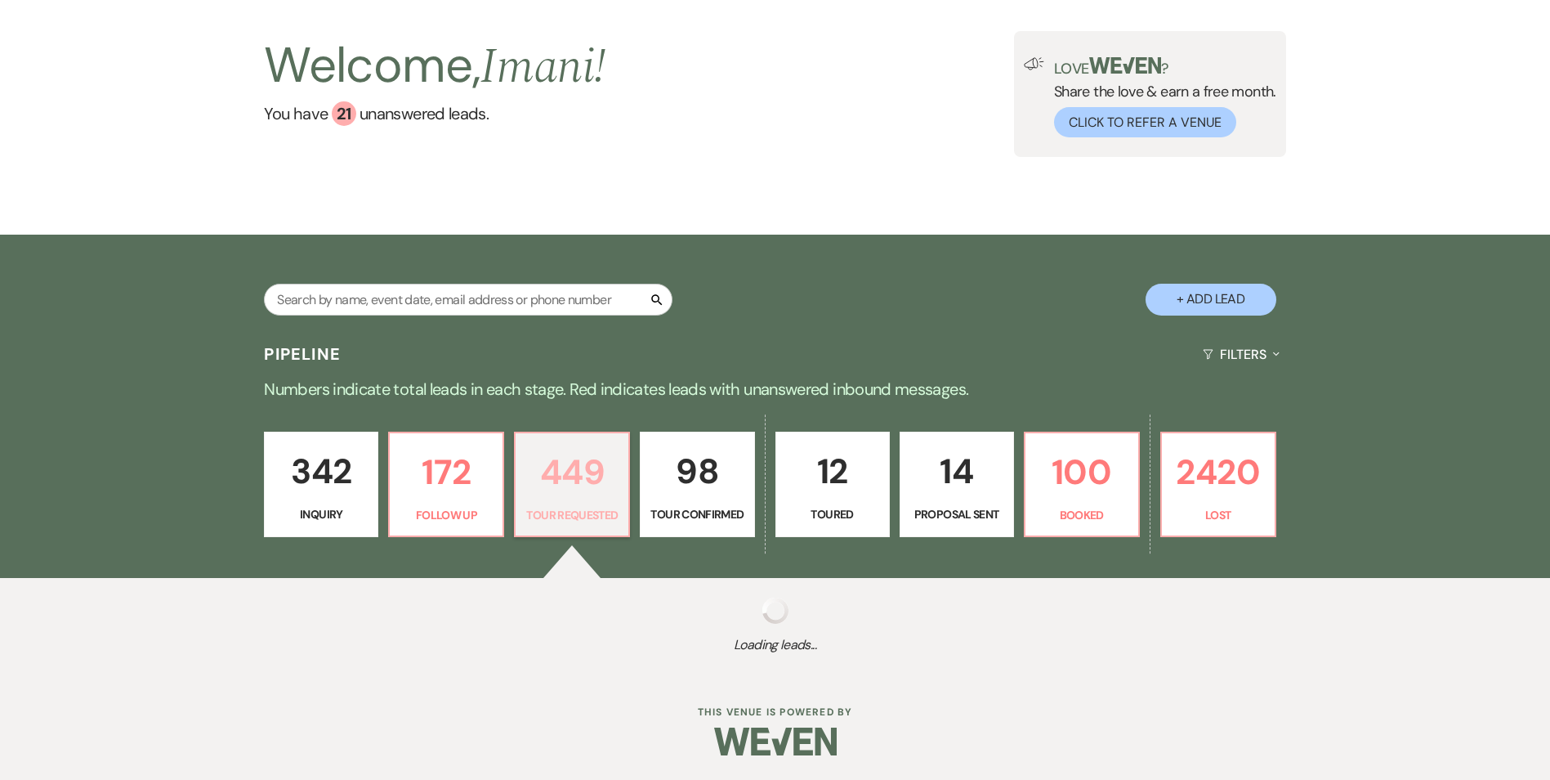
select select "2"
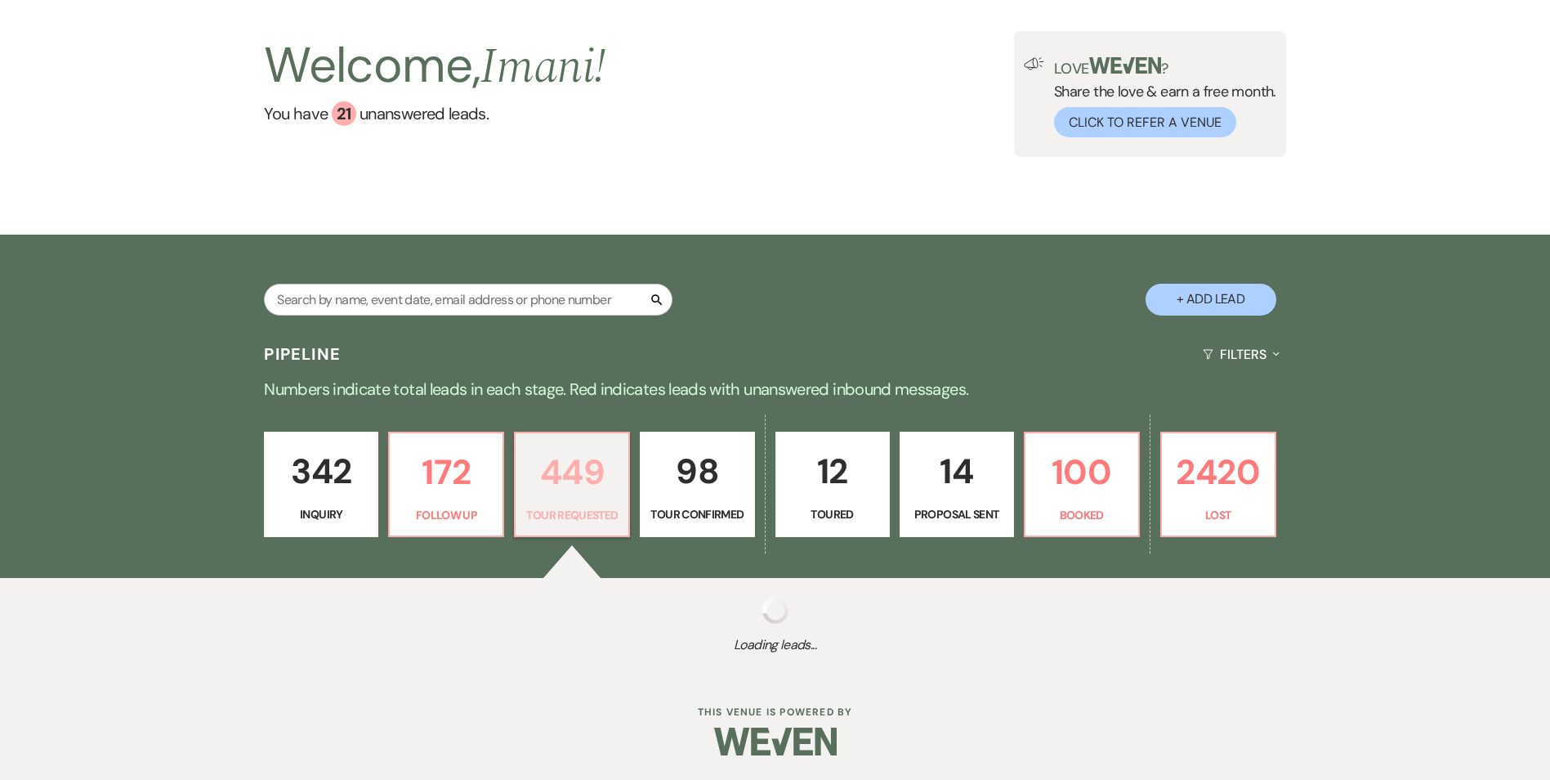
select select "2"
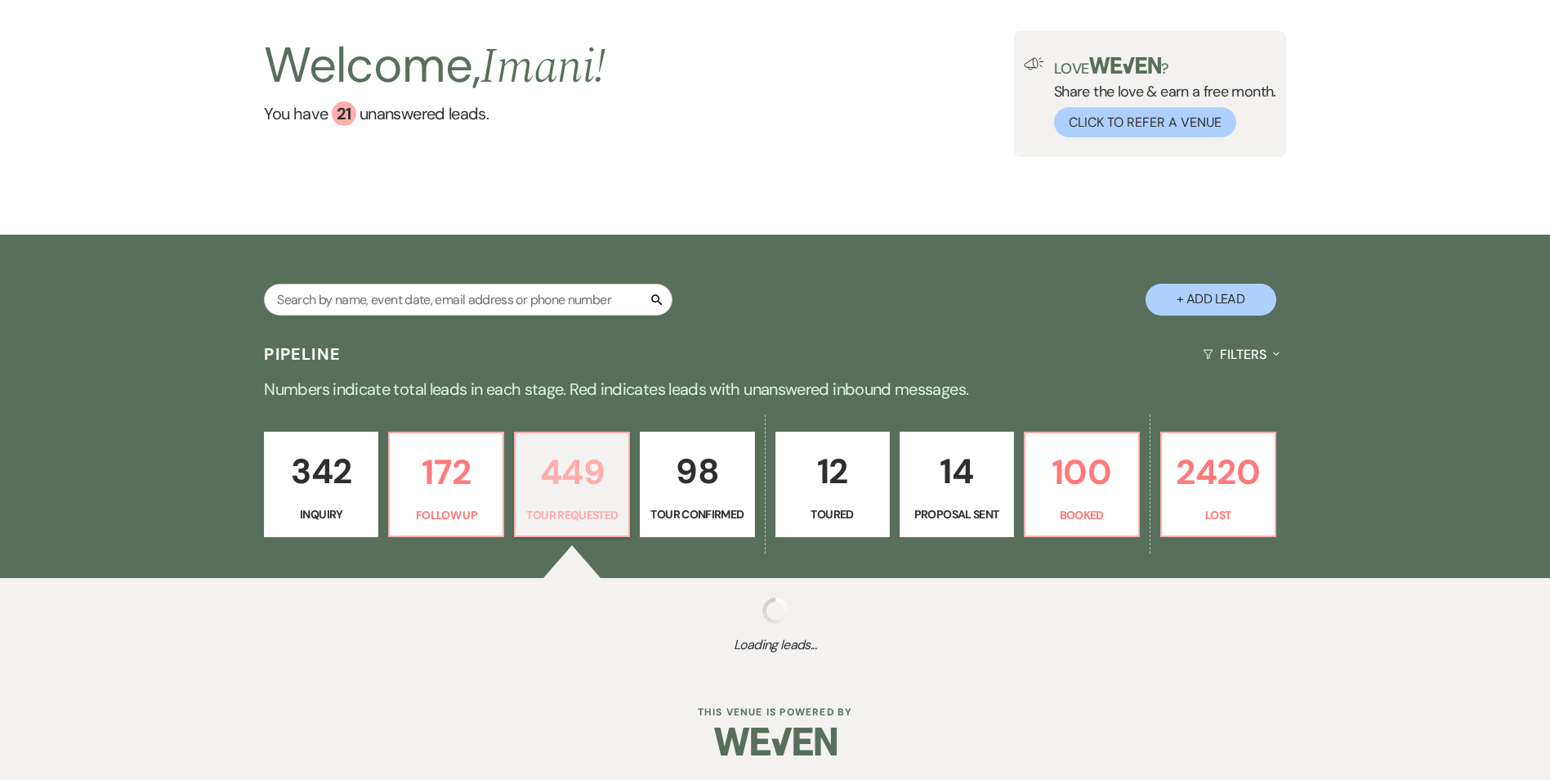
select select "2"
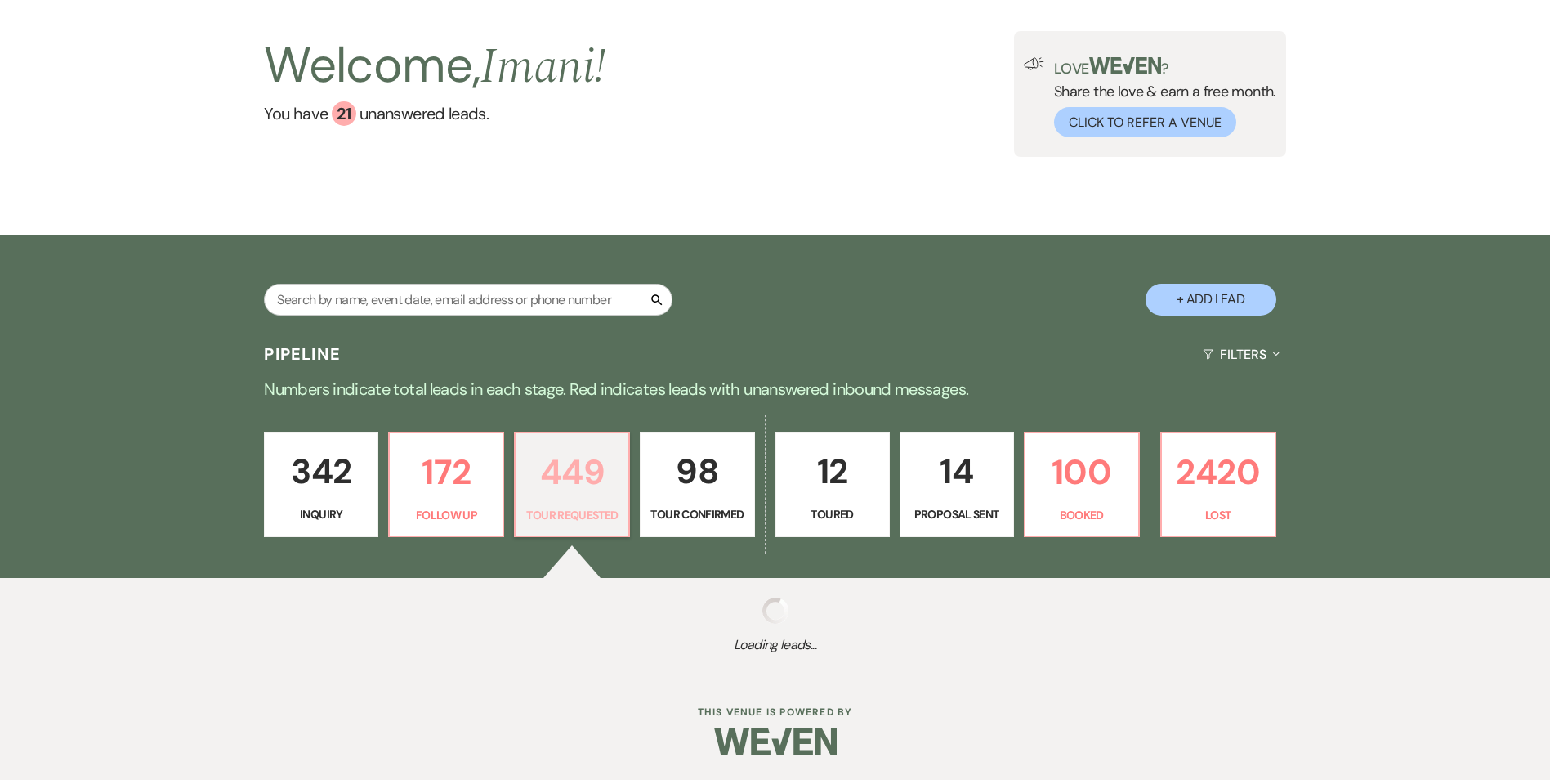
select select "2"
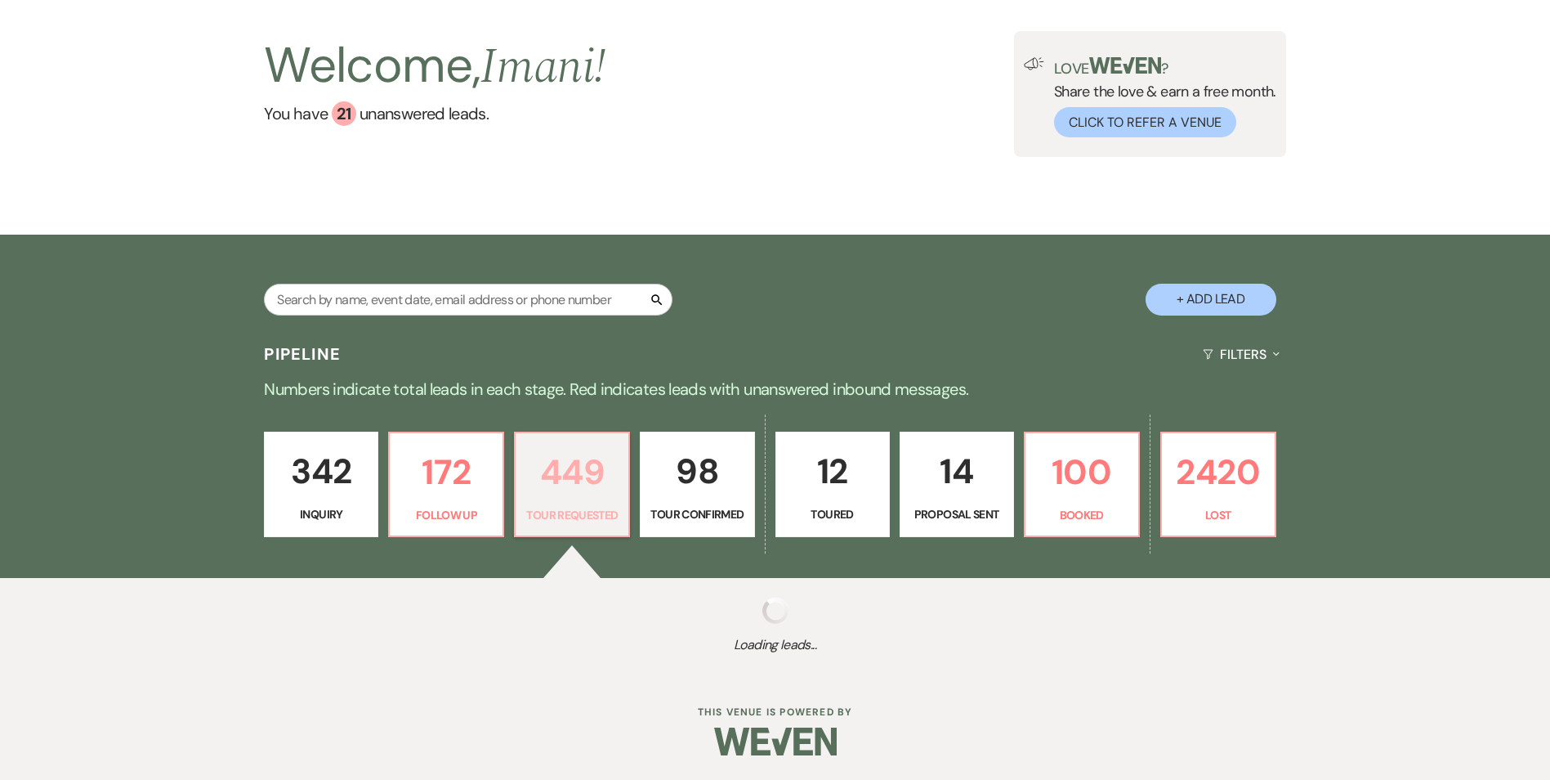
select select "2"
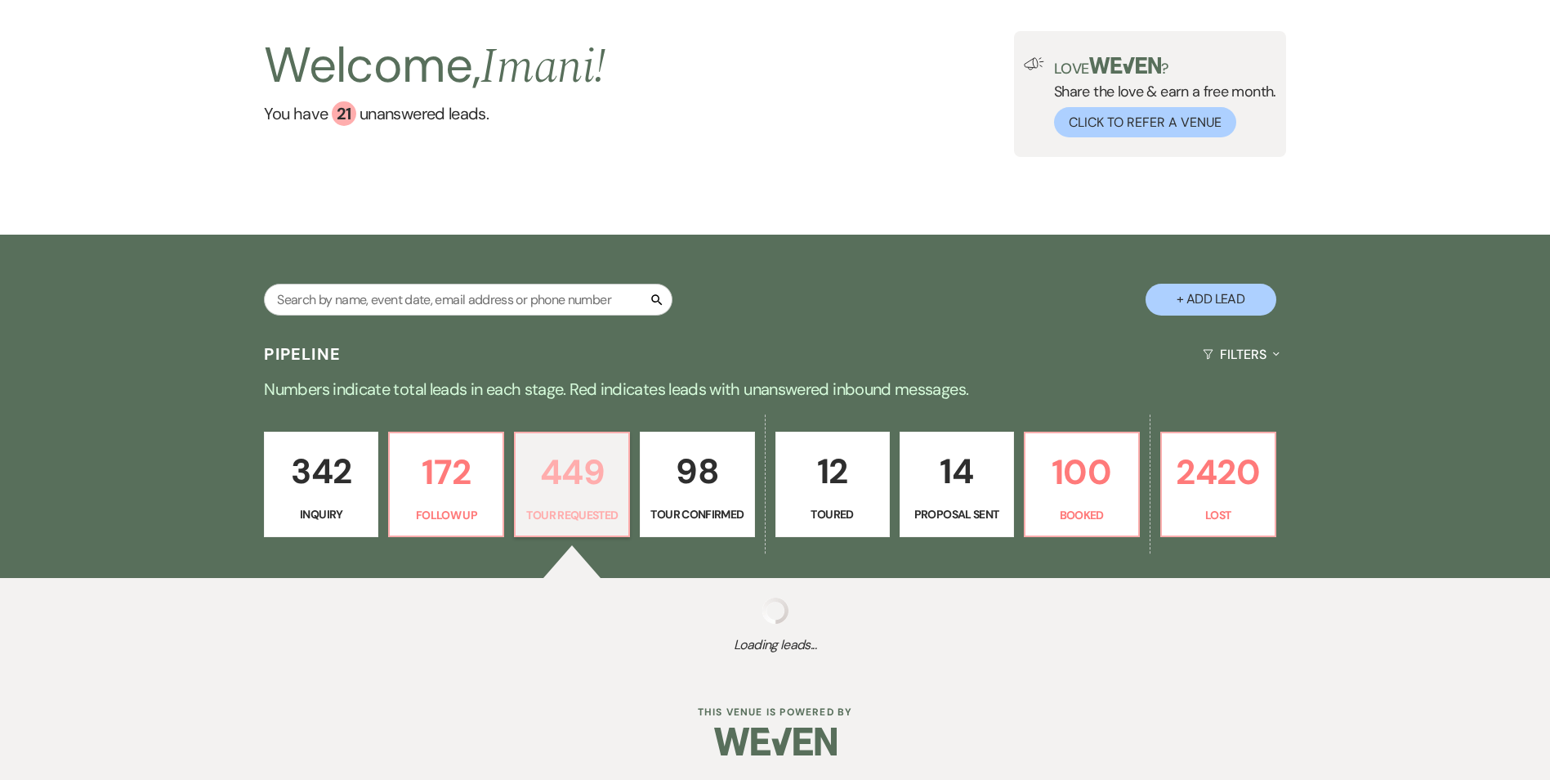
select select "2"
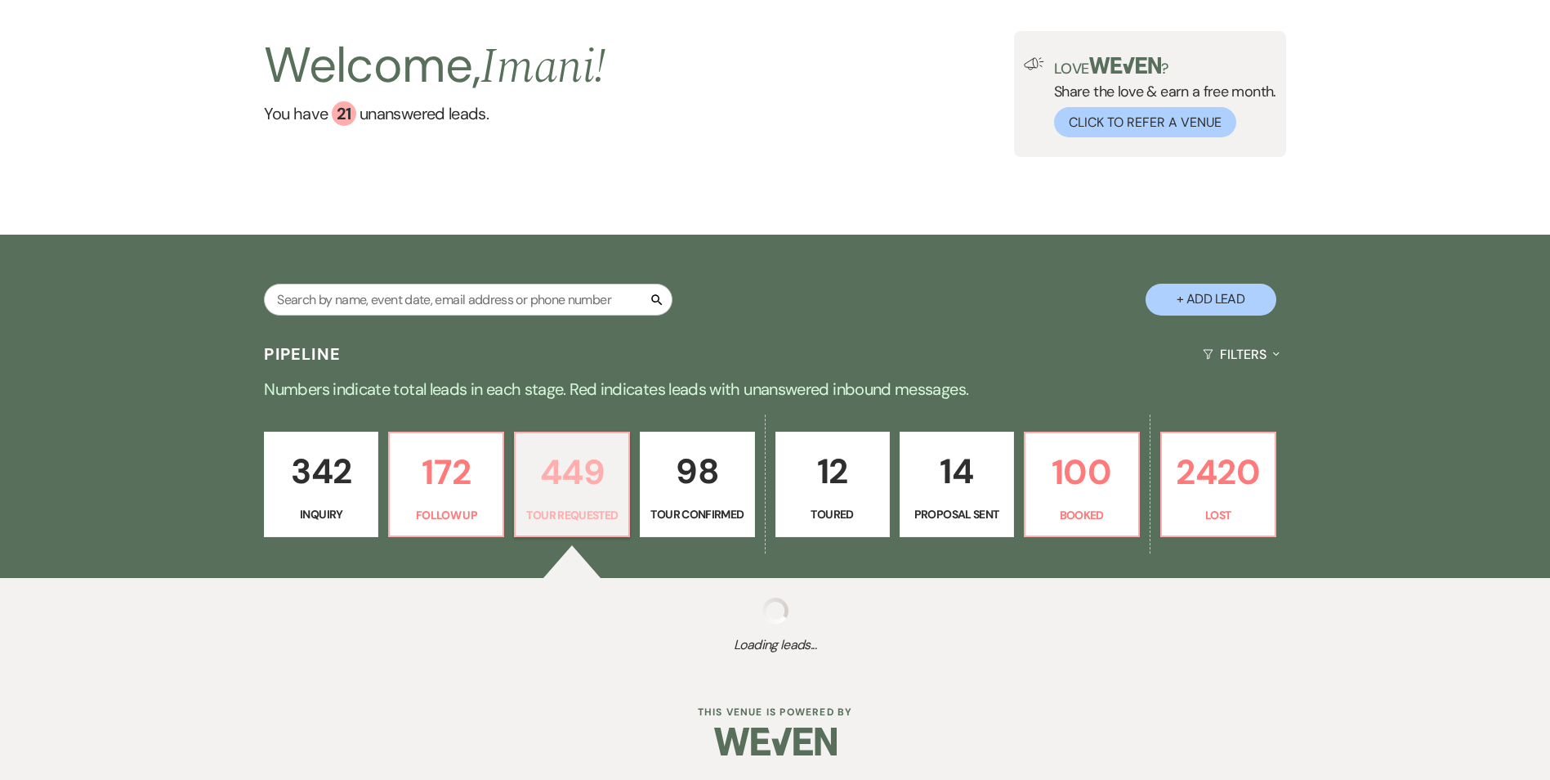
select select "2"
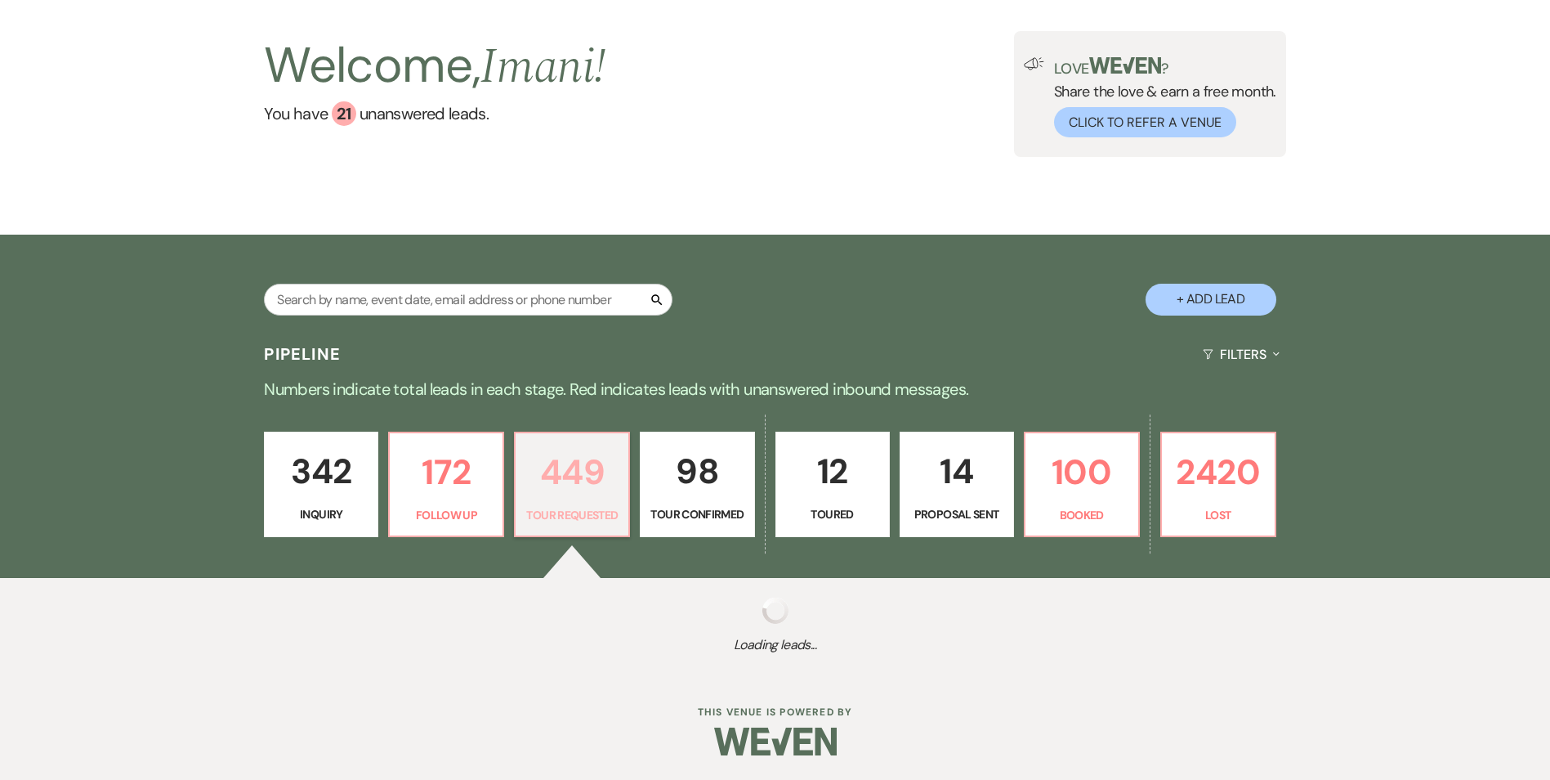
select select "2"
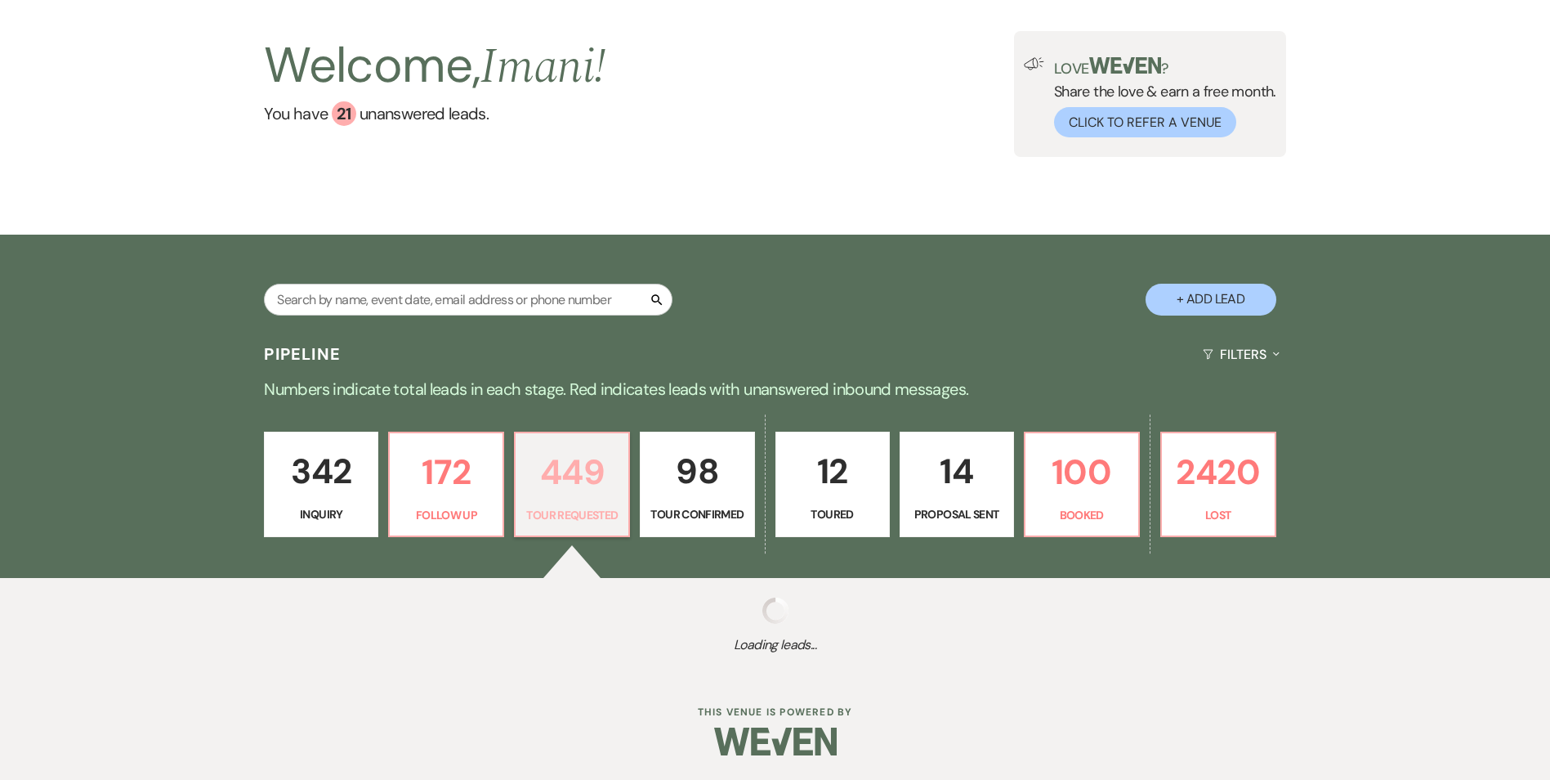
select select "2"
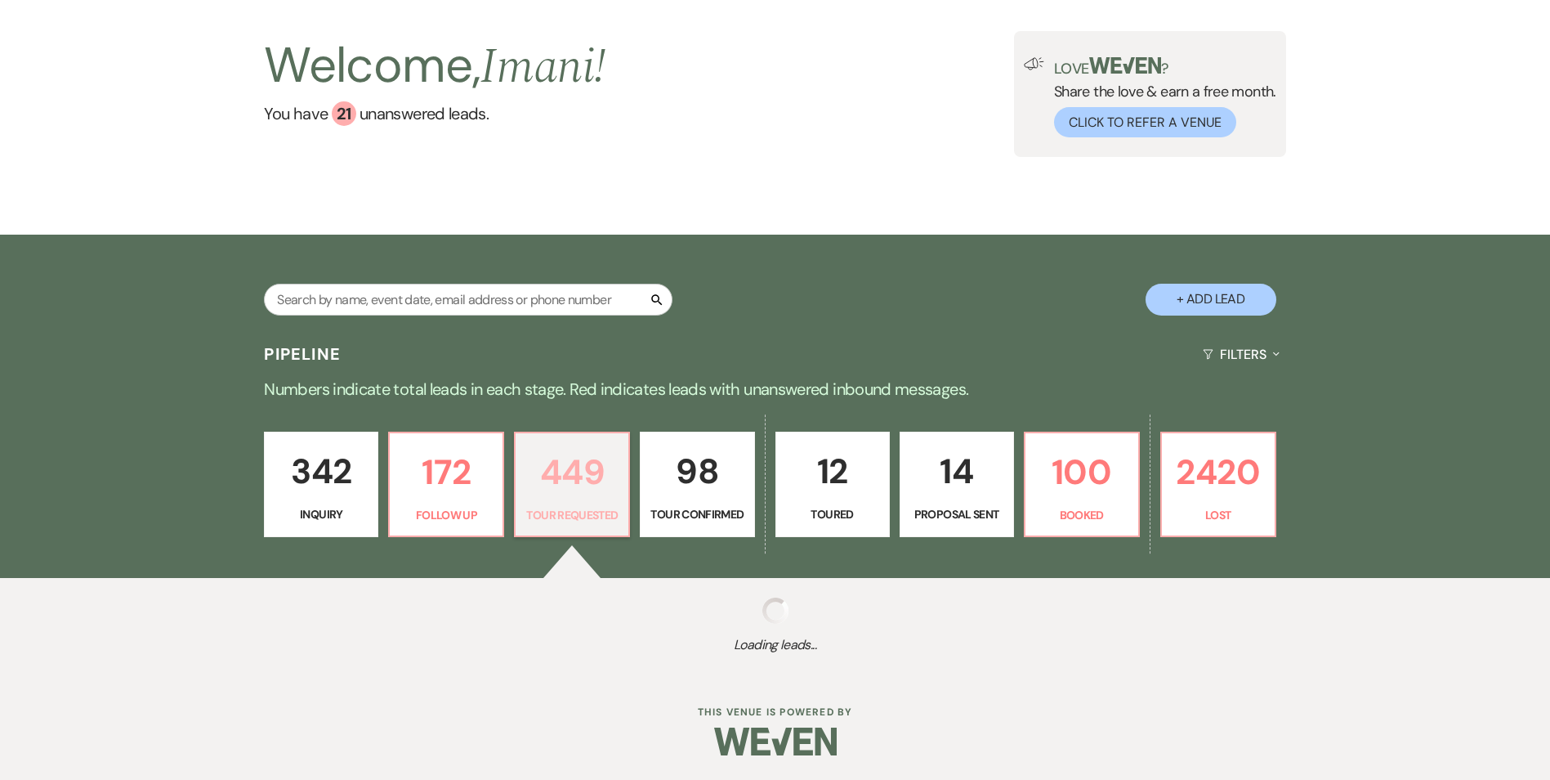
select select "2"
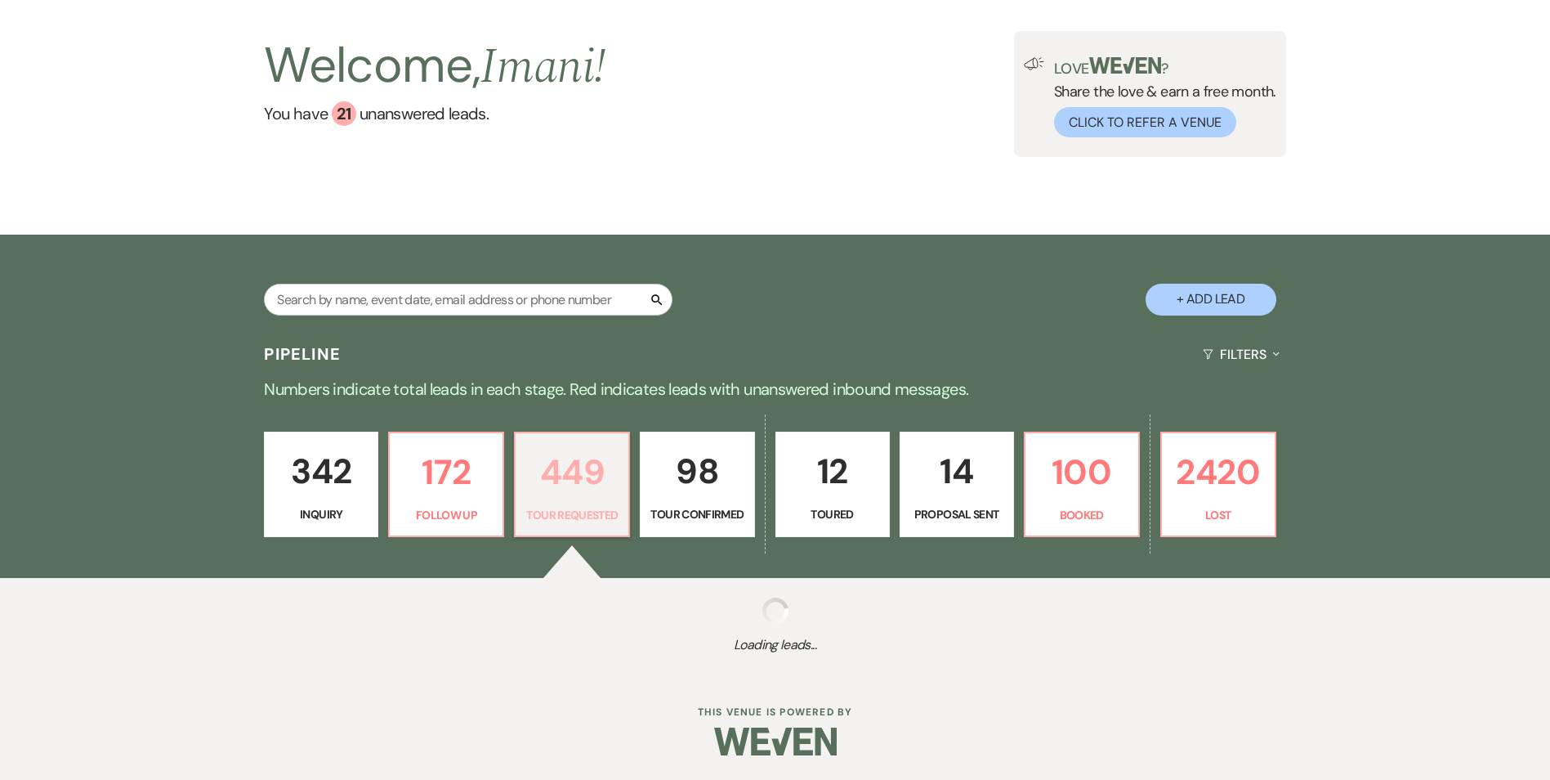
select select "2"
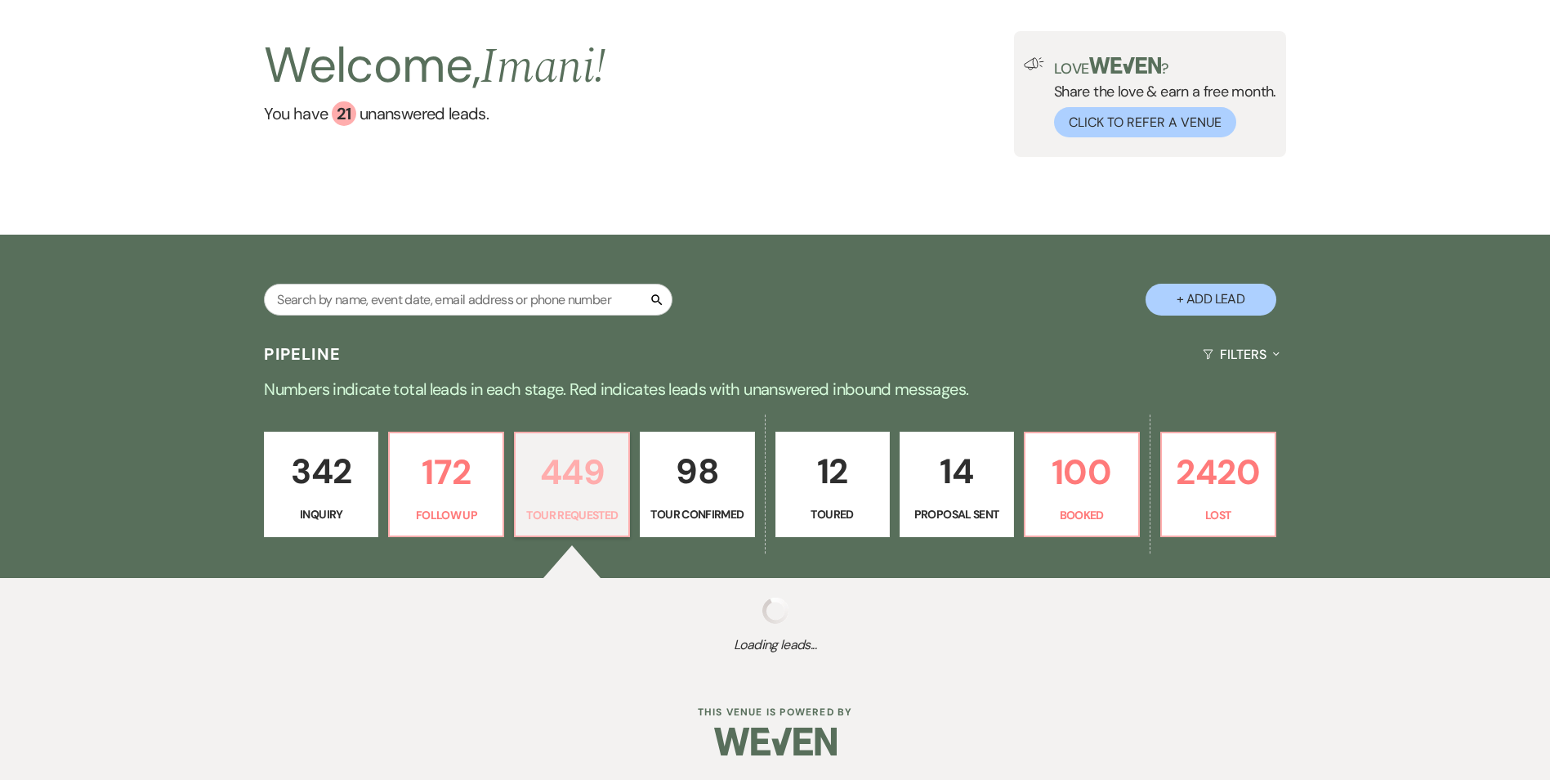
select select "2"
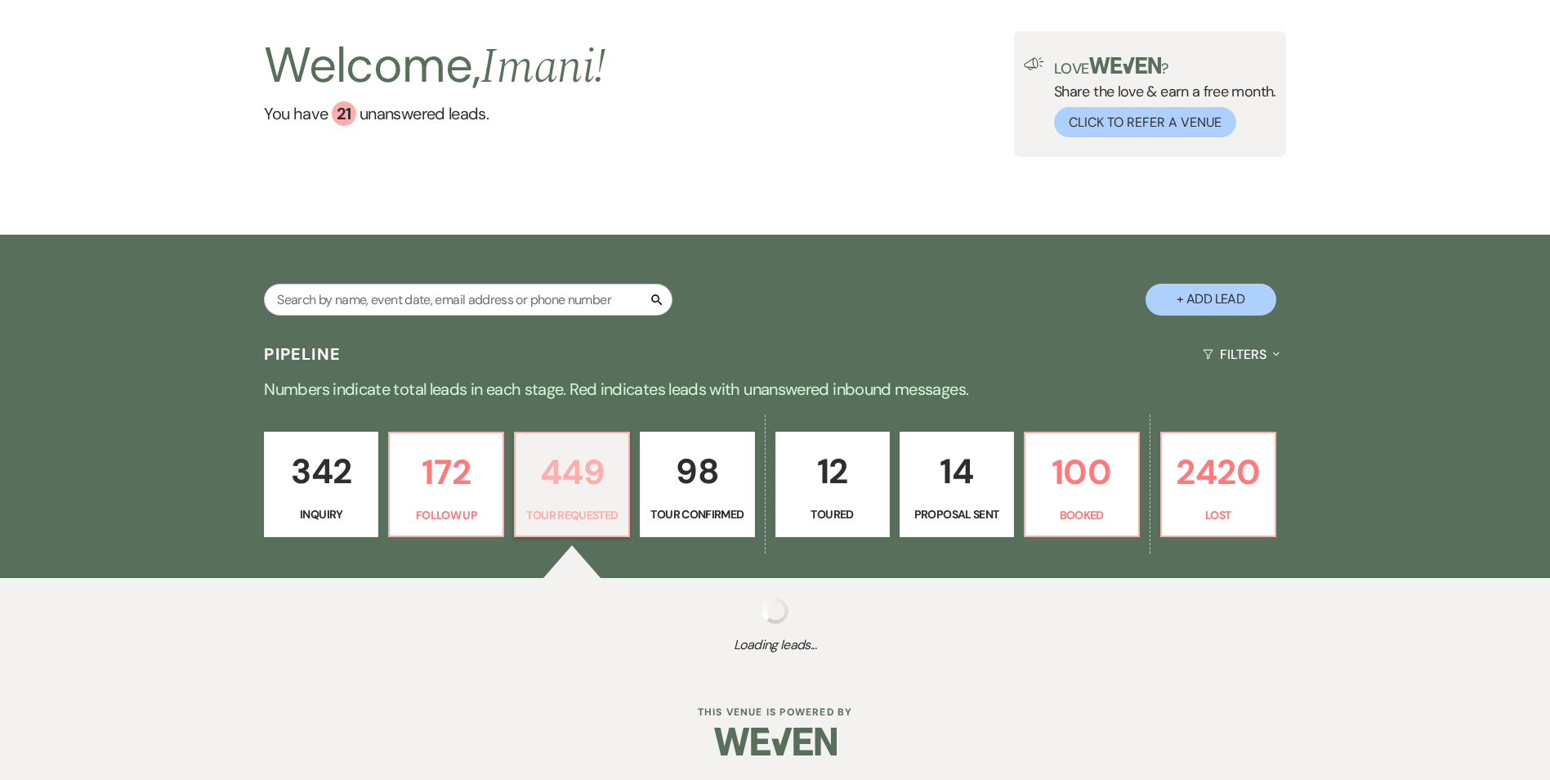
select select "2"
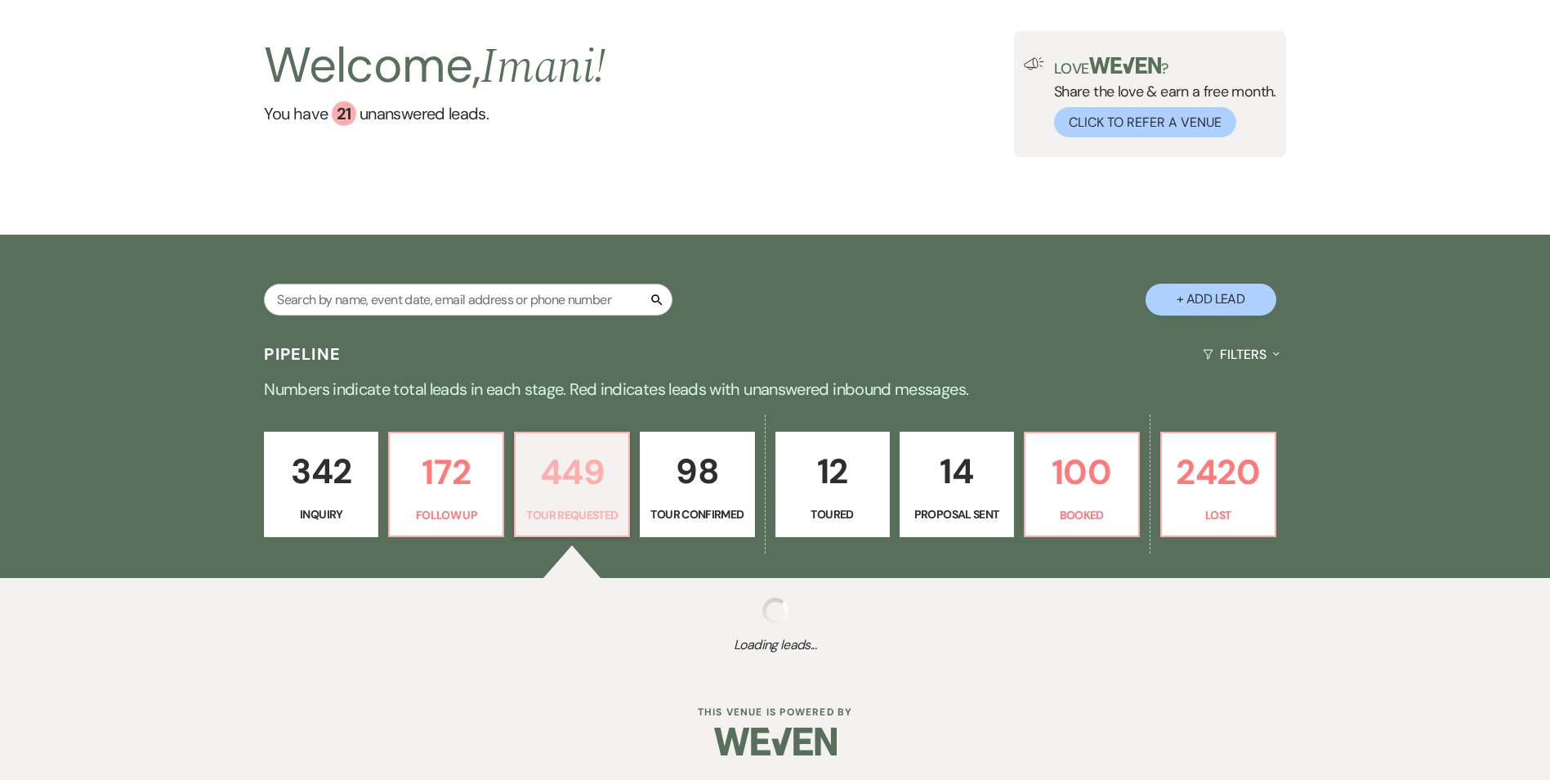
select select "2"
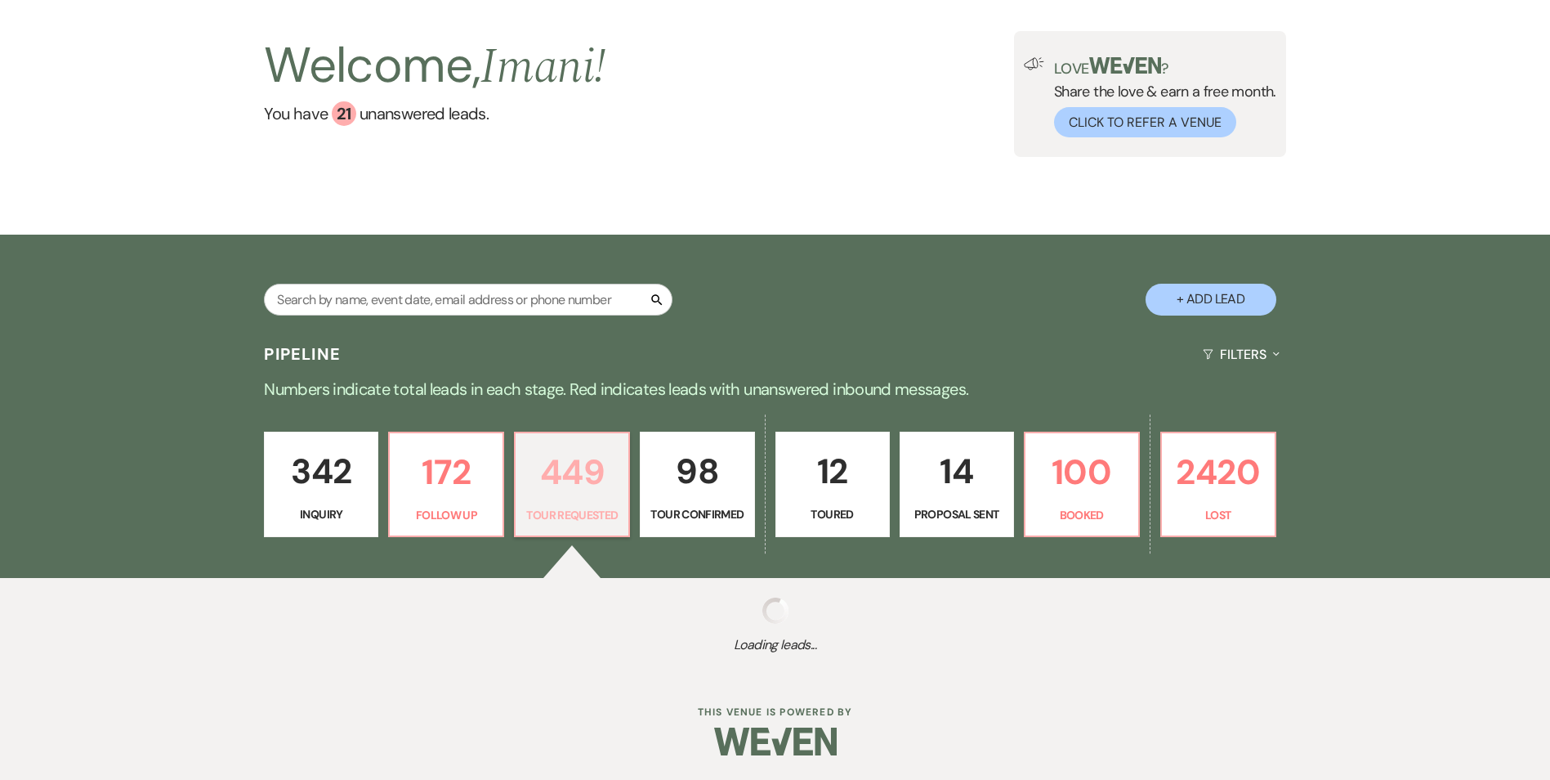
select select "2"
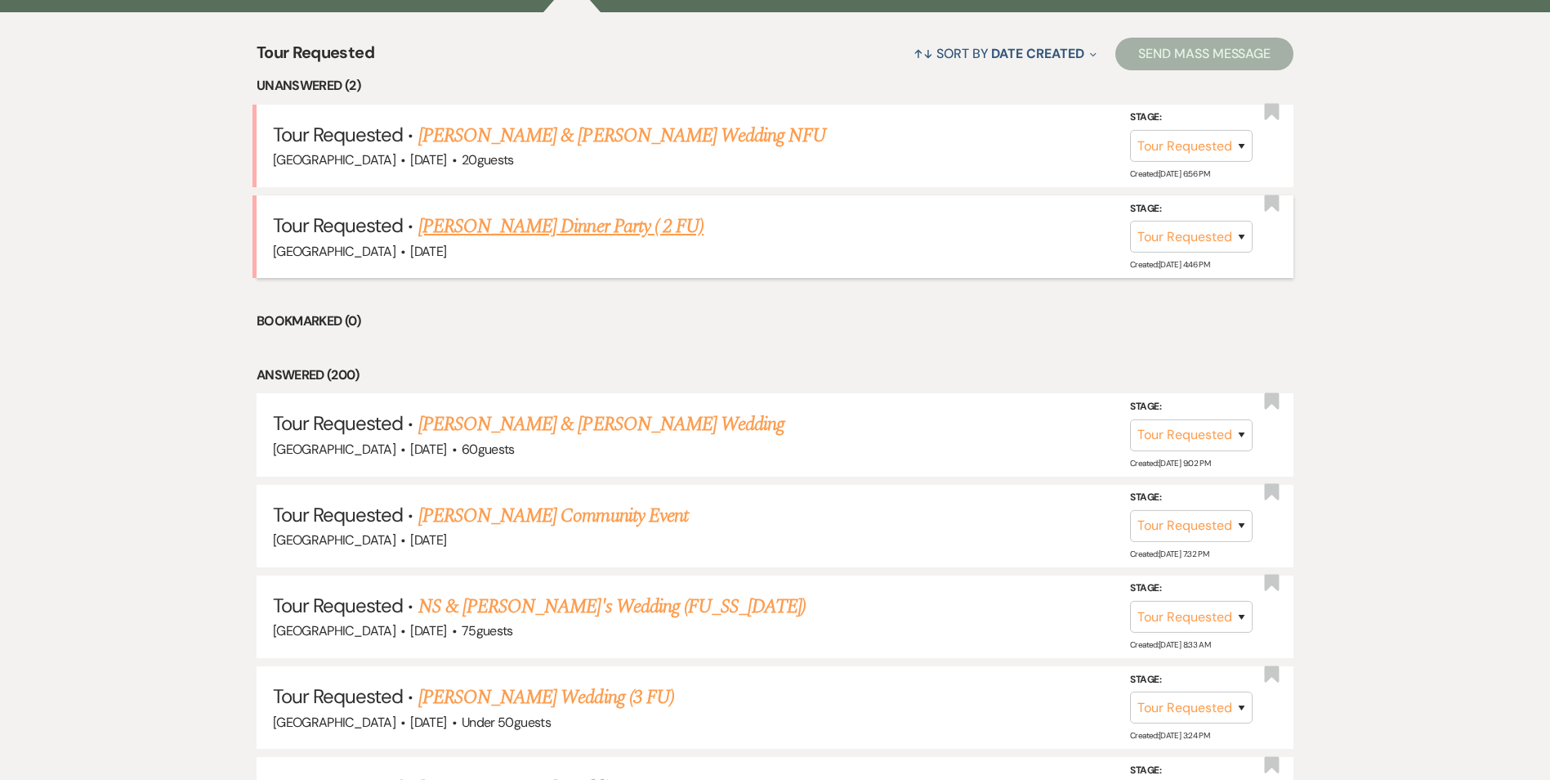
scroll to position [654, 0]
click at [529, 242] on link "[PERSON_NAME] Dinner Party ( 2 FU)" at bounding box center [560, 226] width 285 height 29
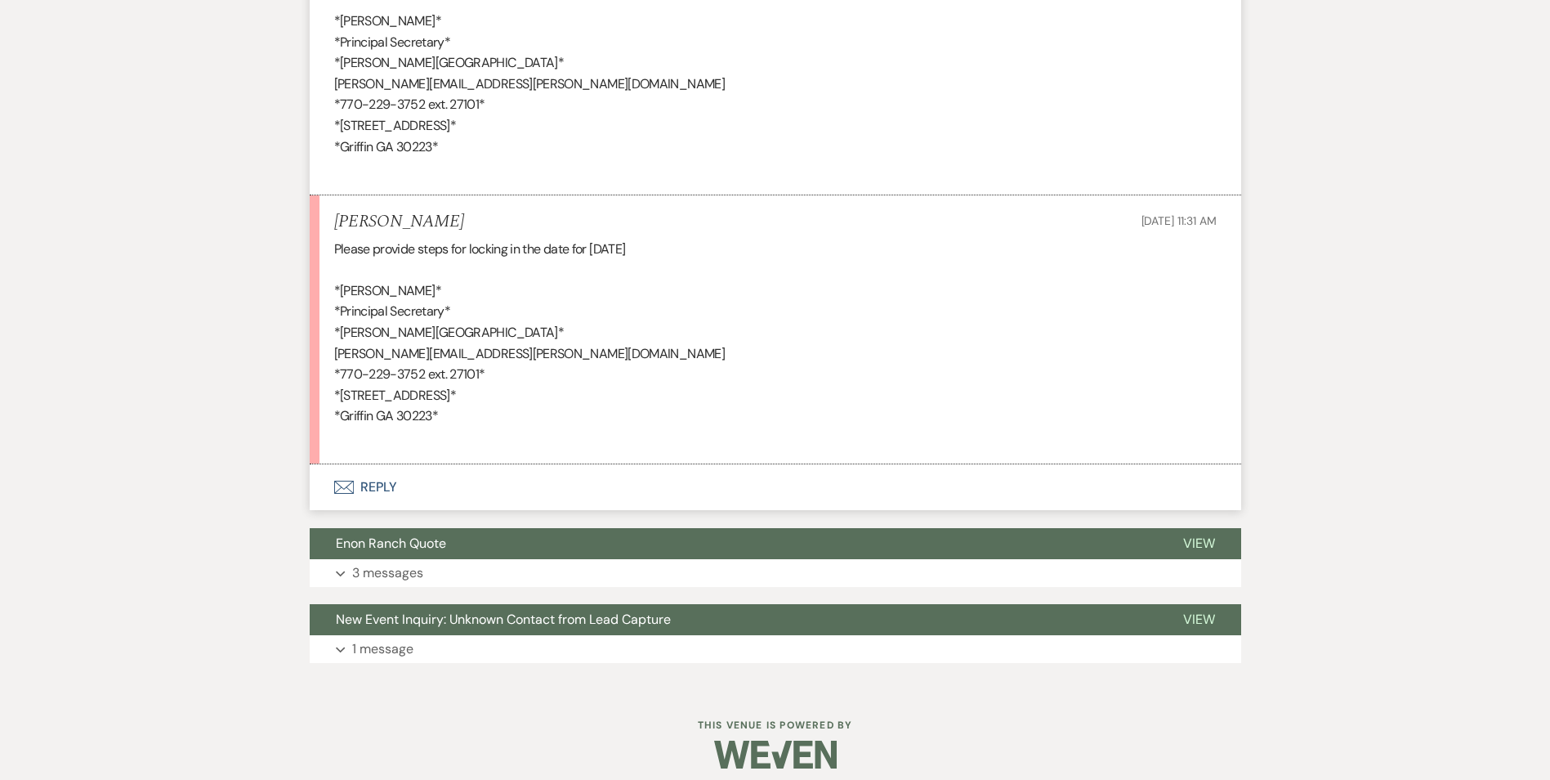
scroll to position [3652, 0]
